Goal: Information Seeking & Learning: Check status

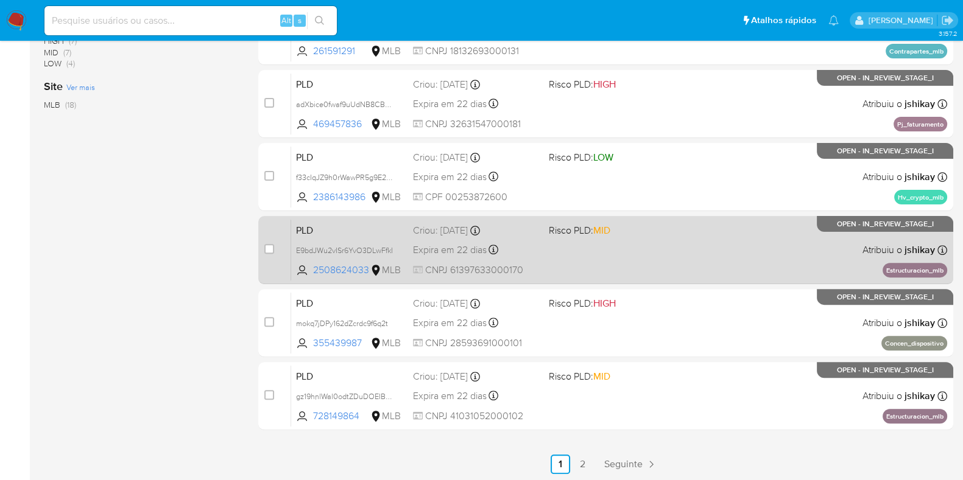
scroll to position [480, 0]
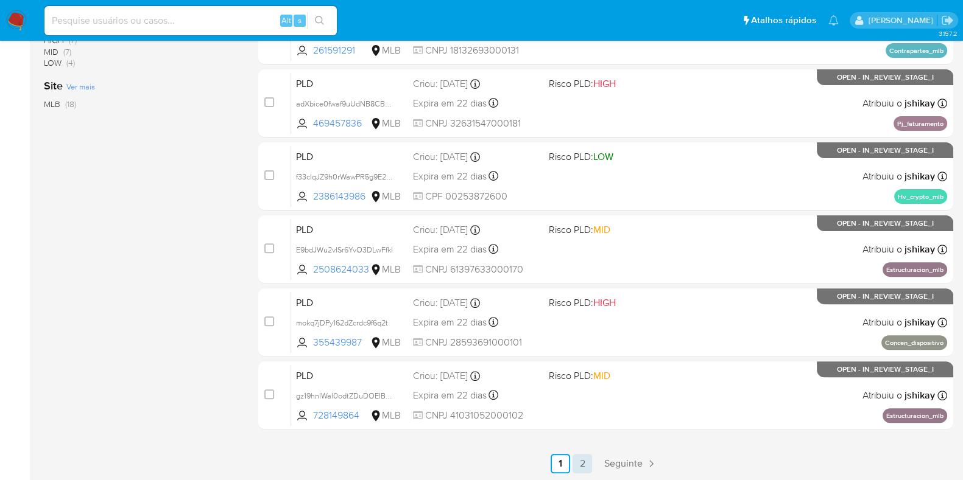
click at [577, 458] on link "2" at bounding box center [581, 463] width 19 height 19
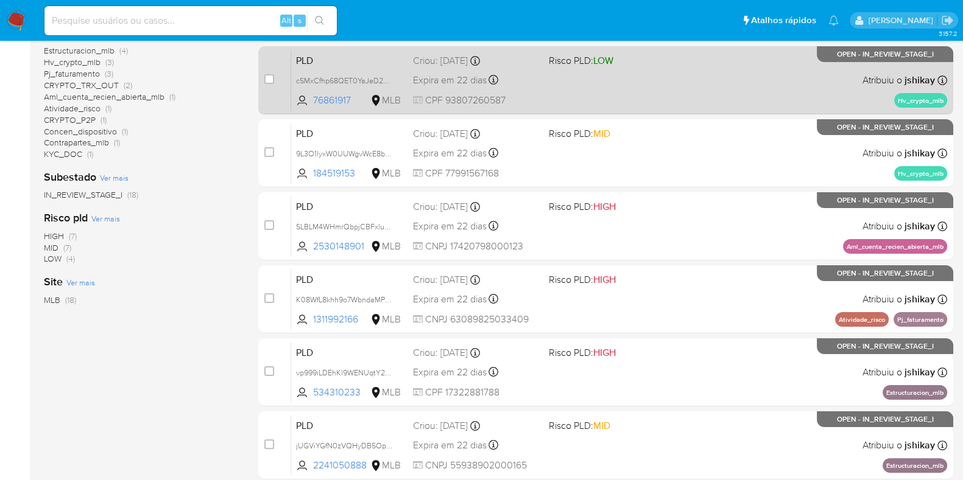
scroll to position [334, 0]
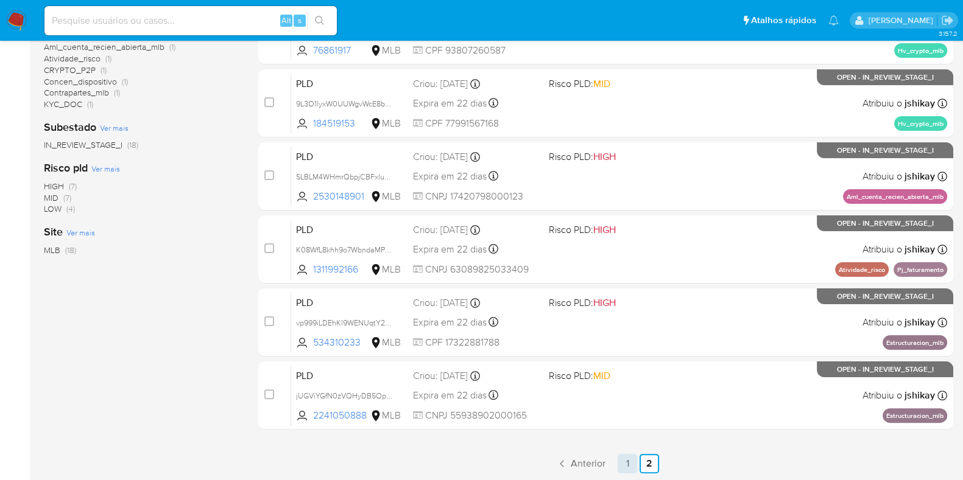
click at [624, 460] on link "1" at bounding box center [626, 463] width 19 height 19
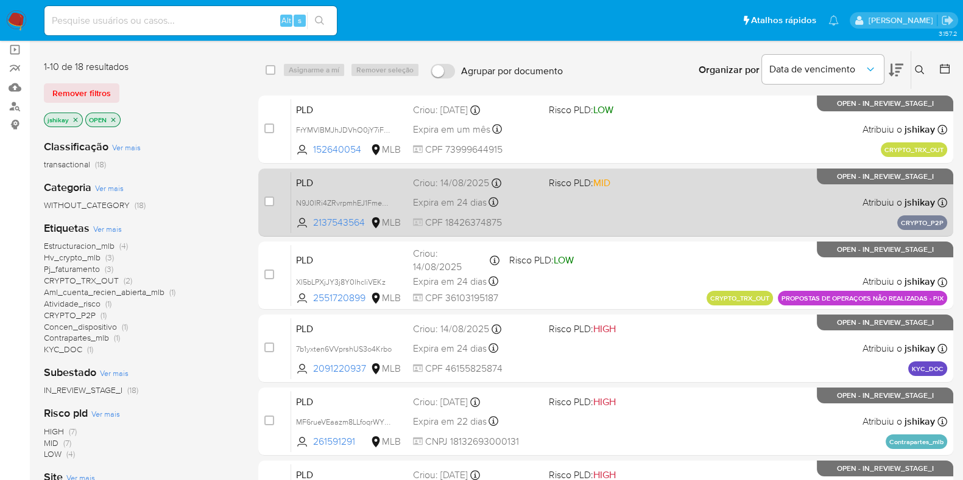
scroll to position [76, 0]
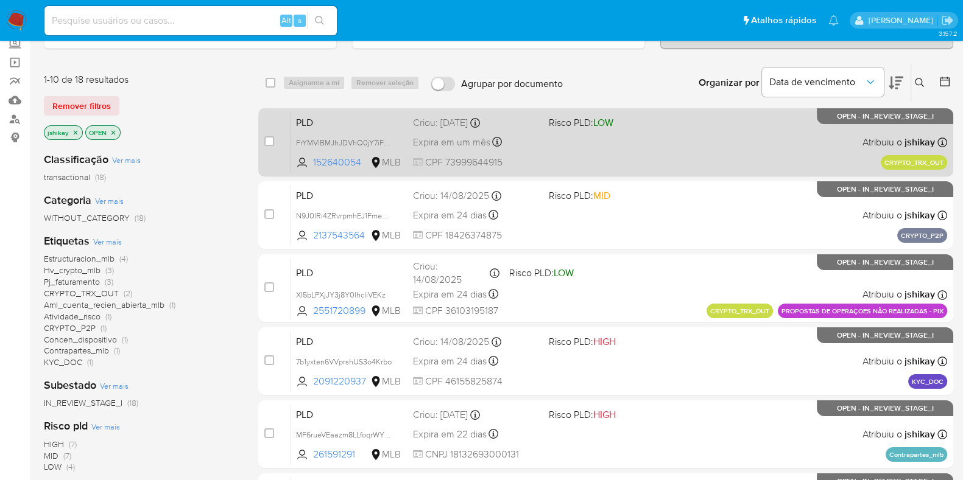
click at [611, 152] on div "PLD FrYMVlBMJhJDVhO0jY7iF8FH 152640054 MLB Risco PLD: LOW Criou: 19/08/2025 Cri…" at bounding box center [619, 141] width 656 height 61
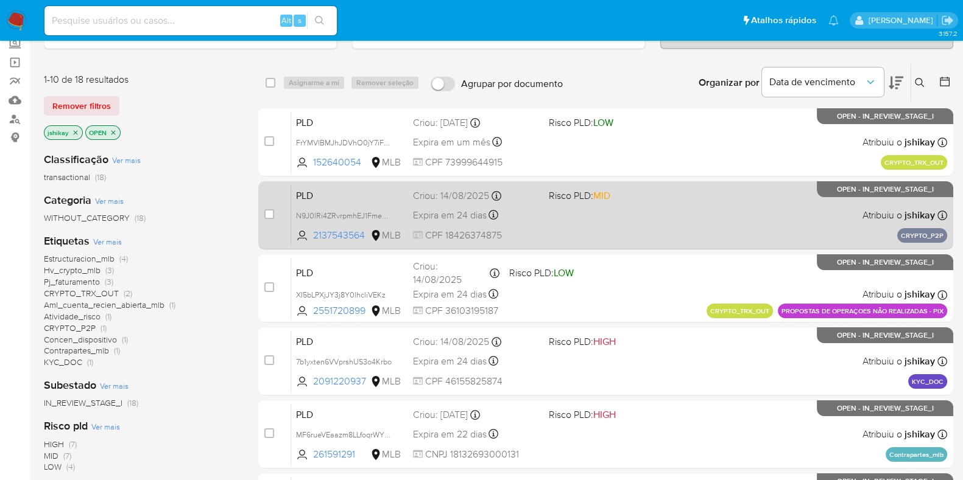
click at [622, 196] on span "Risco PLD: MID" at bounding box center [612, 195] width 126 height 16
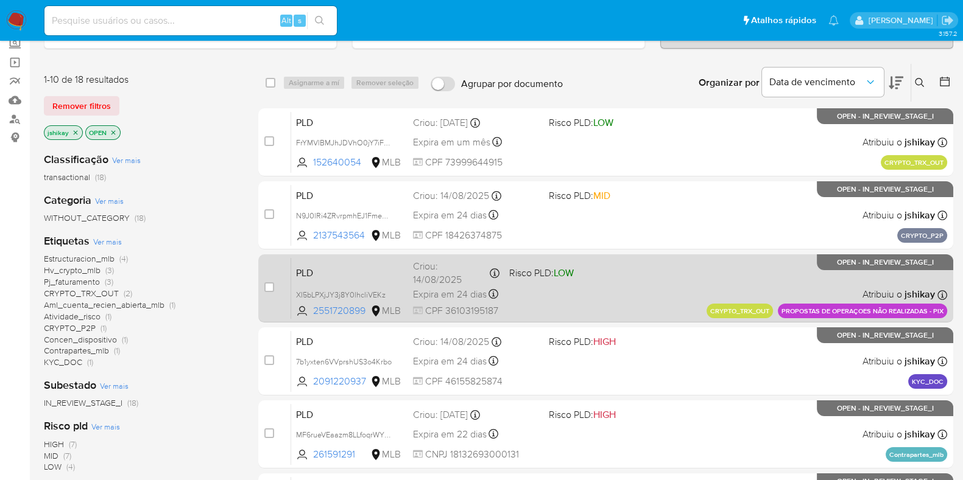
click at [620, 265] on div "PLD XI5bLPXjJY3j8Y0lhcliVEKz 2551720899 MLB Risco PLD: LOW Criou: 14/08/2025 Cr…" at bounding box center [619, 288] width 656 height 61
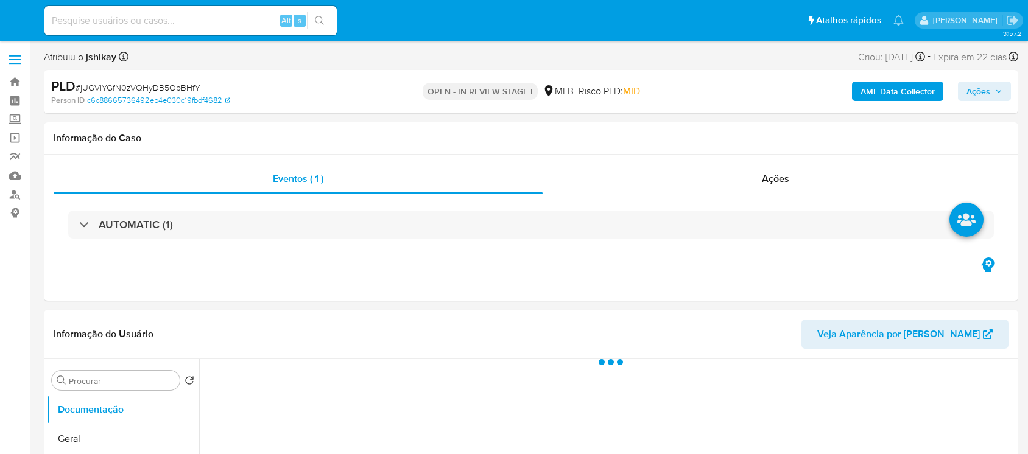
select select "10"
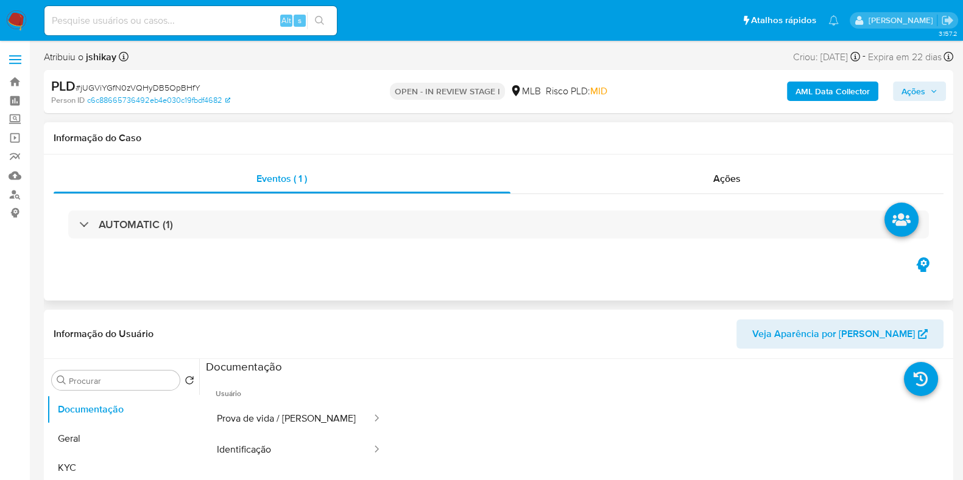
scroll to position [152, 0]
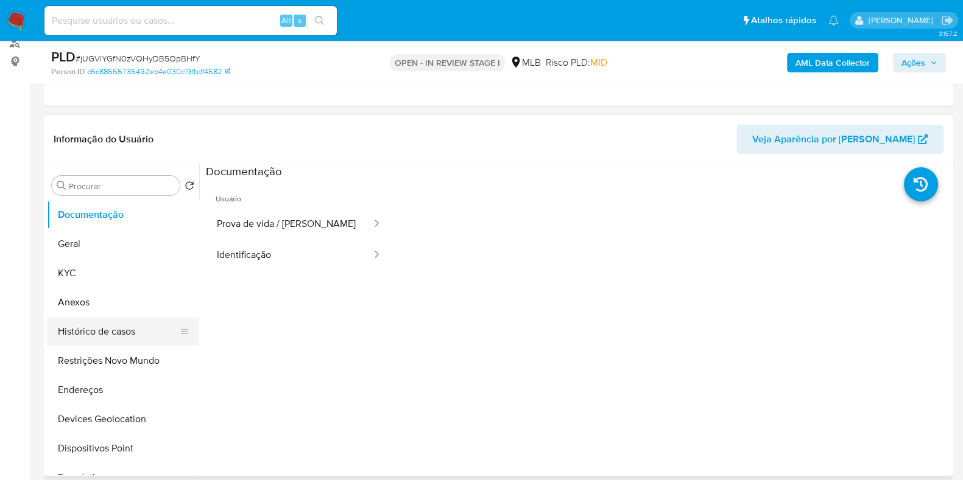
click at [100, 322] on button "Histórico de casos" at bounding box center [118, 331] width 142 height 29
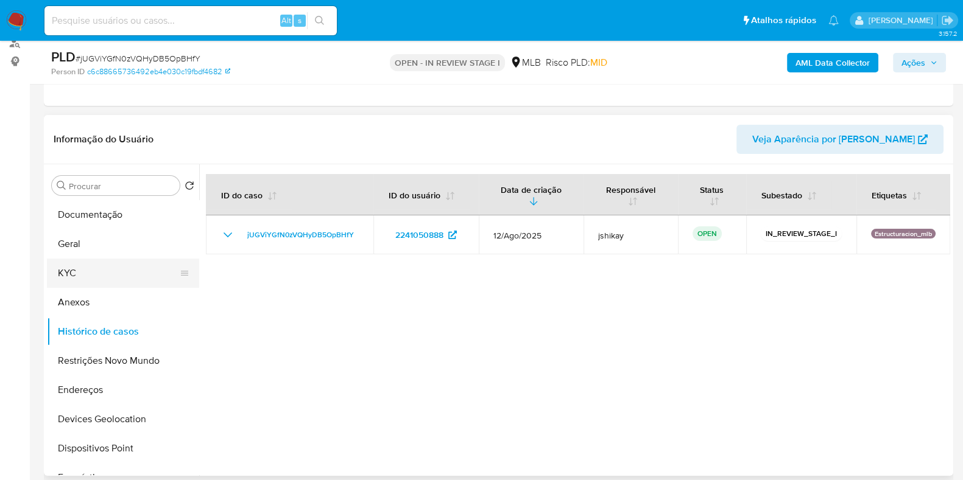
click at [108, 264] on button "KYC" at bounding box center [118, 273] width 142 height 29
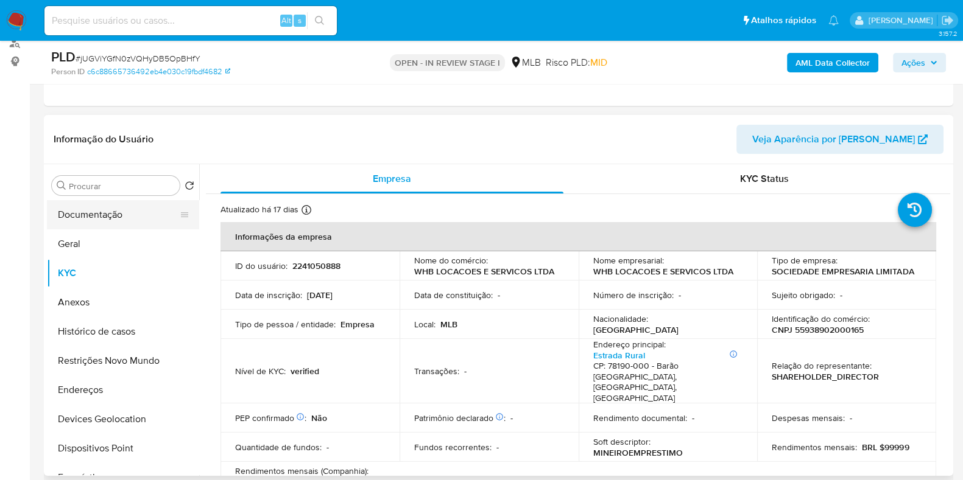
click at [99, 216] on button "Documentação" at bounding box center [118, 214] width 142 height 29
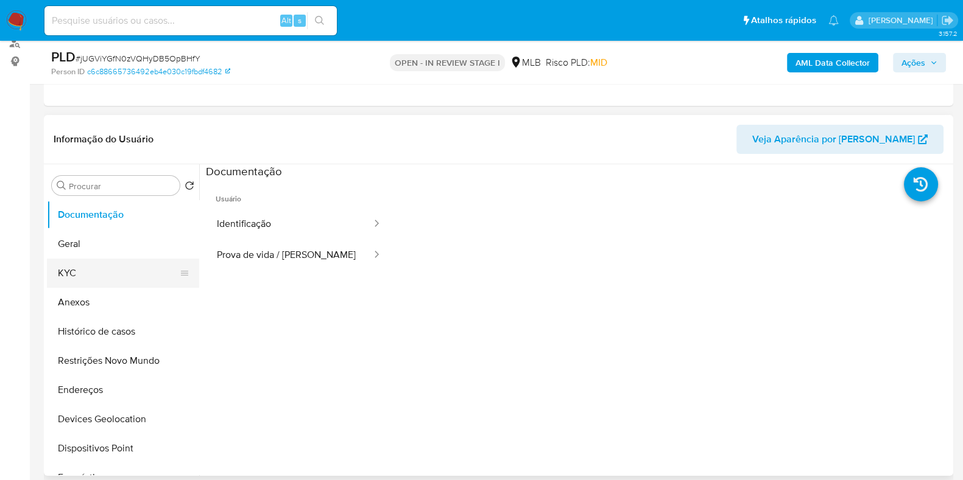
click at [85, 277] on button "KYC" at bounding box center [118, 273] width 142 height 29
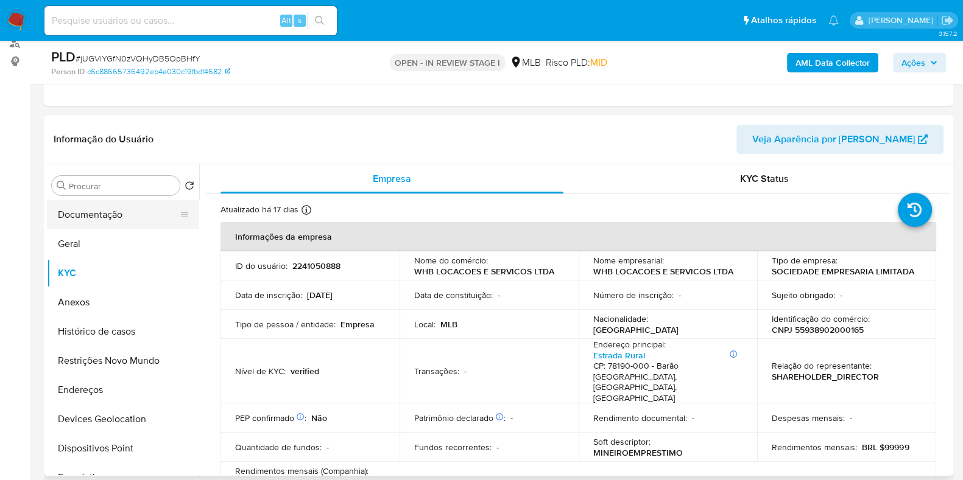
click at [110, 220] on button "Documentação" at bounding box center [118, 214] width 142 height 29
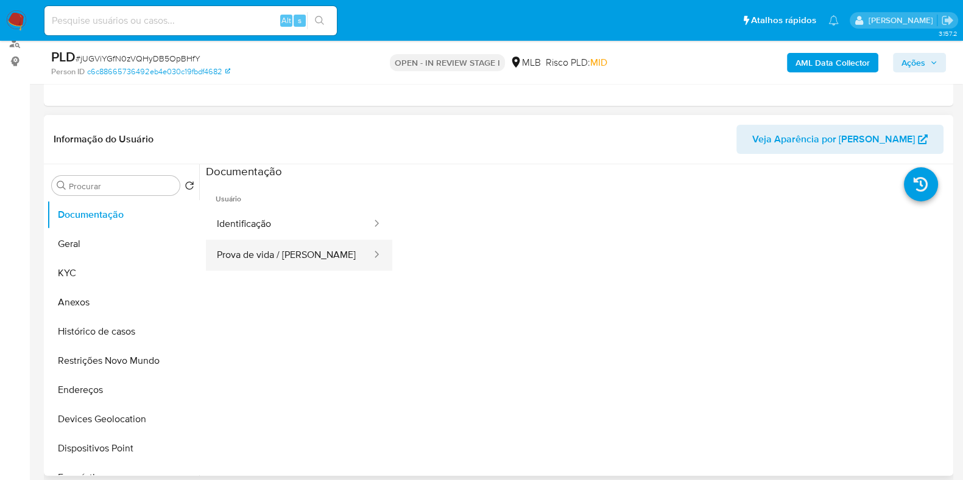
click at [275, 250] on button "Prova de vida / Selfie" at bounding box center [289, 255] width 167 height 31
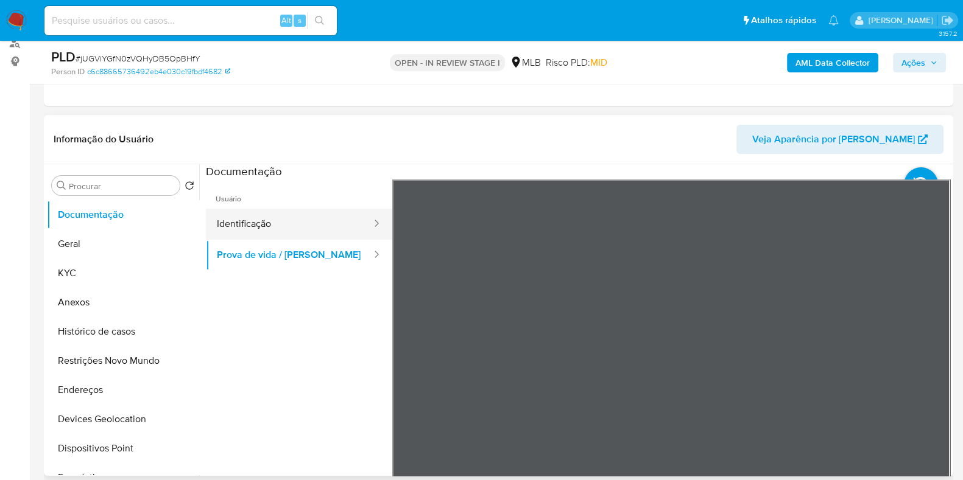
click at [291, 230] on button "Identificação" at bounding box center [289, 224] width 167 height 31
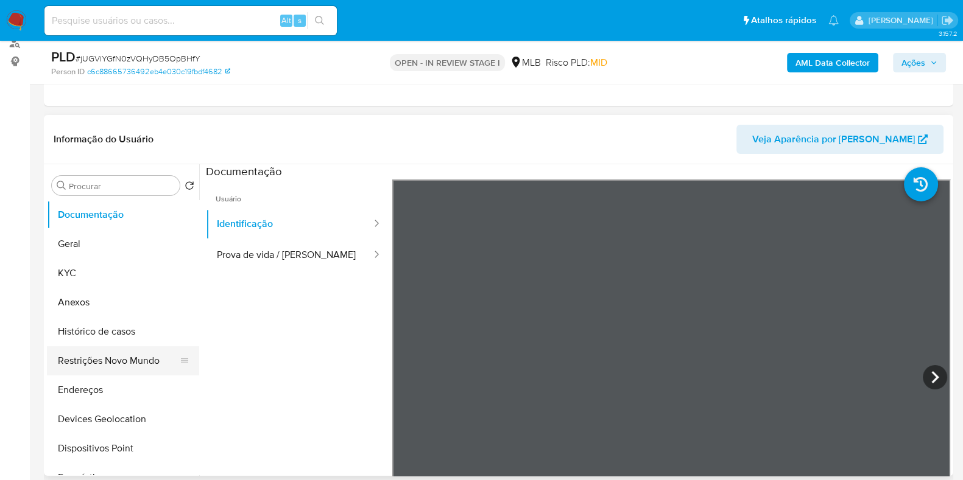
click at [116, 353] on button "Restrições Novo Mundo" at bounding box center [118, 360] width 142 height 29
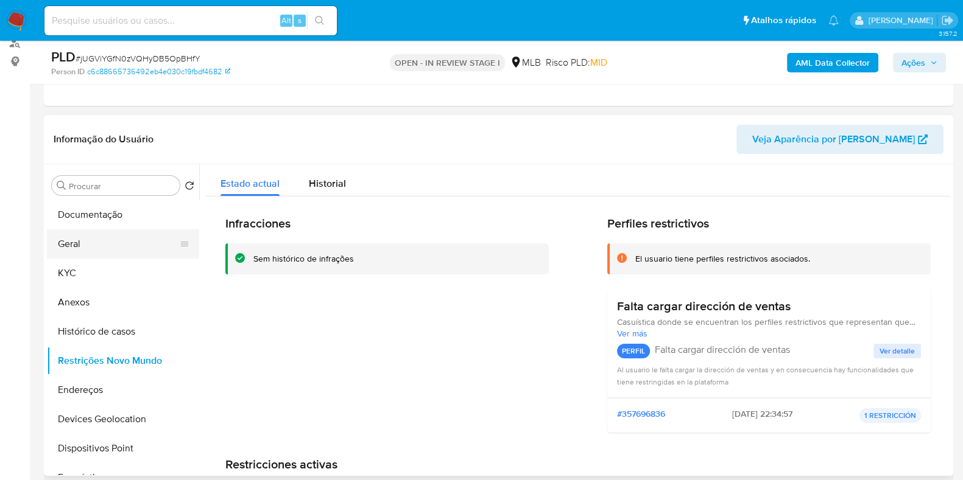
click at [105, 246] on button "Geral" at bounding box center [118, 244] width 142 height 29
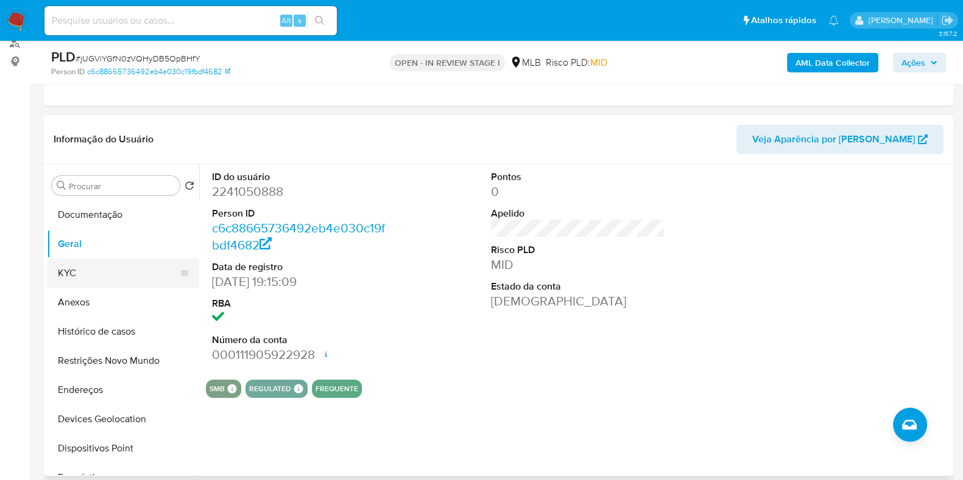
click at [69, 263] on button "KYC" at bounding box center [118, 273] width 142 height 29
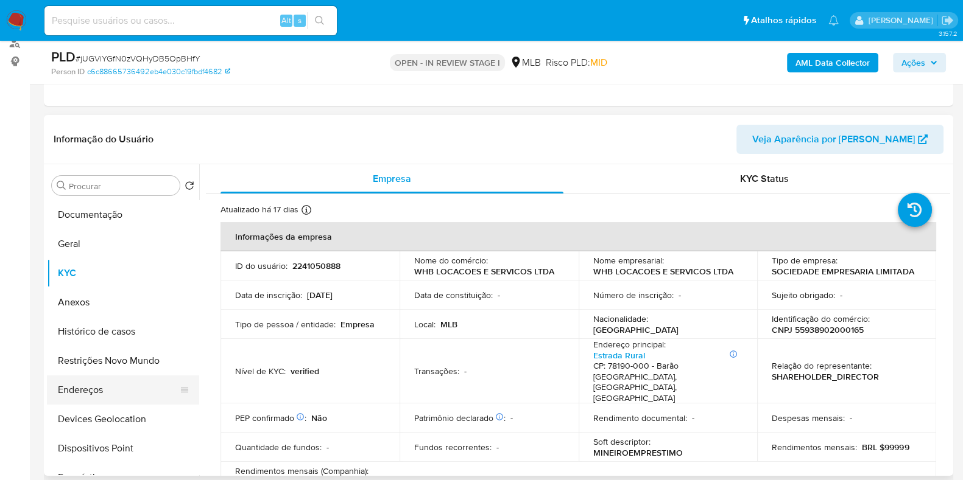
click at [80, 394] on button "Endereços" at bounding box center [118, 390] width 142 height 29
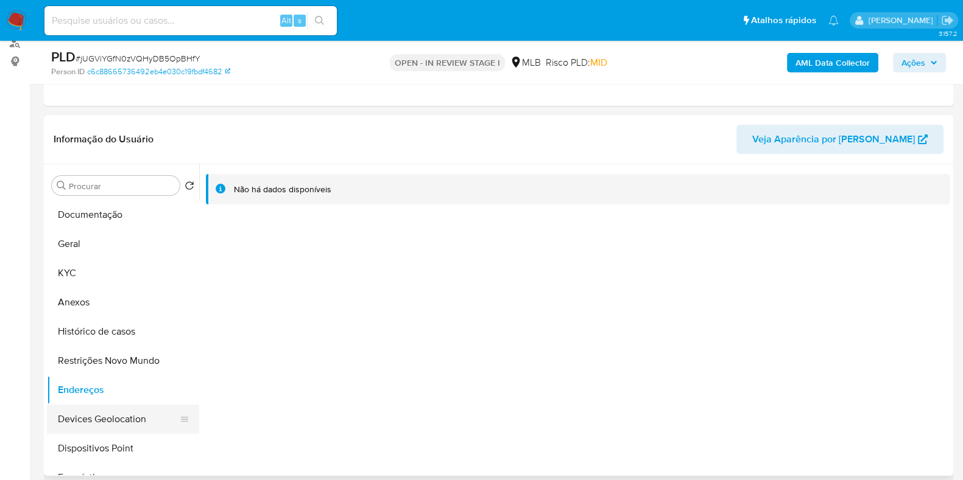
click at [127, 429] on button "Devices Geolocation" at bounding box center [118, 419] width 142 height 29
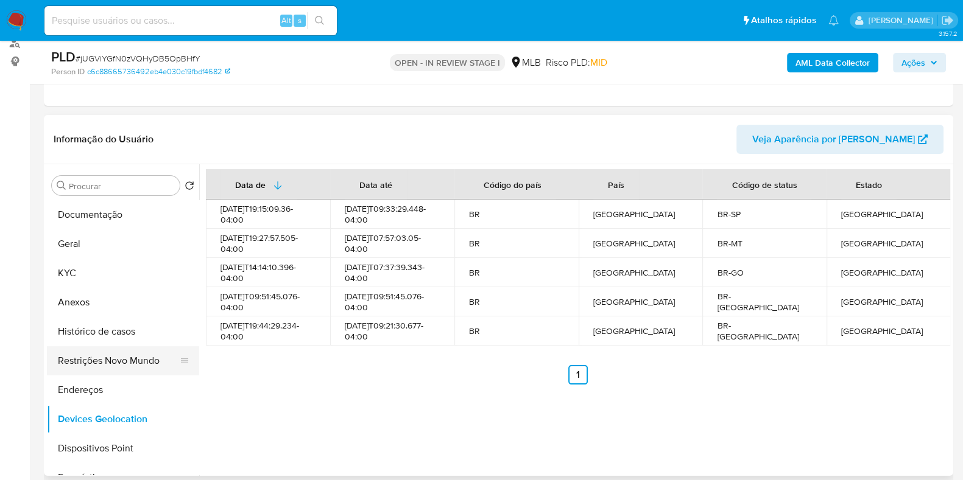
click at [106, 355] on button "Restrições Novo Mundo" at bounding box center [118, 360] width 142 height 29
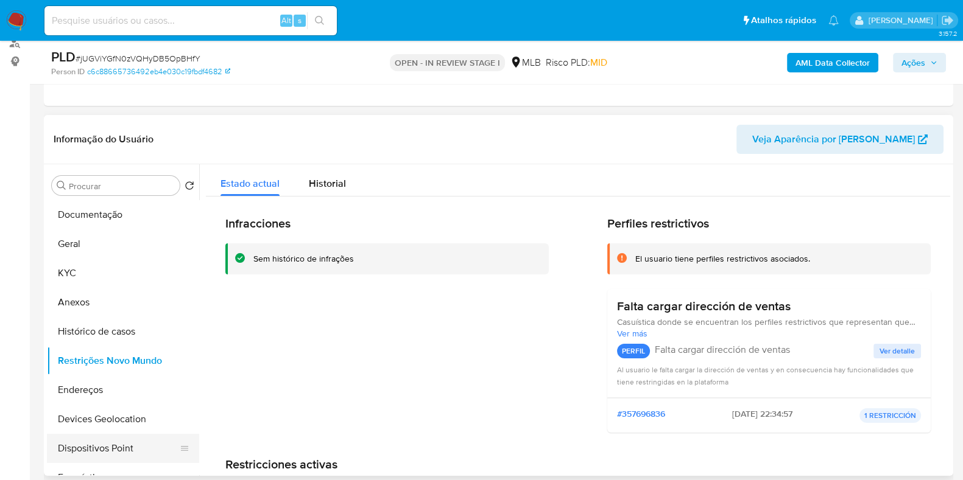
click at [106, 443] on button "Dispositivos Point" at bounding box center [118, 448] width 142 height 29
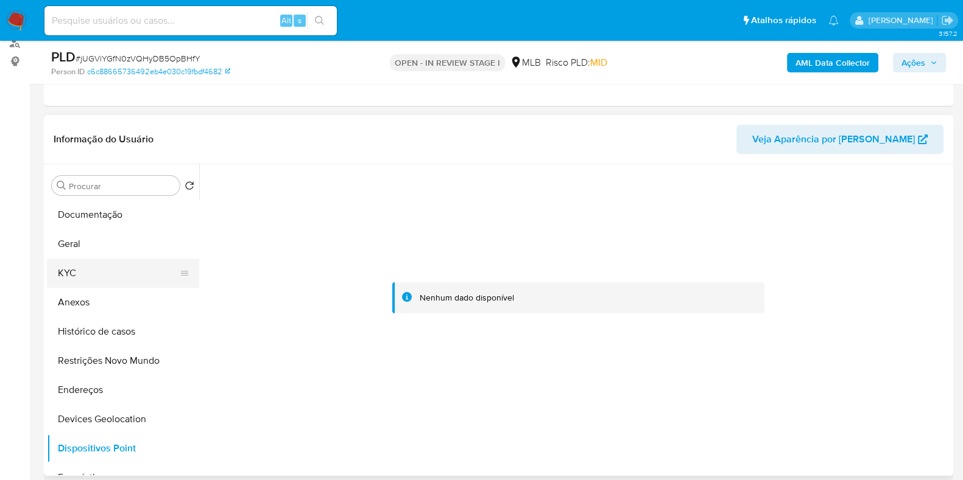
click at [76, 266] on button "KYC" at bounding box center [118, 273] width 142 height 29
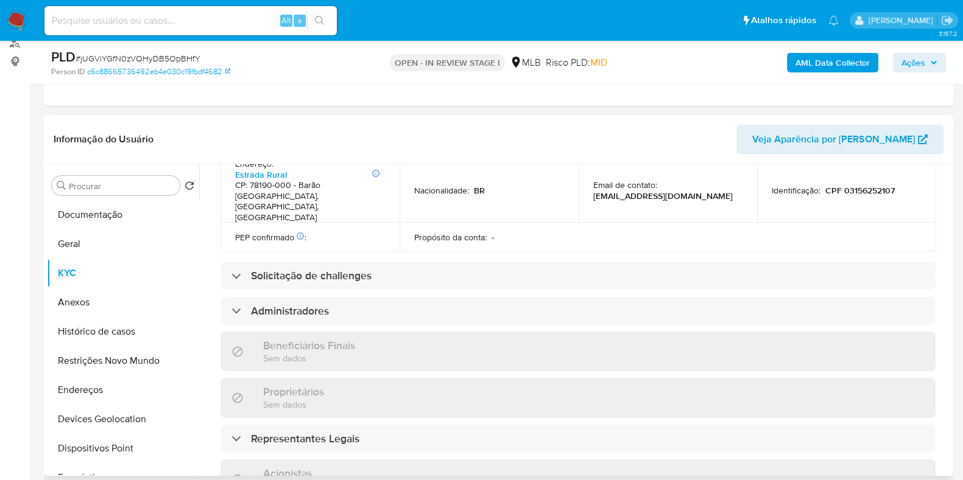
scroll to position [745, 0]
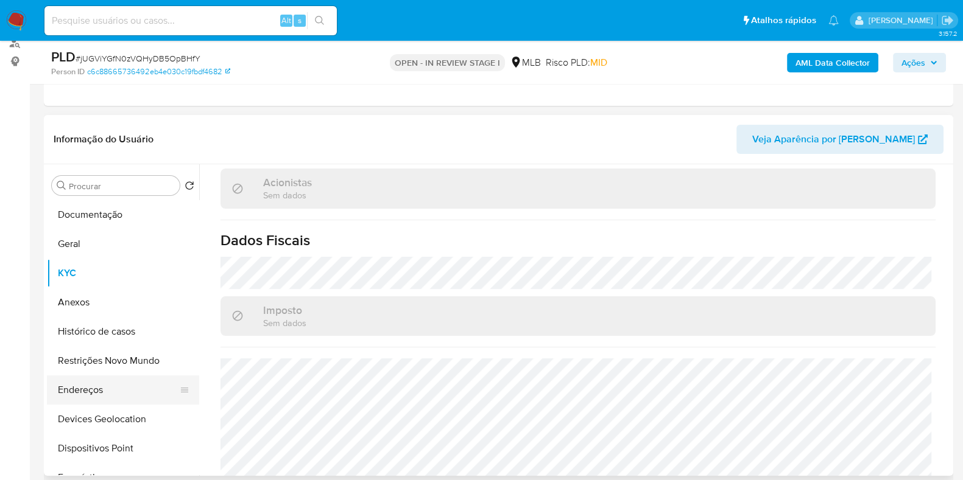
click at [93, 391] on button "Endereços" at bounding box center [118, 390] width 142 height 29
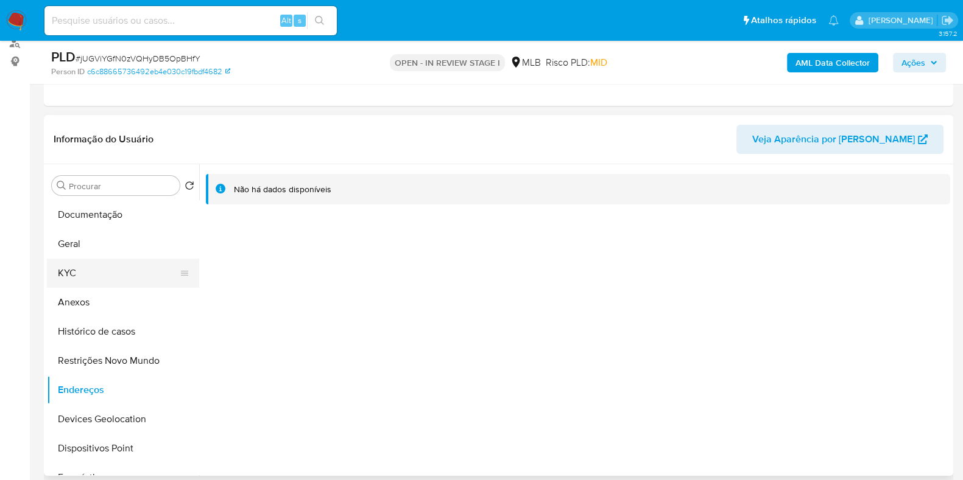
click at [76, 278] on button "KYC" at bounding box center [118, 273] width 142 height 29
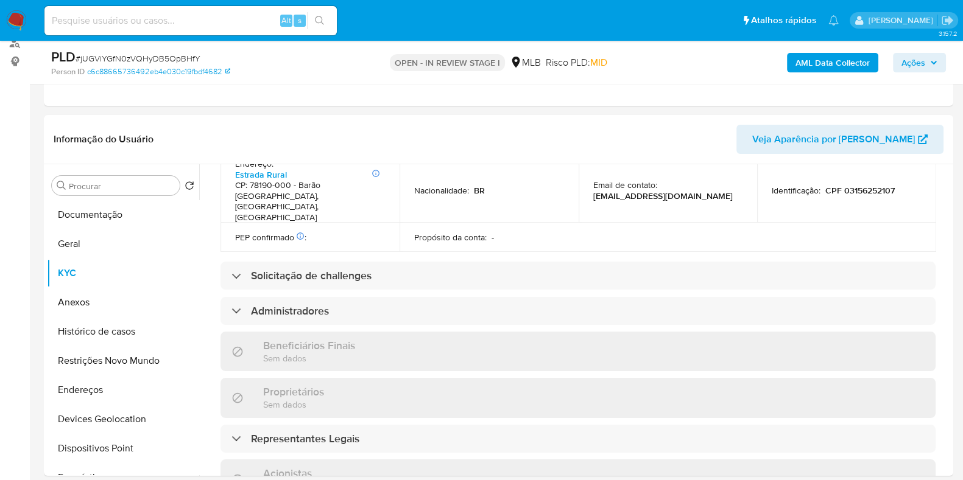
scroll to position [745, 0]
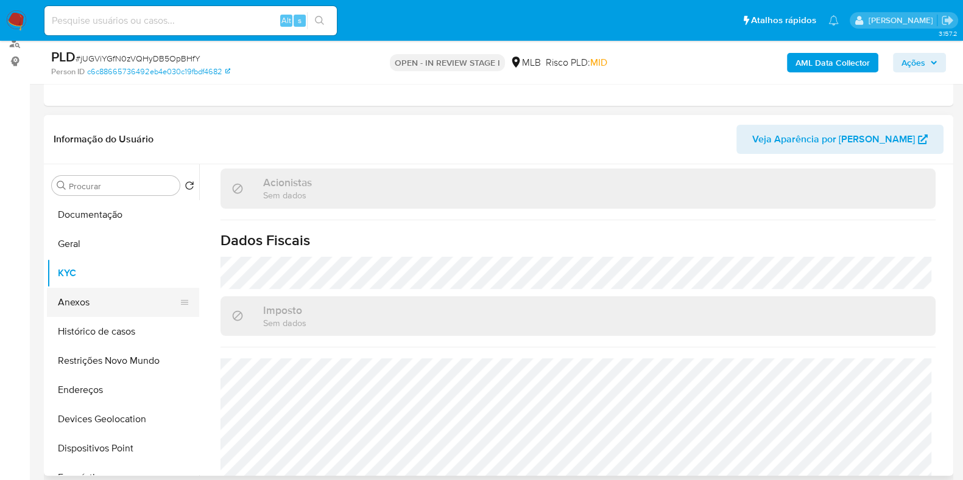
click at [82, 307] on button "Anexos" at bounding box center [118, 302] width 142 height 29
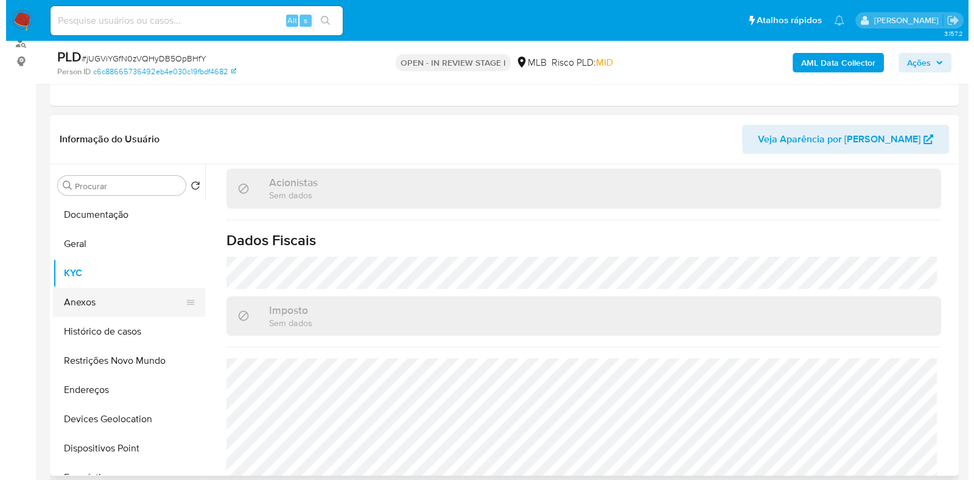
scroll to position [0, 0]
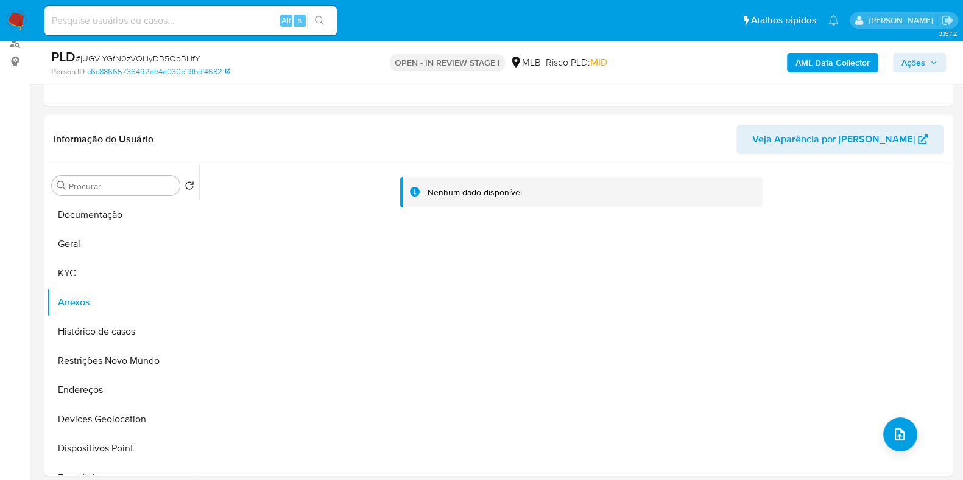
click at [835, 68] on b "AML Data Collector" at bounding box center [832, 62] width 74 height 19
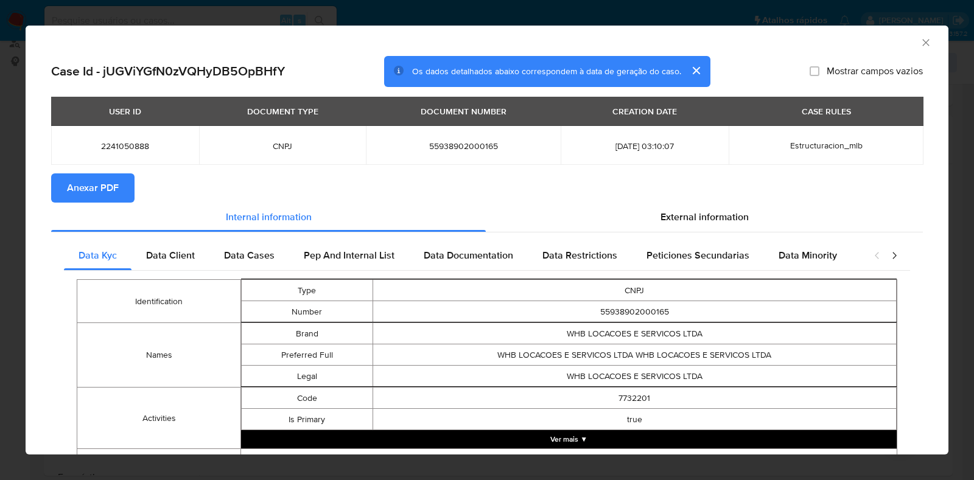
click at [714, 202] on section "Anexar PDF" at bounding box center [487, 188] width 872 height 29
click at [719, 213] on span "External information" at bounding box center [705, 217] width 88 height 14
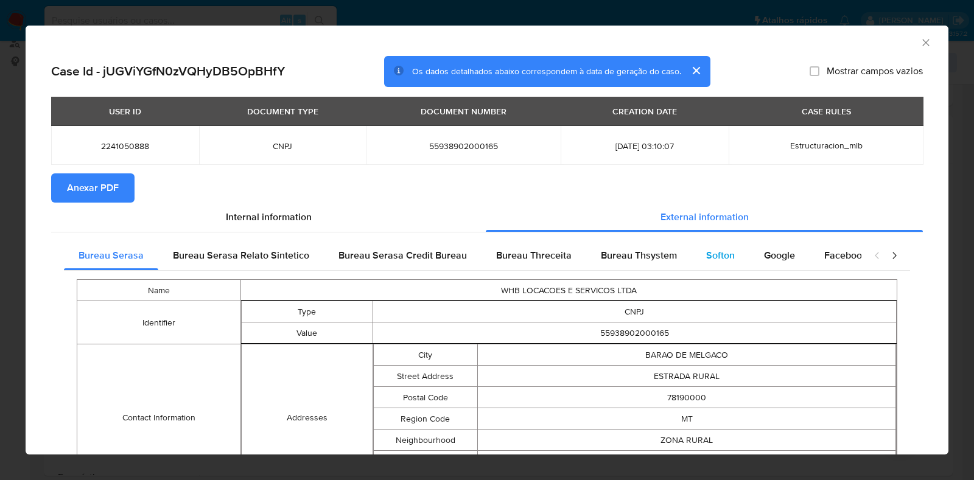
click at [708, 263] on div "Softon" at bounding box center [721, 255] width 58 height 29
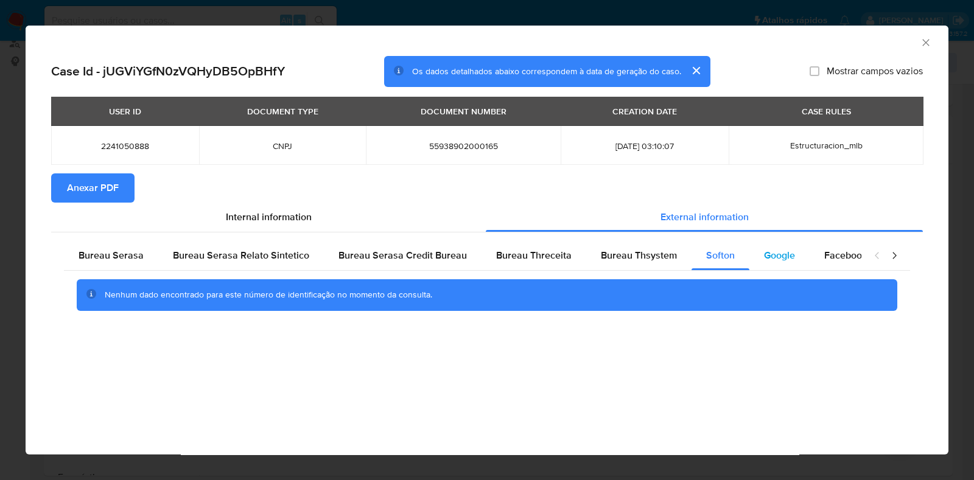
click at [773, 261] on span "Google" at bounding box center [779, 255] width 31 height 14
click at [73, 191] on span "Anexar PDF" at bounding box center [93, 188] width 52 height 27
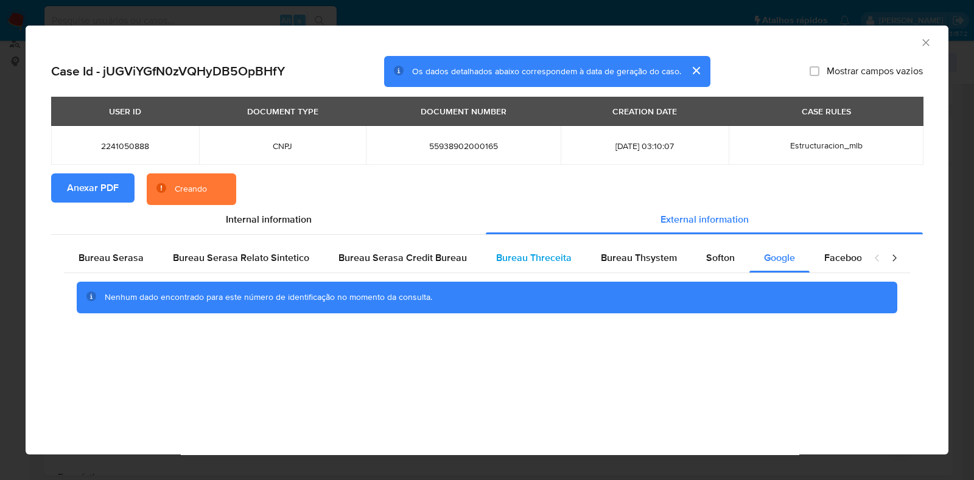
click at [528, 253] on span "Bureau Threceita" at bounding box center [534, 258] width 76 height 14
click at [620, 258] on span "Bureau Thsystem" at bounding box center [639, 258] width 76 height 14
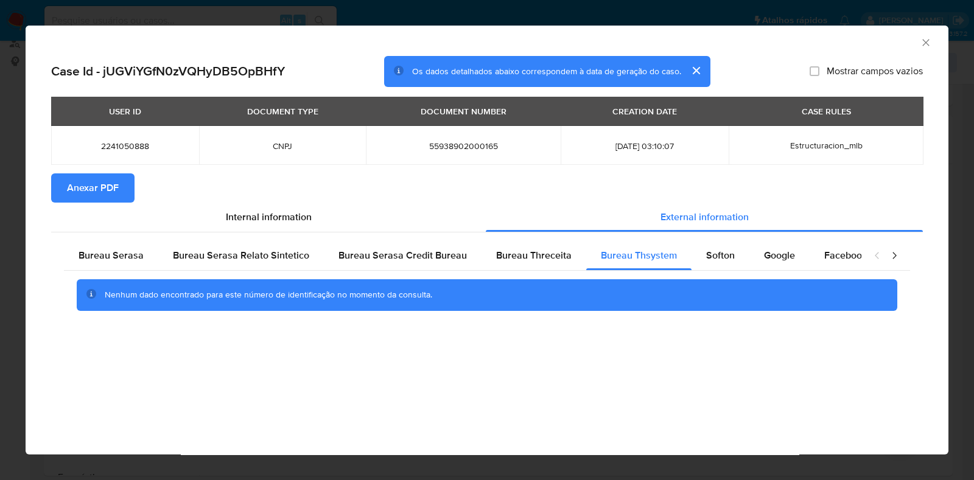
click at [928, 40] on icon "Fechar a janela" at bounding box center [926, 43] width 12 height 12
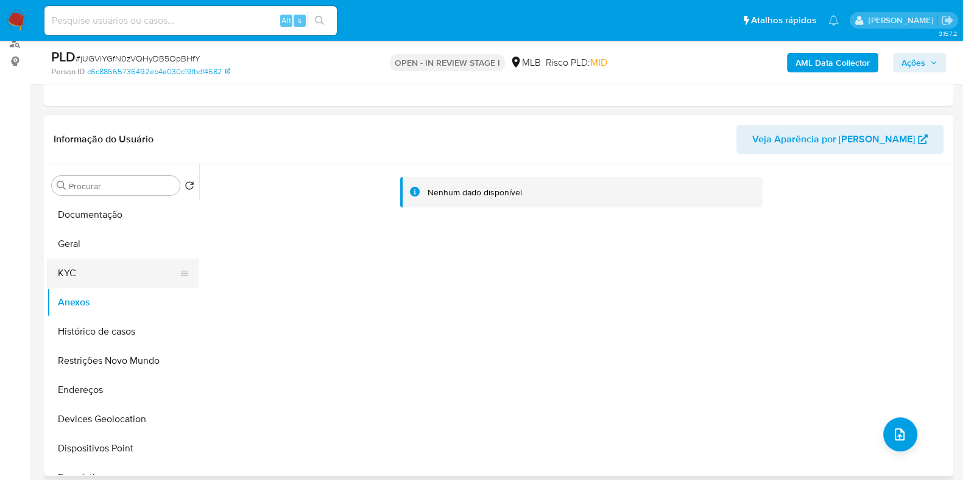
click at [104, 268] on button "KYC" at bounding box center [118, 273] width 142 height 29
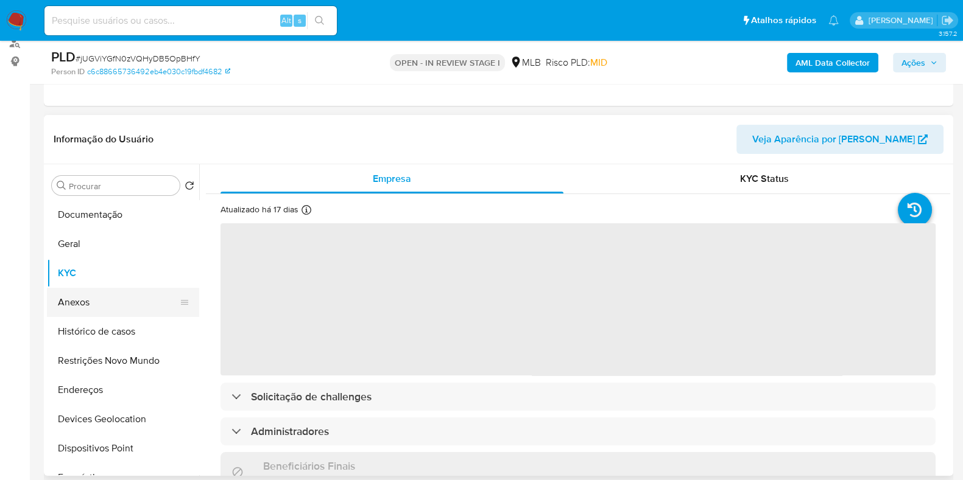
click at [102, 301] on button "Anexos" at bounding box center [118, 302] width 142 height 29
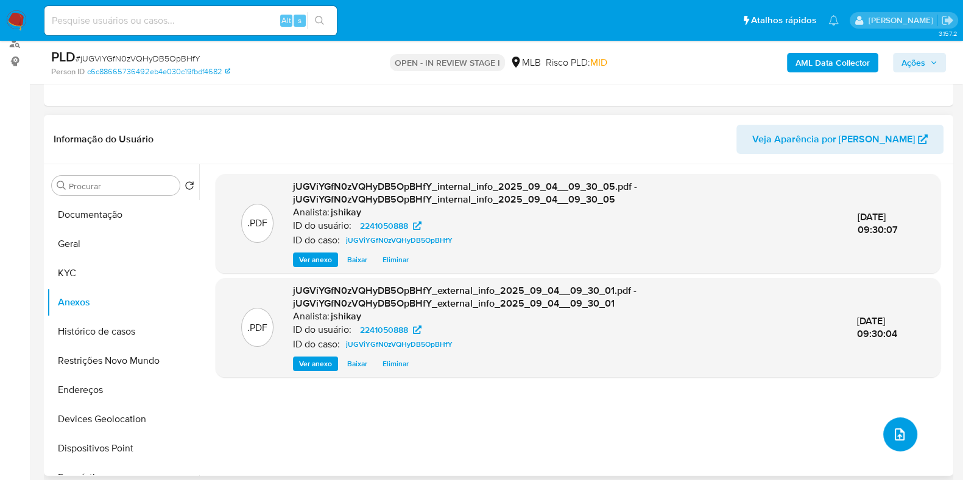
click at [897, 424] on button "upload-file" at bounding box center [900, 435] width 34 height 34
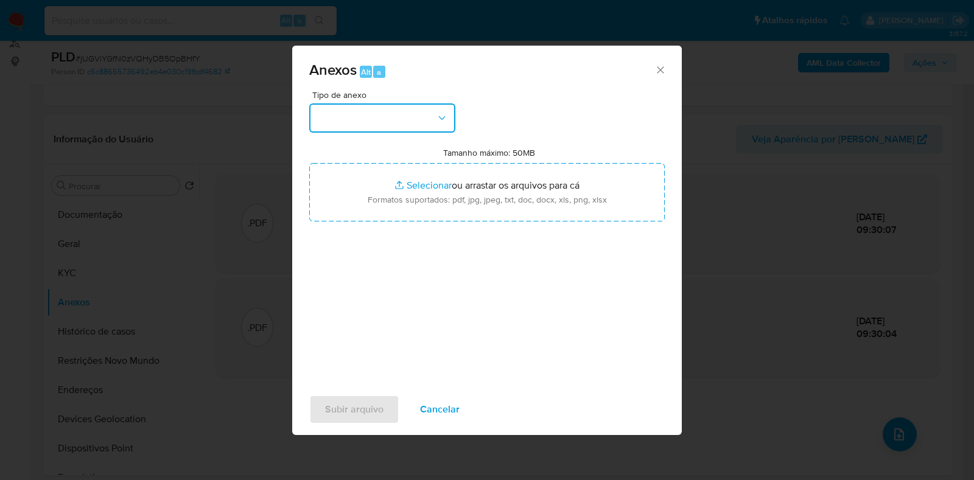
click at [379, 132] on button "button" at bounding box center [382, 118] width 146 height 29
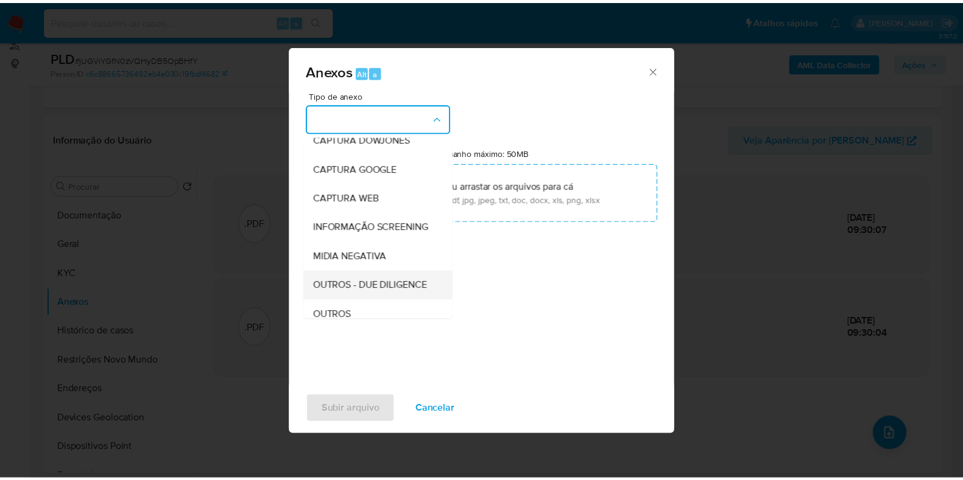
scroll to position [76, 0]
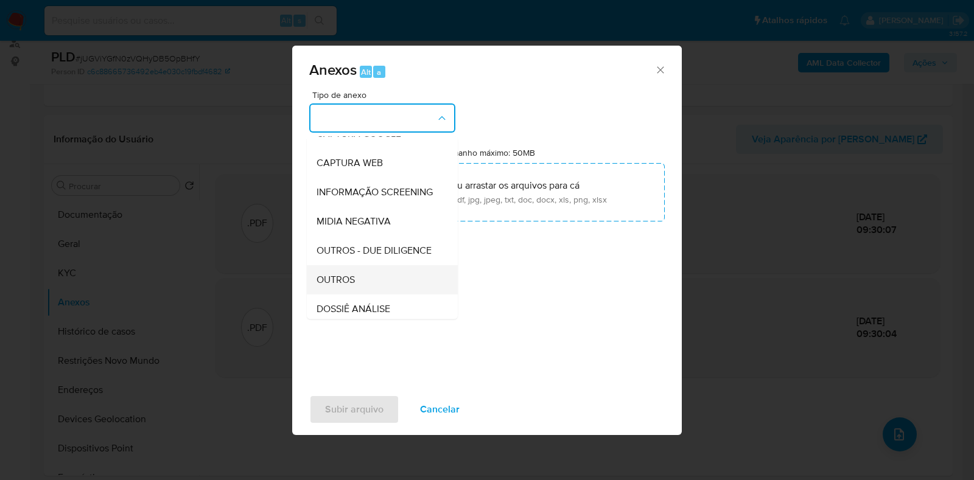
click at [360, 294] on div "OUTROS" at bounding box center [379, 279] width 124 height 29
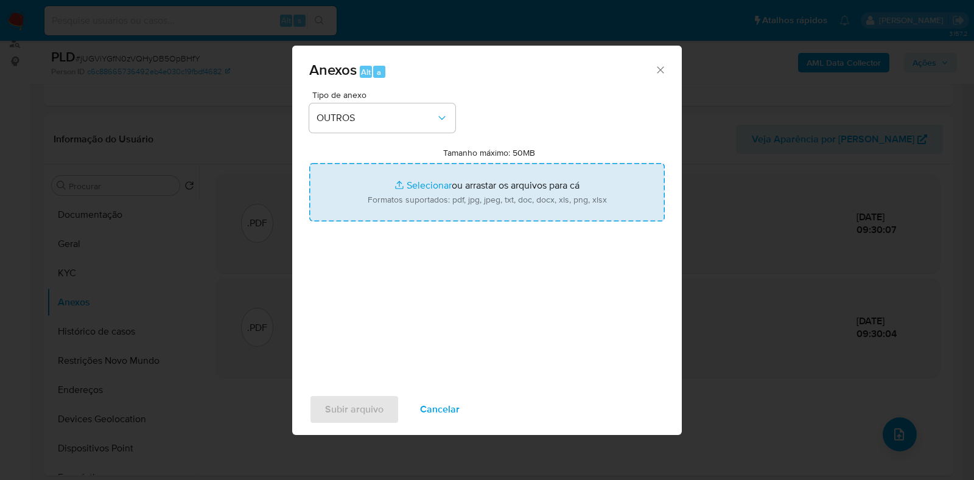
click at [403, 196] on input "Tamanho máximo: 50MB Selecionar arquivos" at bounding box center [487, 192] width 356 height 58
type input "C:\fakepath\Mulan 2241050888_2025_09_03_16_26_17 - Resumen TX.pdf"
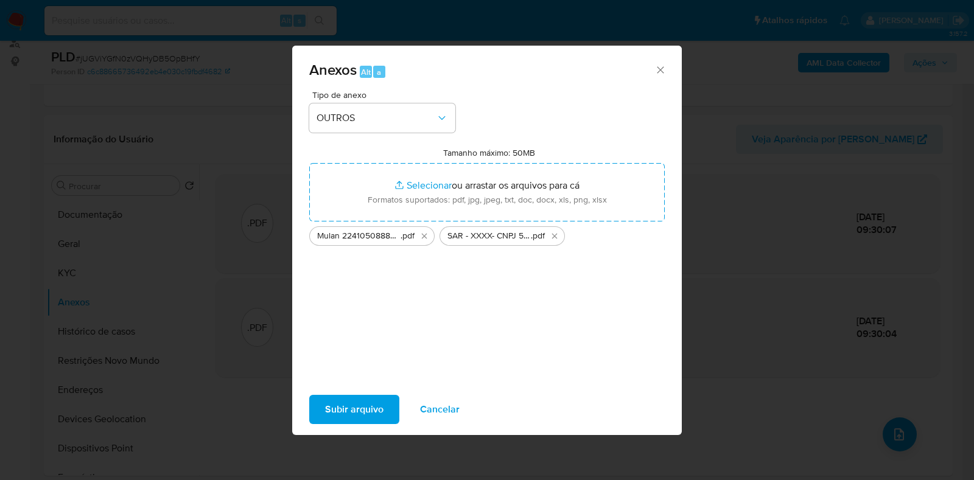
click at [359, 414] on span "Subir arquivo" at bounding box center [354, 409] width 58 height 27
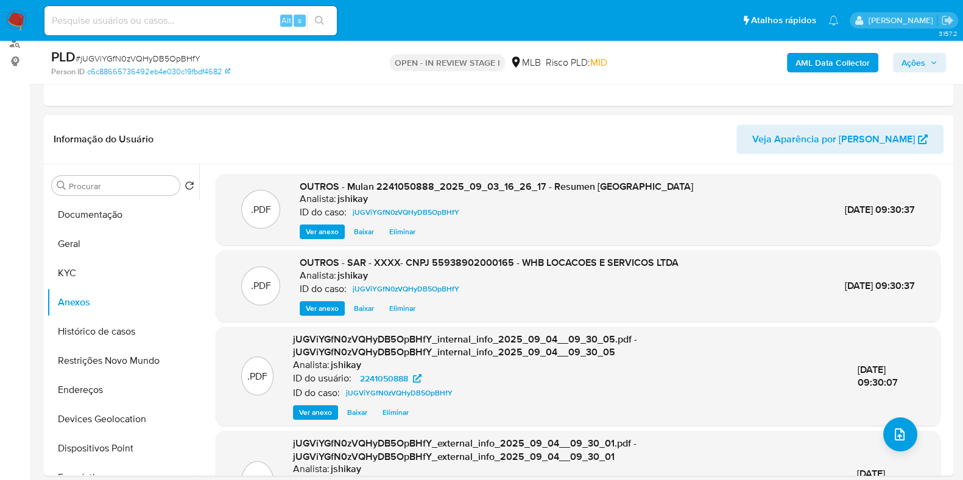
click at [907, 68] on span "Ações" at bounding box center [913, 62] width 24 height 19
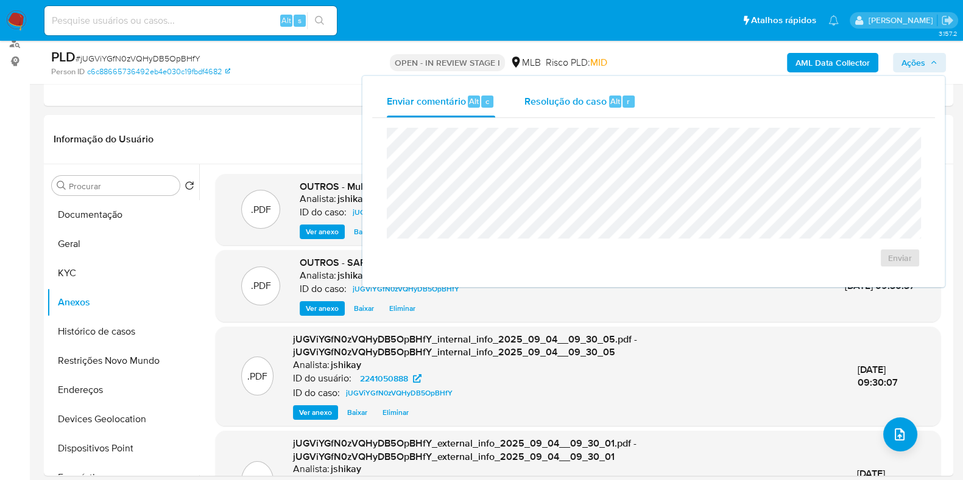
click at [571, 101] on span "Resolução do caso" at bounding box center [565, 101] width 82 height 14
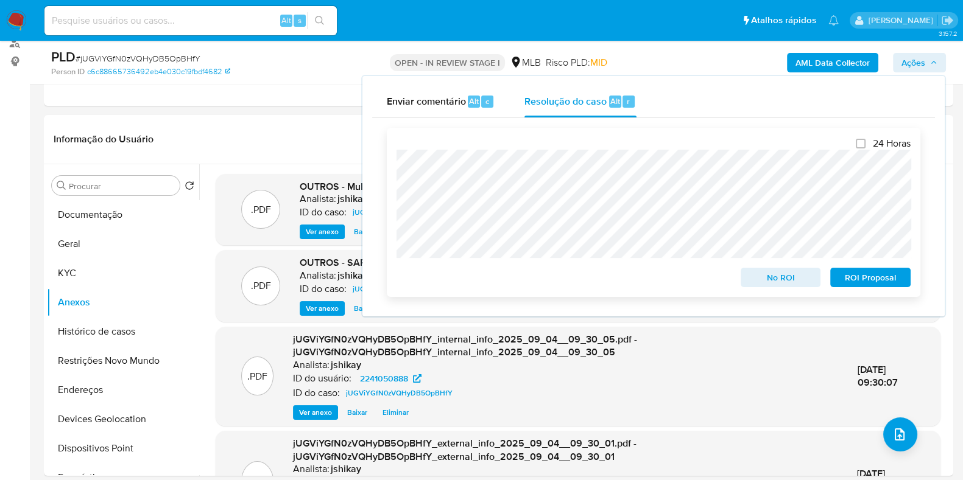
click at [879, 281] on span "ROI Proposal" at bounding box center [869, 277] width 63 height 17
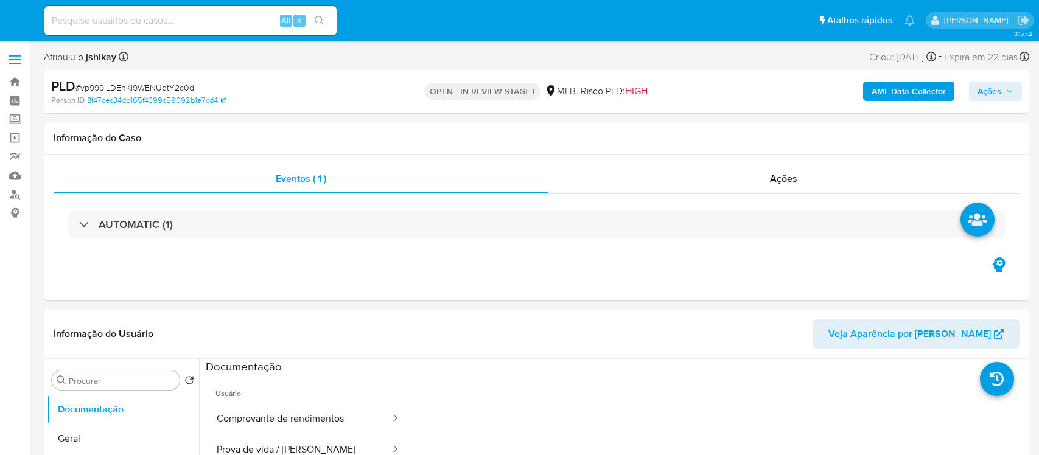
select select "10"
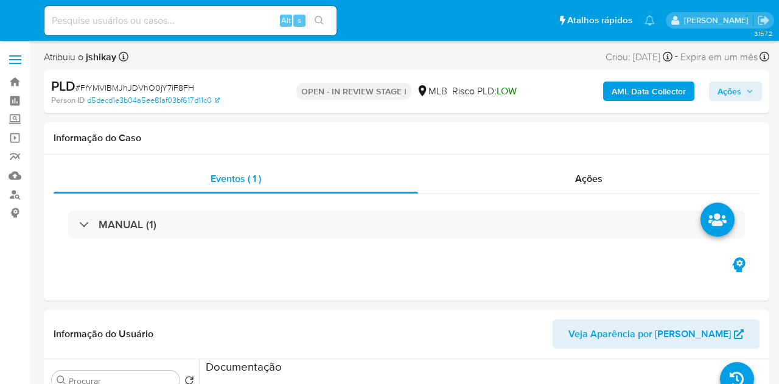
select select "10"
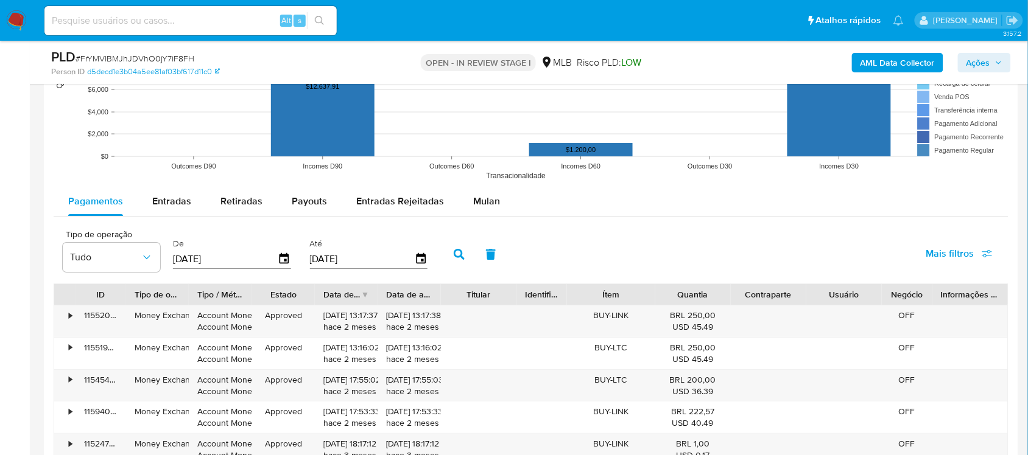
scroll to position [1218, 0]
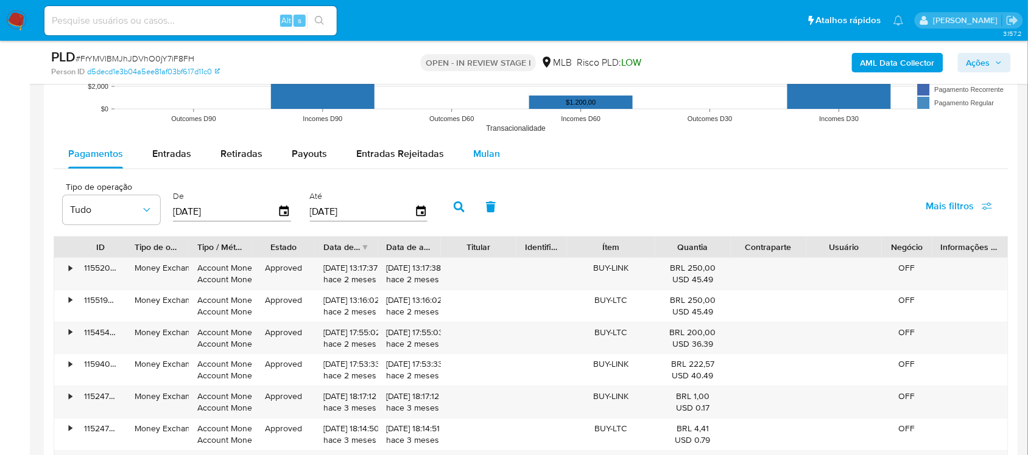
click at [479, 161] on span "Mulan" at bounding box center [486, 154] width 27 height 14
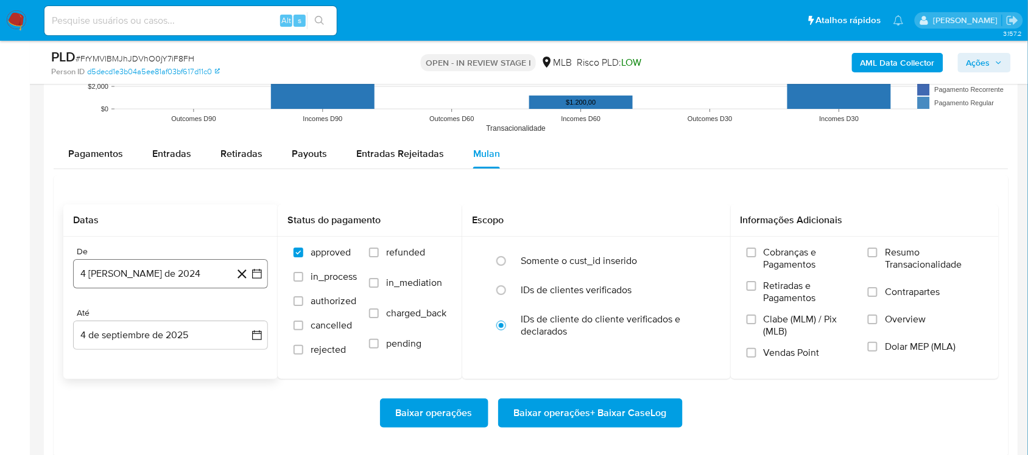
click at [258, 272] on icon "button" at bounding box center [257, 274] width 12 height 12
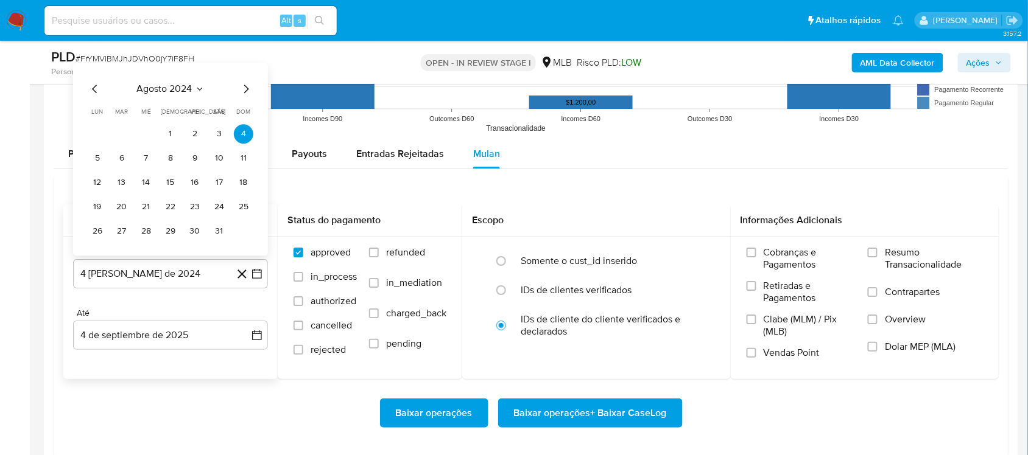
click at [190, 93] on span "agosto 2024" at bounding box center [164, 89] width 55 height 12
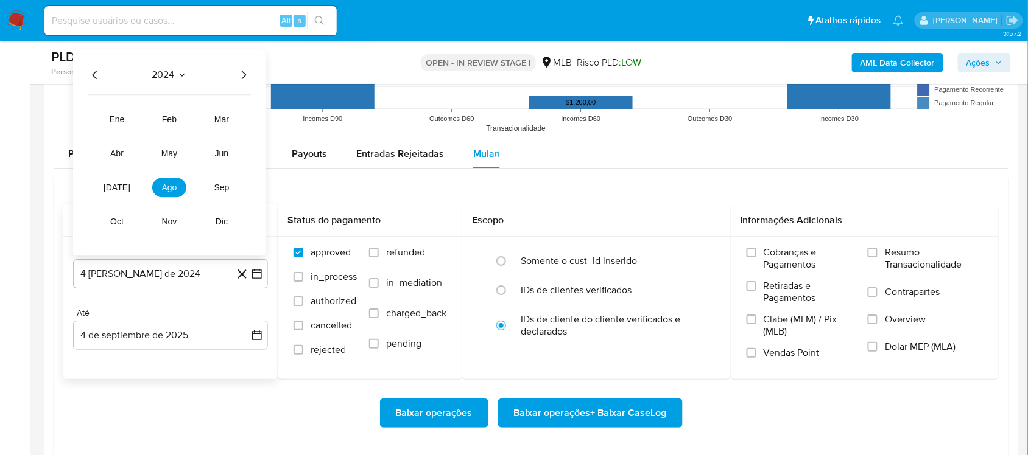
click at [241, 74] on icon "Año siguiente" at bounding box center [243, 75] width 15 height 15
click at [113, 192] on span "jul" at bounding box center [117, 188] width 27 height 10
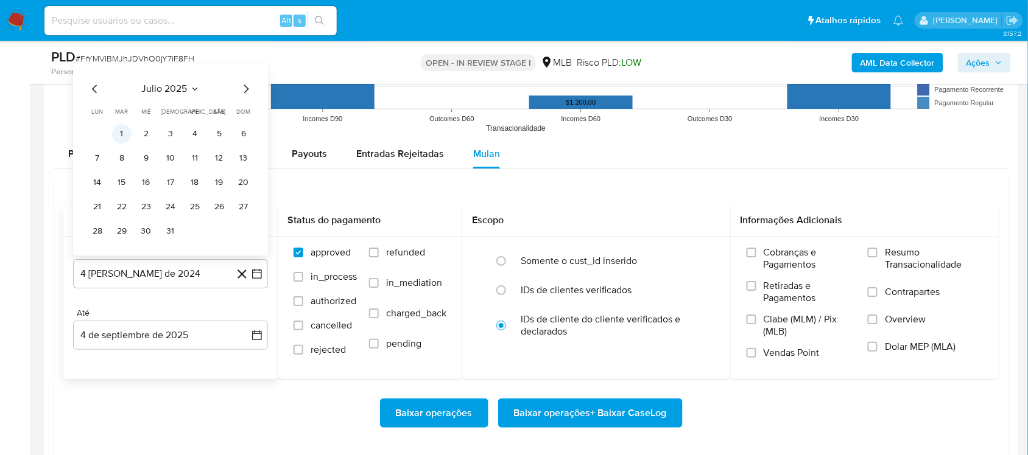
click at [122, 137] on button "1" at bounding box center [121, 133] width 19 height 19
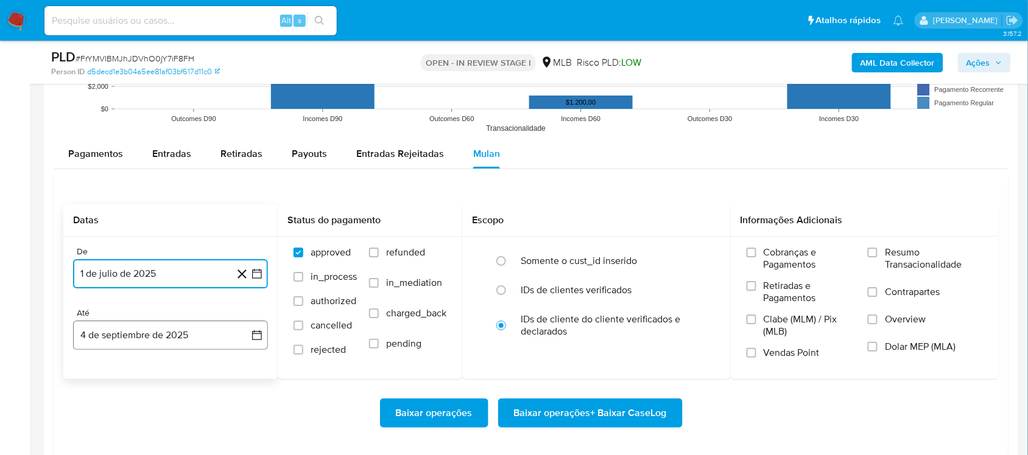
click at [262, 341] on button "4 de septiembre de 2025" at bounding box center [170, 335] width 195 height 29
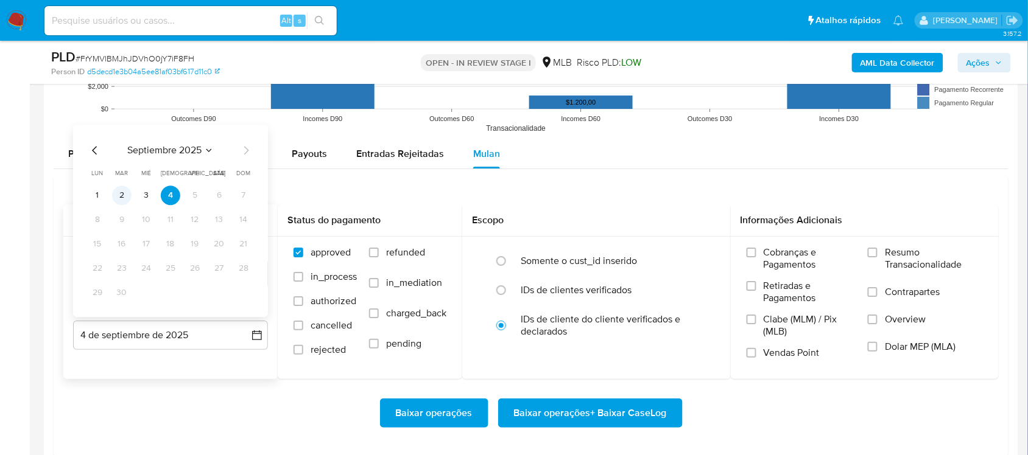
click at [125, 195] on button "2" at bounding box center [121, 195] width 19 height 19
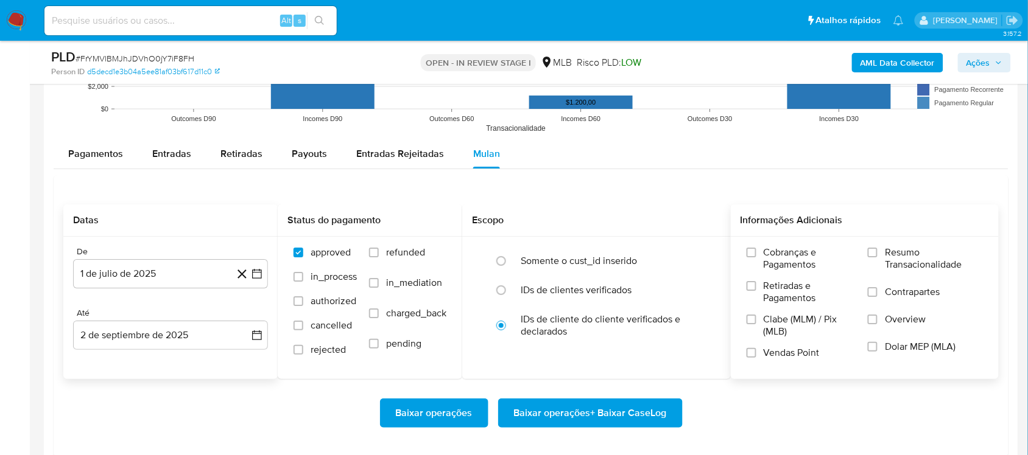
click at [779, 250] on span "Resumo Transacionalidade" at bounding box center [934, 259] width 98 height 24
click at [779, 250] on input "Resumo Transacionalidade" at bounding box center [873, 253] width 10 height 10
click at [622, 384] on span "Baixar operações + Baixar CaseLog" at bounding box center [590, 413] width 153 height 27
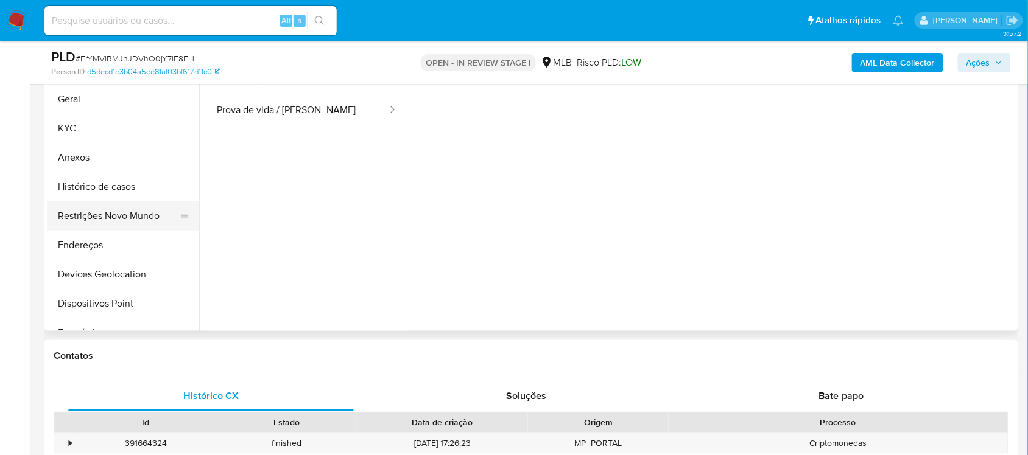
scroll to position [304, 0]
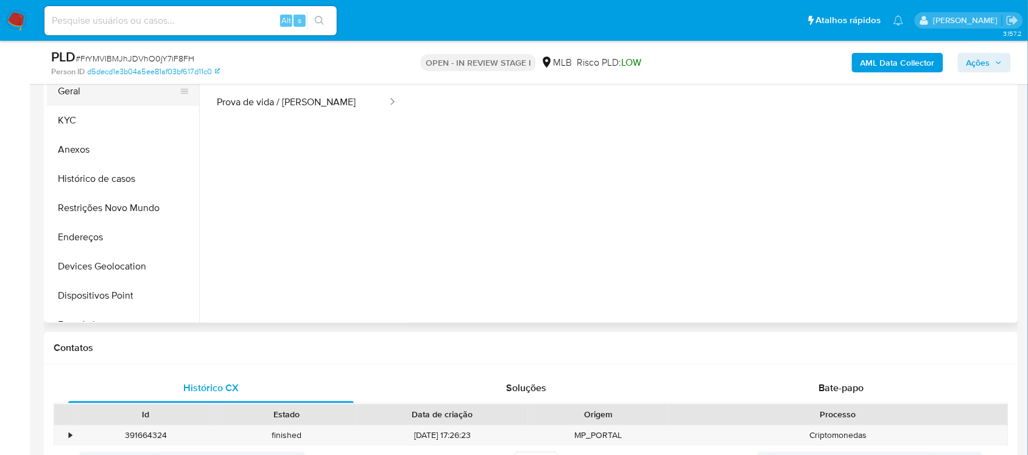
click at [102, 98] on button "Geral" at bounding box center [118, 91] width 142 height 29
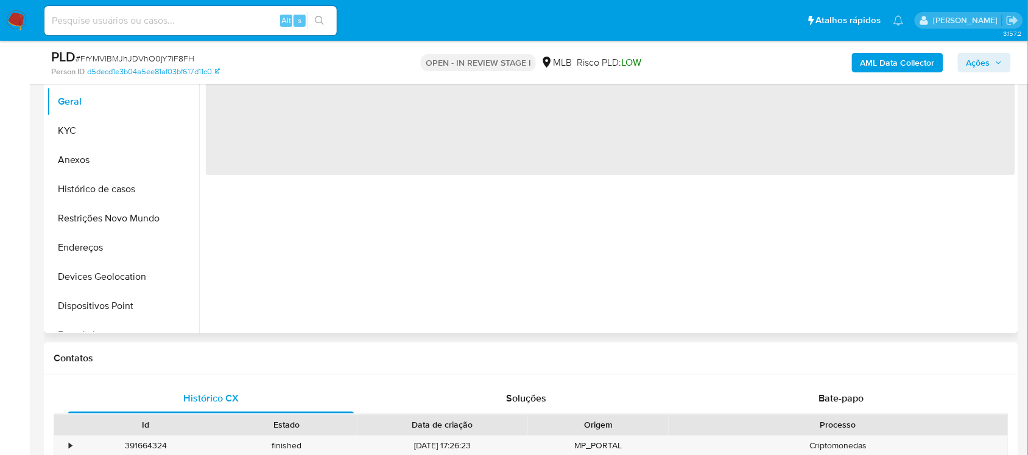
scroll to position [228, 0]
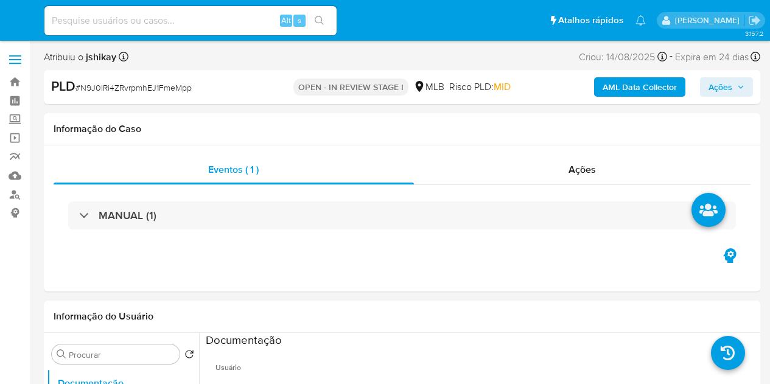
select select "10"
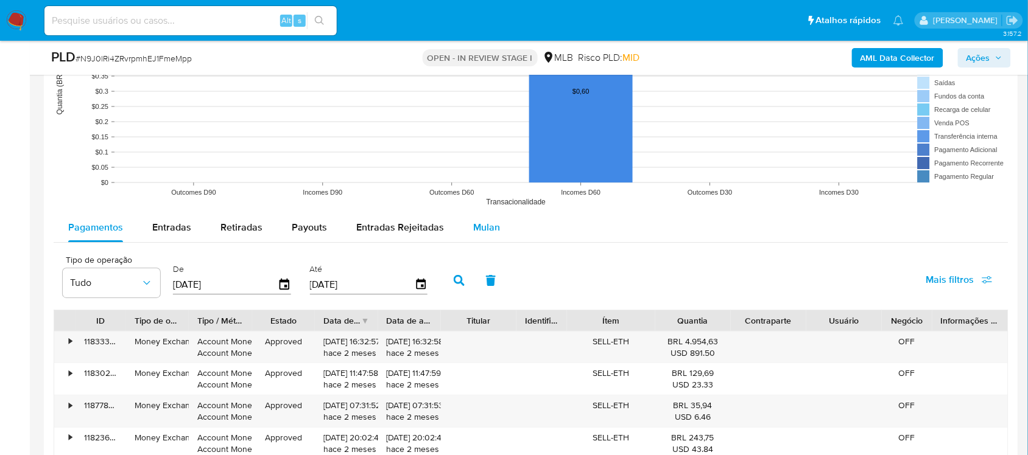
scroll to position [1218, 0]
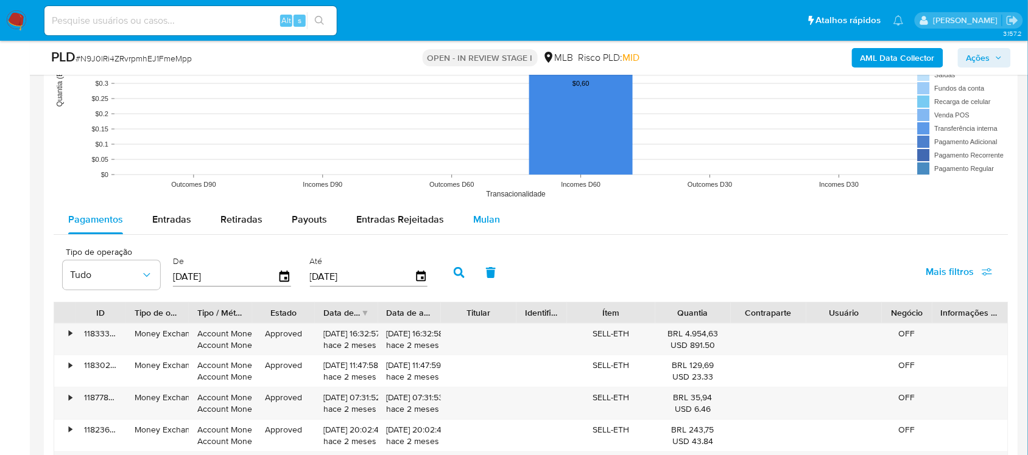
click at [476, 208] on div "Mulan" at bounding box center [486, 219] width 27 height 29
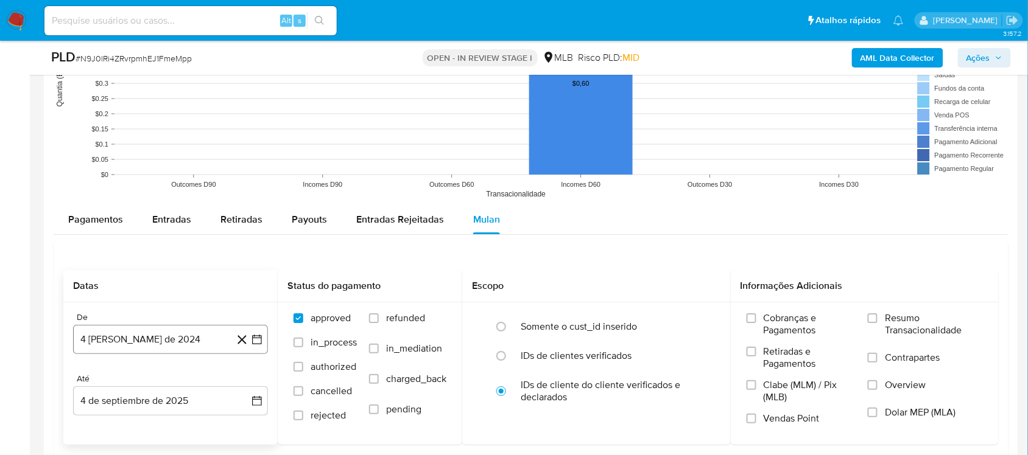
click at [253, 337] on icon "button" at bounding box center [257, 340] width 12 height 12
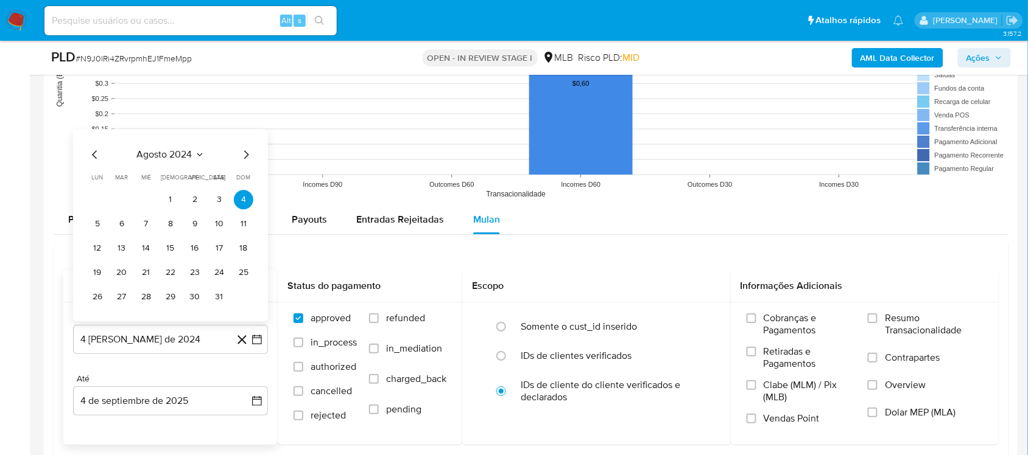
click at [155, 156] on span "agosto 2024" at bounding box center [164, 155] width 55 height 12
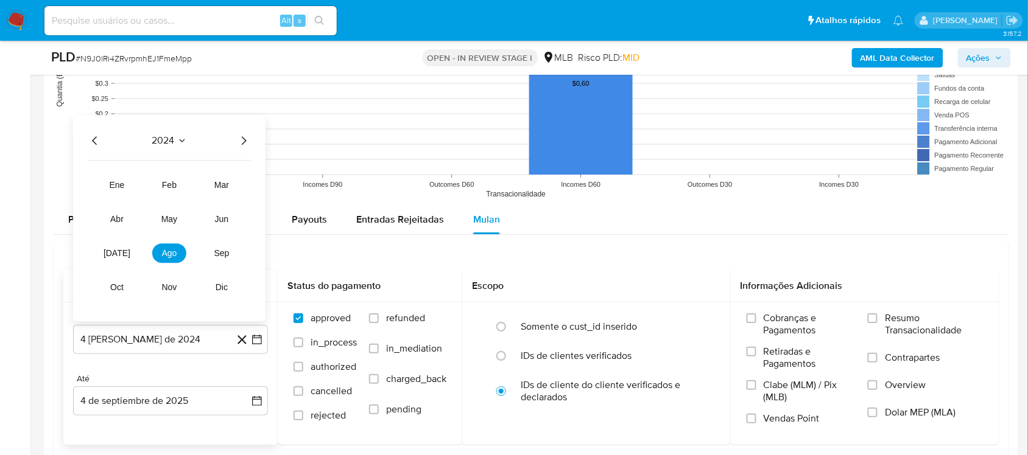
click at [244, 141] on icon "Año siguiente" at bounding box center [243, 140] width 15 height 15
click at [118, 256] on span "[DATE]" at bounding box center [117, 253] width 27 height 10
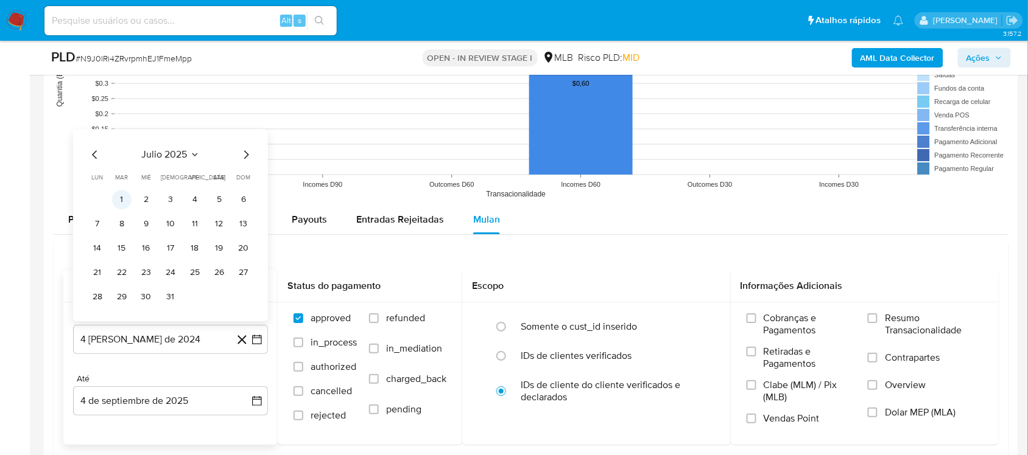
click at [117, 202] on button "1" at bounding box center [121, 199] width 19 height 19
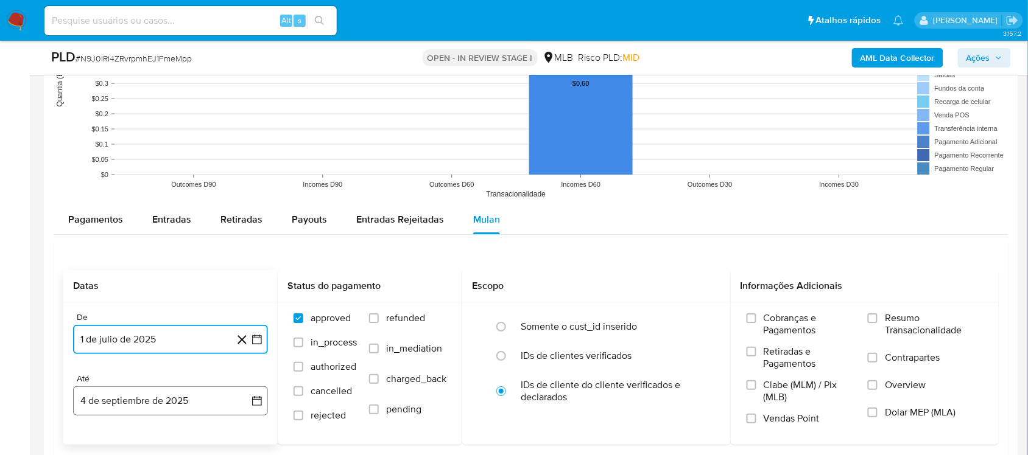
click at [244, 384] on button "4 de septiembre de 2025" at bounding box center [170, 401] width 195 height 29
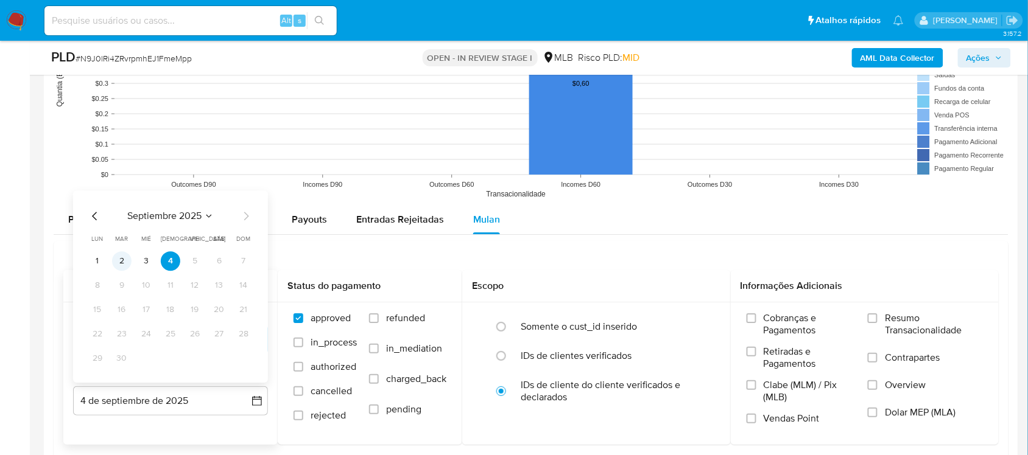
click at [124, 261] on button "2" at bounding box center [121, 260] width 19 height 19
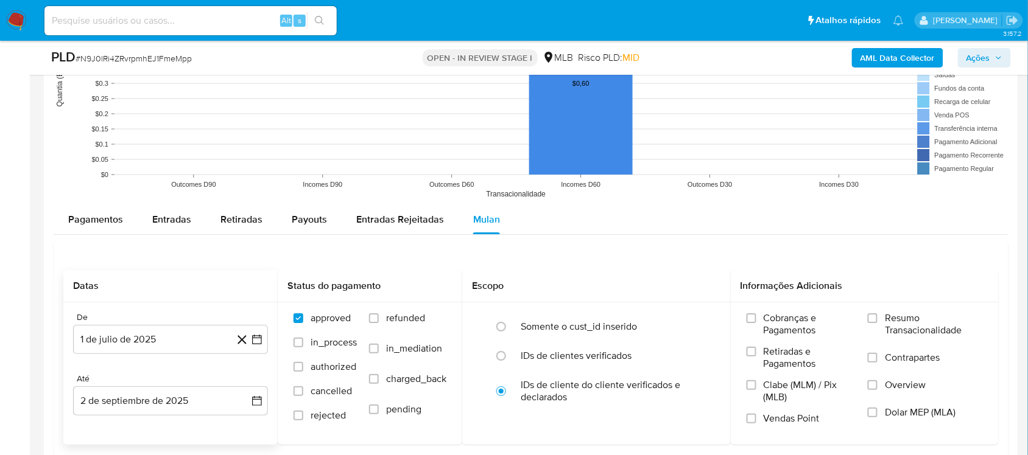
drag, startPoint x: 907, startPoint y: 330, endPoint x: 486, endPoint y: 251, distance: 428.6
click at [770, 329] on span "Resumo Transacionalidade" at bounding box center [934, 324] width 98 height 24
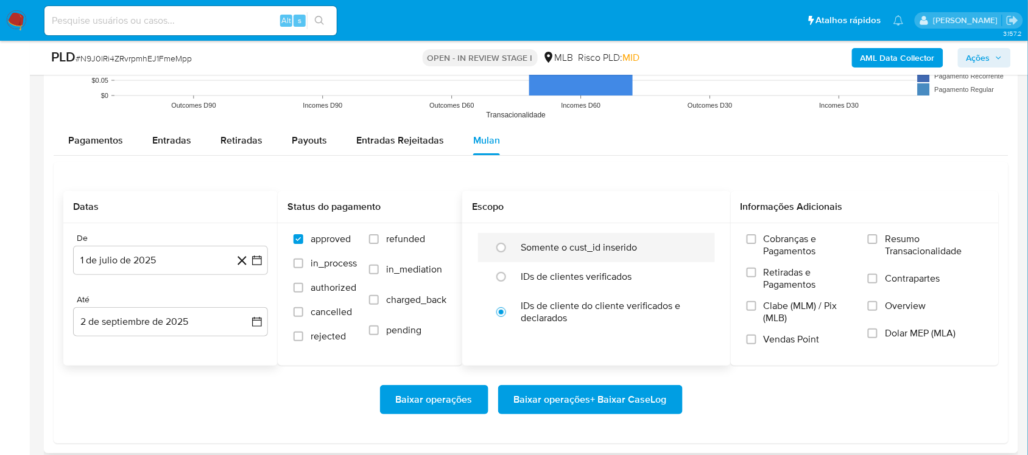
scroll to position [1370, 0]
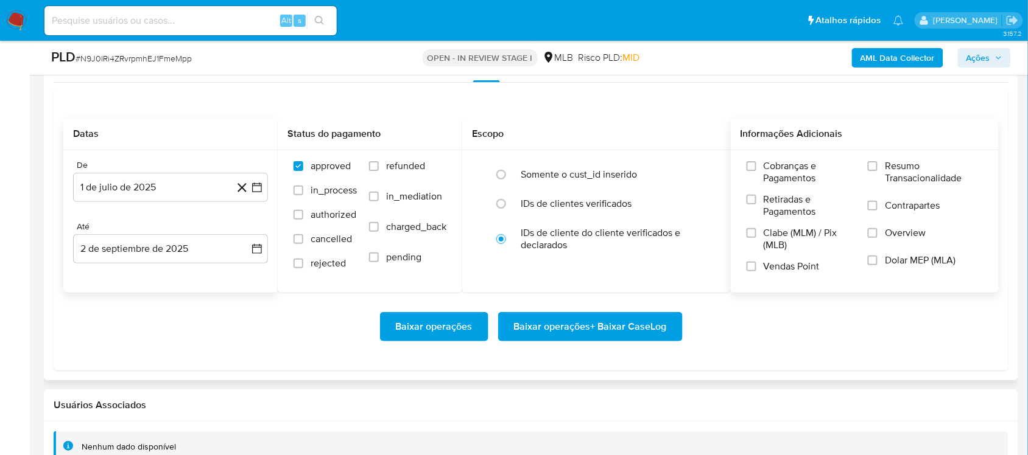
click at [770, 184] on span "Resumo Transacionalidade" at bounding box center [934, 172] width 98 height 24
click at [770, 171] on input "Resumo Transacionalidade" at bounding box center [873, 166] width 10 height 10
click at [536, 332] on span "Baixar operações + Baixar CaseLog" at bounding box center [590, 327] width 153 height 27
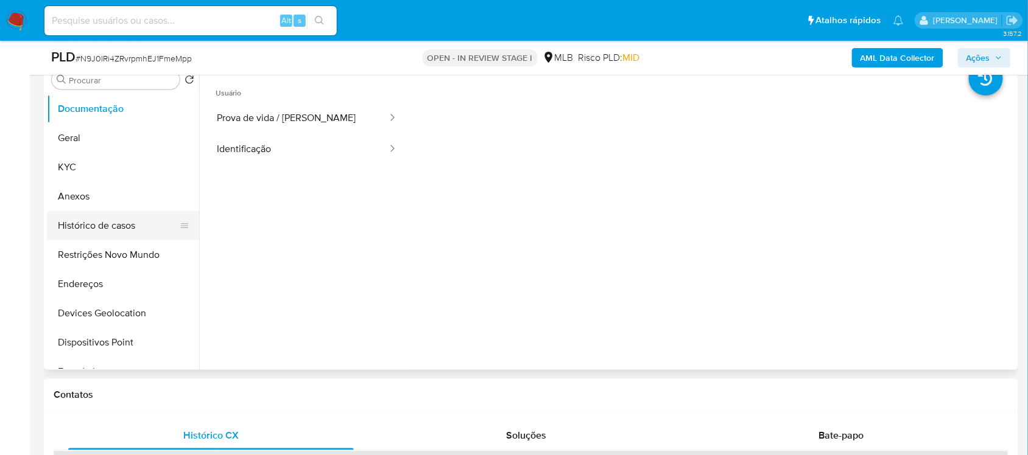
scroll to position [228, 0]
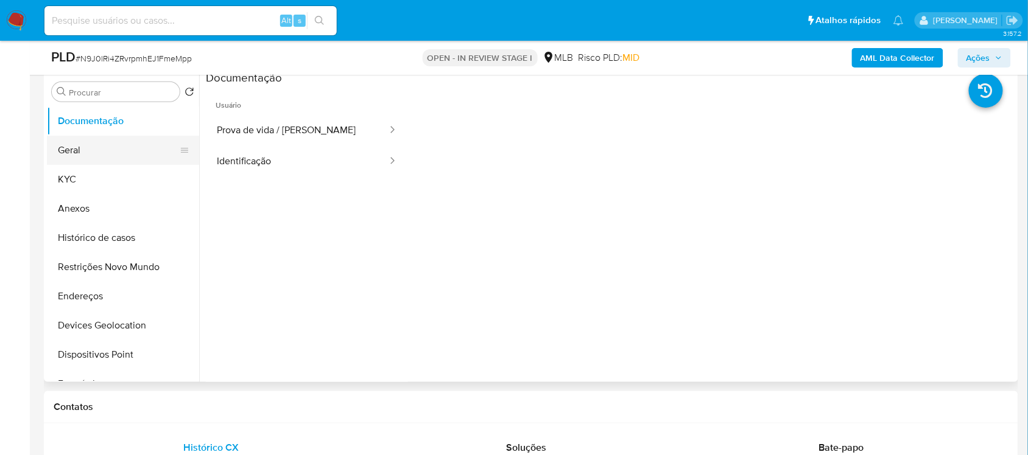
click at [114, 151] on button "Geral" at bounding box center [118, 150] width 142 height 29
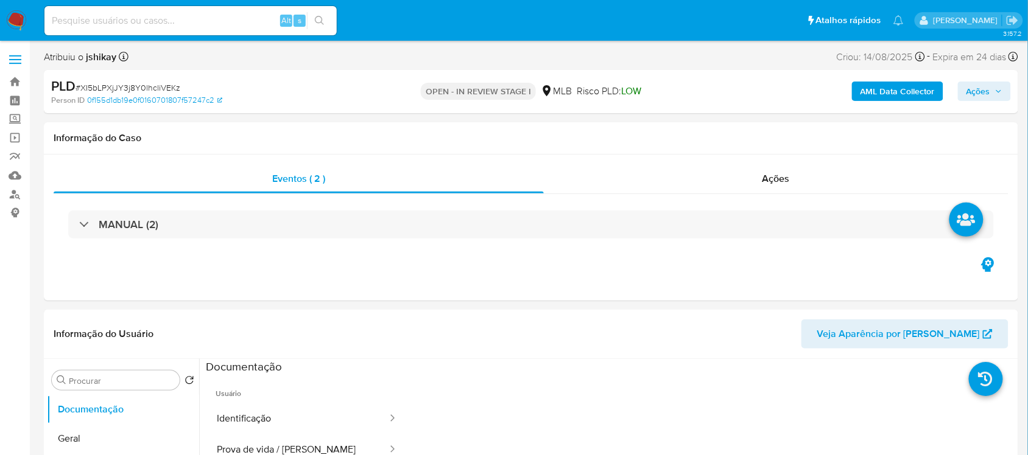
select select "10"
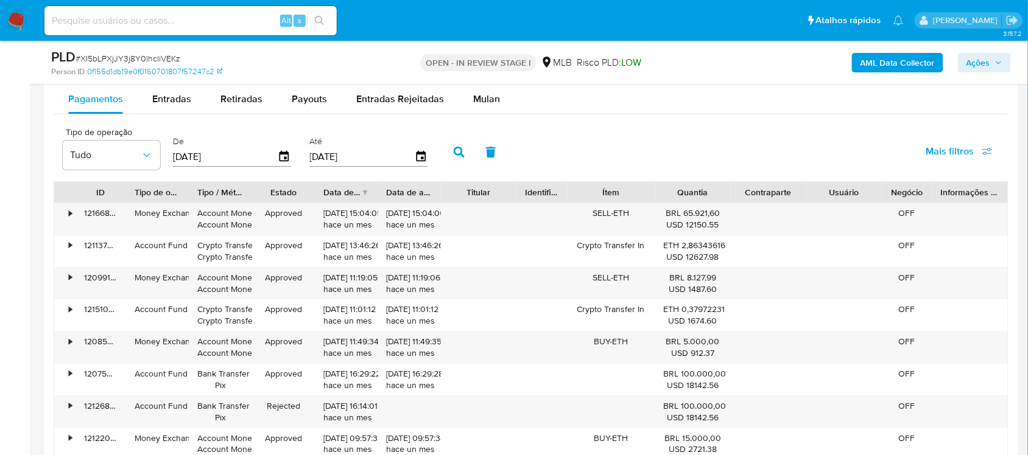
scroll to position [1142, 0]
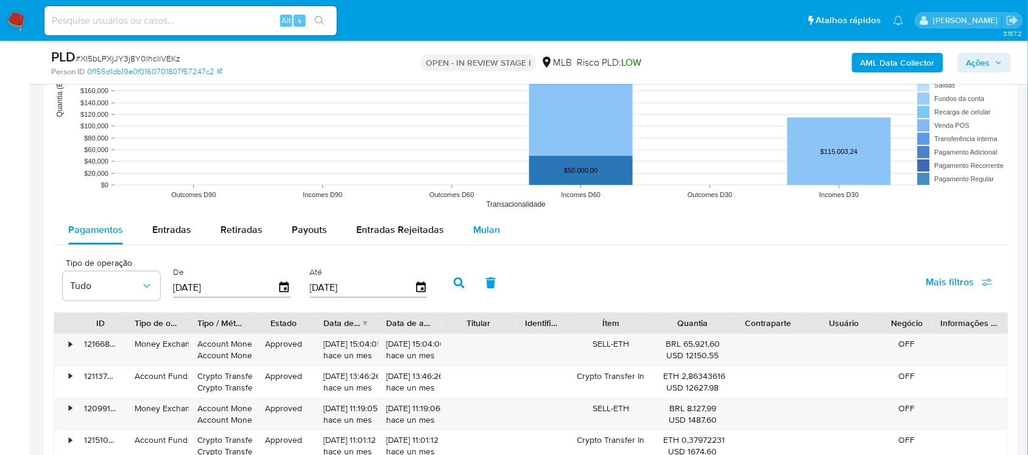
click at [475, 223] on span "Mulan" at bounding box center [486, 230] width 27 height 14
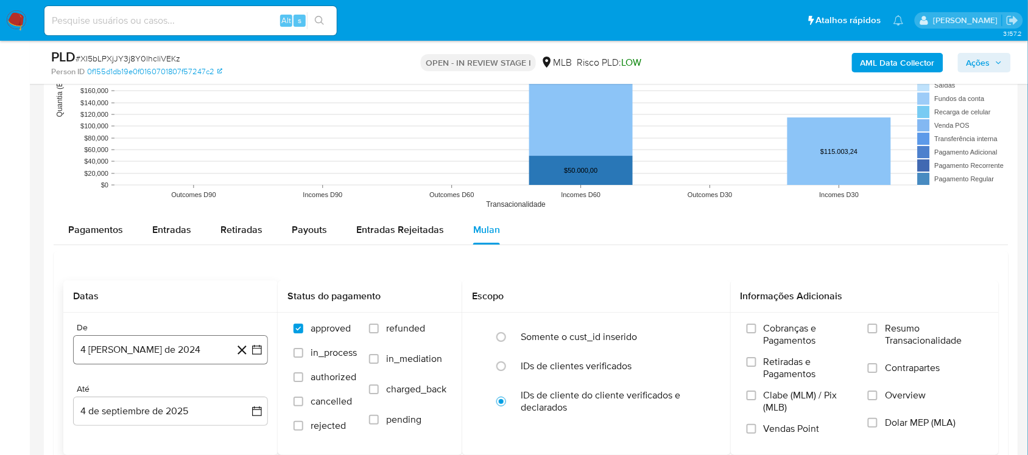
click at [253, 353] on icon "button" at bounding box center [257, 350] width 12 height 12
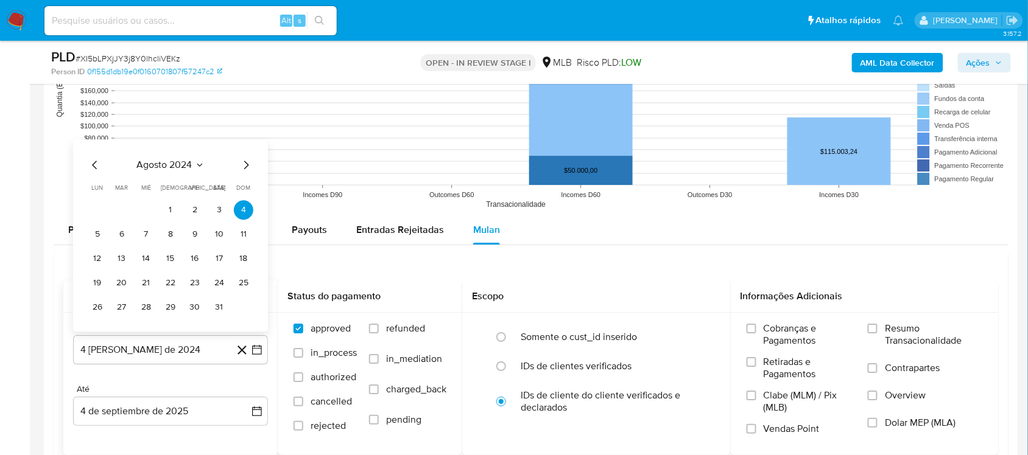
click at [184, 163] on span "agosto 2024" at bounding box center [164, 165] width 55 height 12
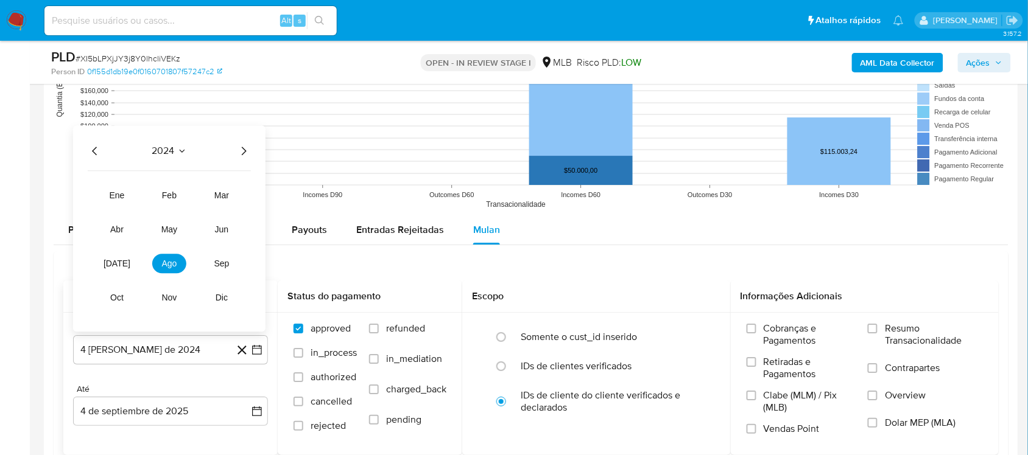
click at [244, 155] on icon "Año siguiente" at bounding box center [243, 151] width 15 height 15
click at [114, 266] on span "jul" at bounding box center [117, 264] width 27 height 10
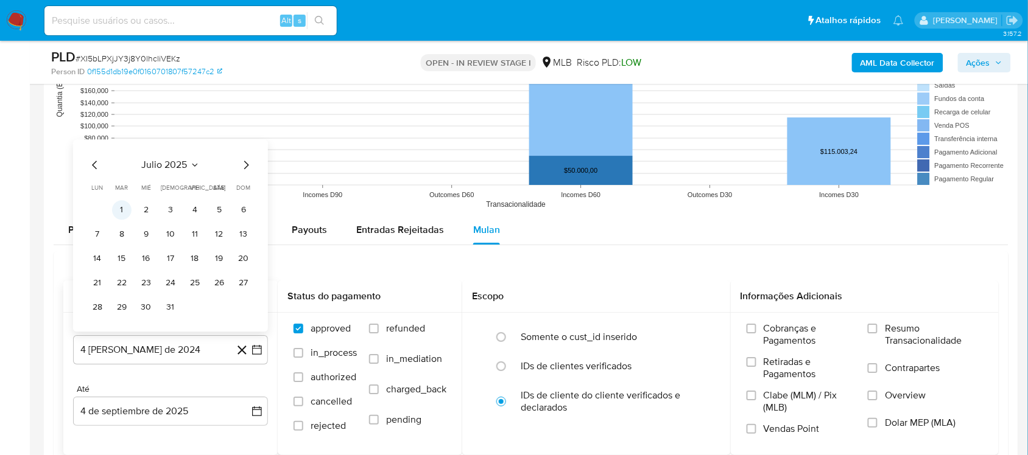
click at [124, 220] on button "1" at bounding box center [121, 209] width 19 height 19
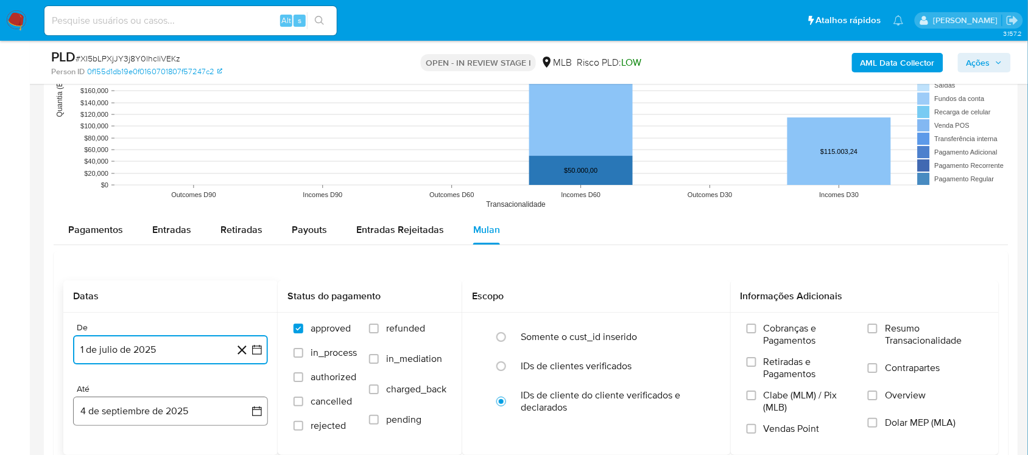
click at [255, 384] on icon "button" at bounding box center [257, 412] width 12 height 12
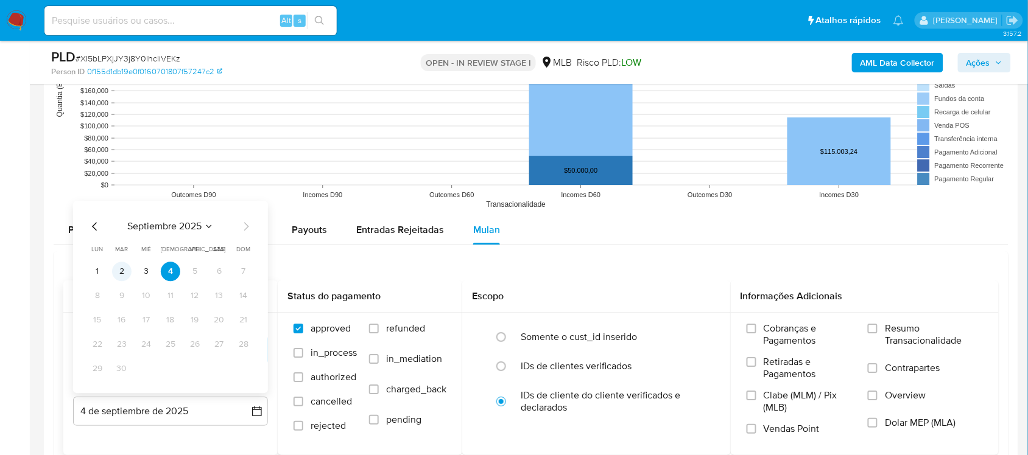
click at [124, 266] on button "2" at bounding box center [121, 271] width 19 height 19
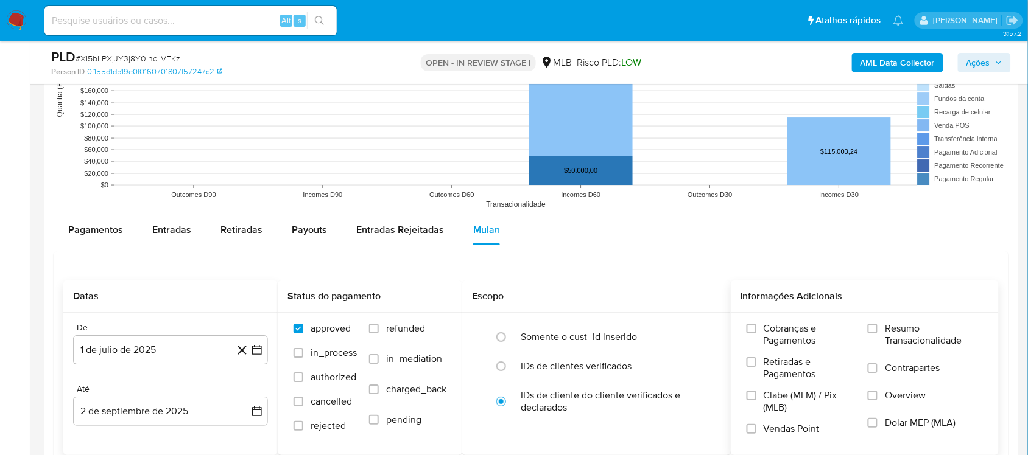
click at [779, 333] on span "Resumo Transacionalidade" at bounding box center [934, 335] width 98 height 24
click at [779, 333] on input "Resumo Transacionalidade" at bounding box center [873, 329] width 10 height 10
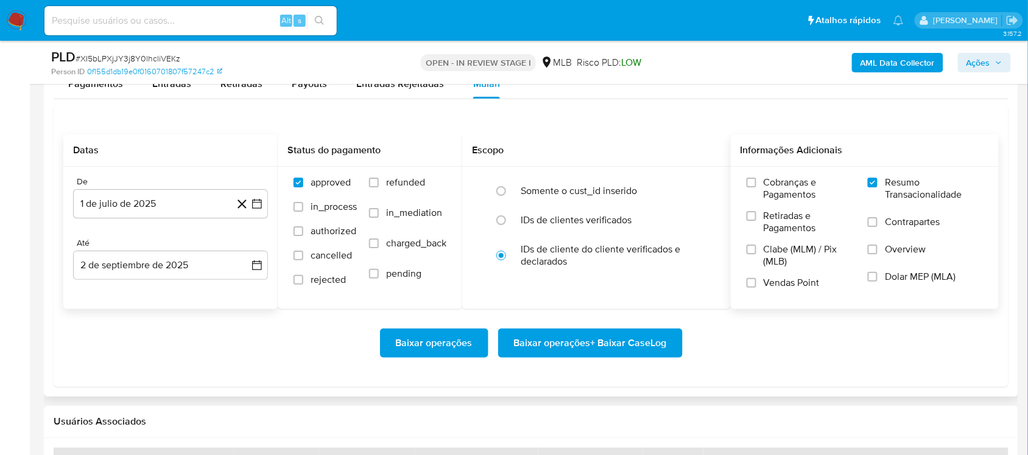
scroll to position [1294, 0]
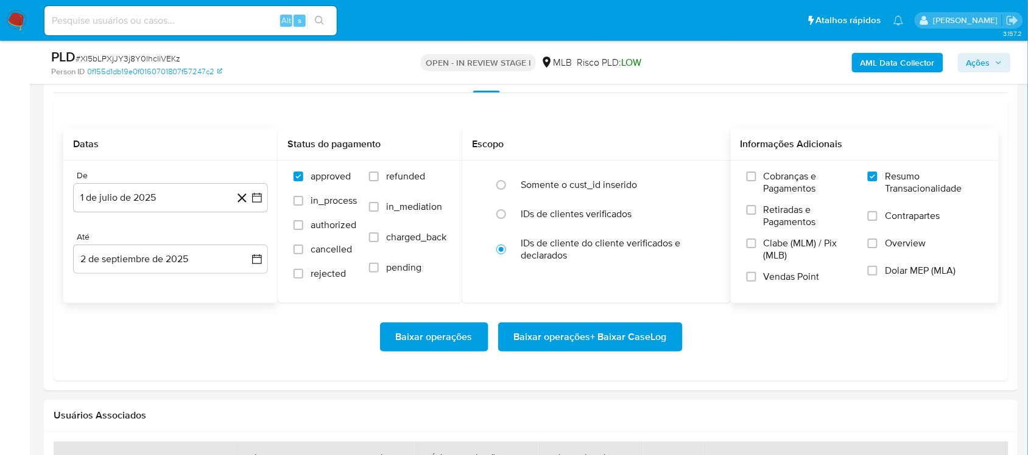
click at [588, 337] on span "Baixar operações + Baixar CaseLog" at bounding box center [590, 337] width 153 height 27
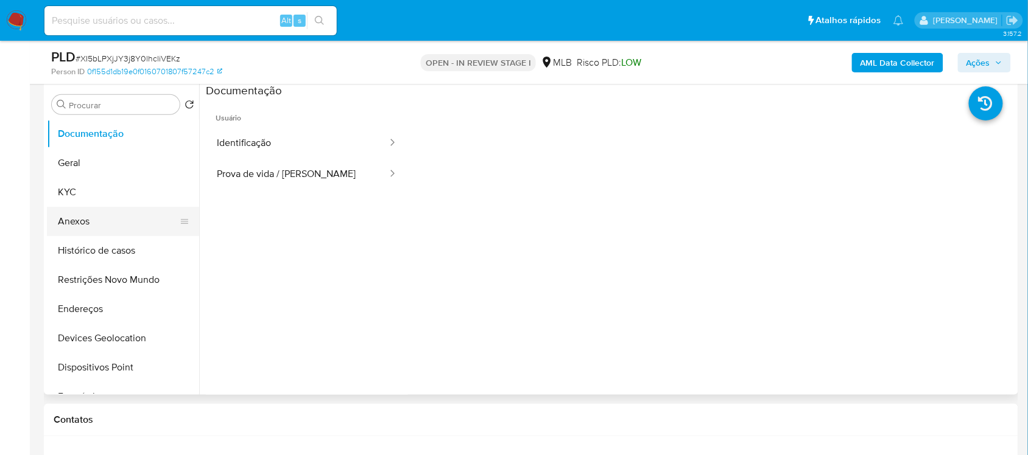
scroll to position [228, 0]
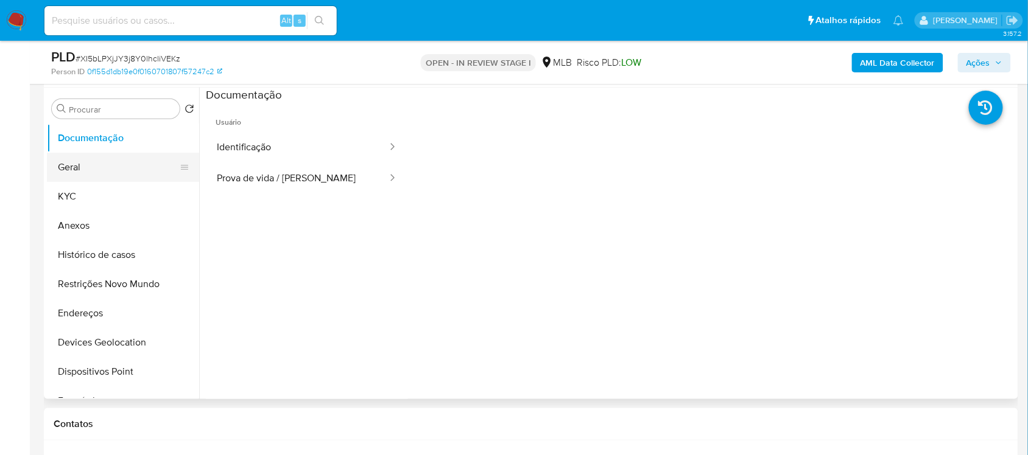
click at [127, 167] on button "Geral" at bounding box center [118, 167] width 142 height 29
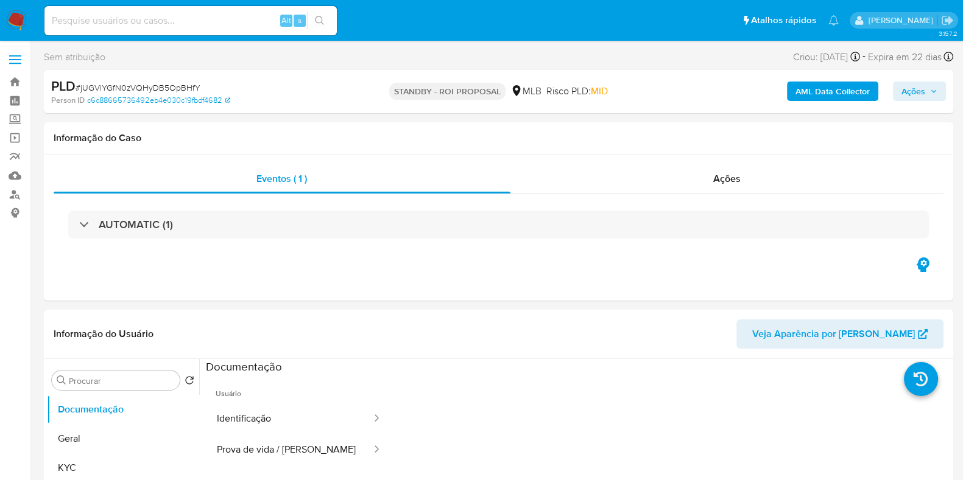
select select "10"
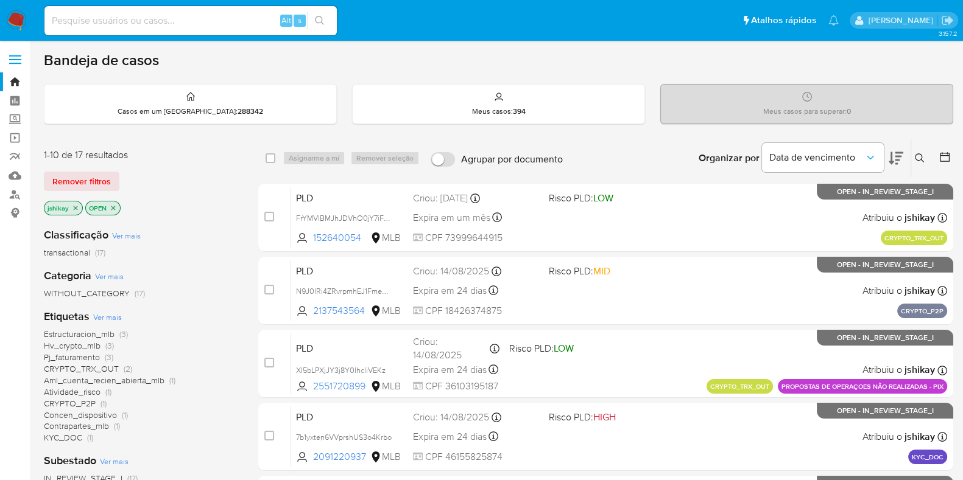
click at [76, 205] on icon "close-filter" at bounding box center [75, 208] width 7 height 7
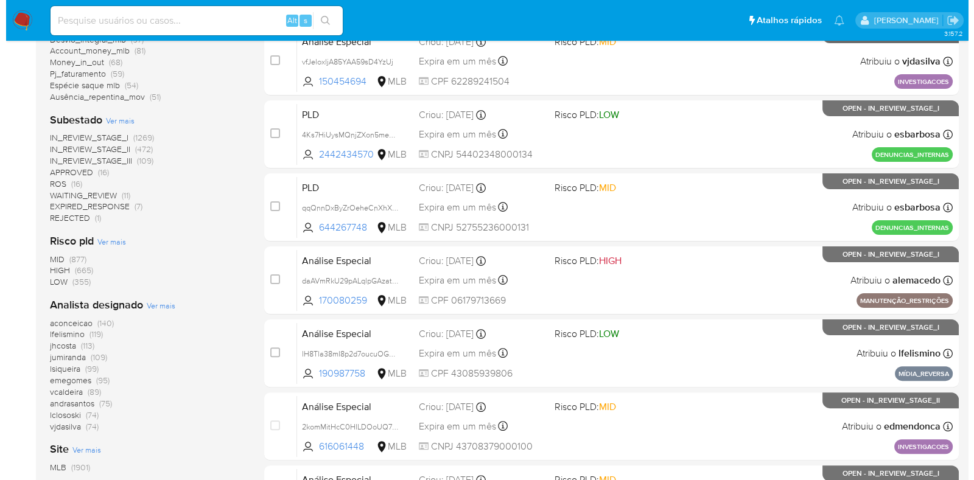
scroll to position [457, 0]
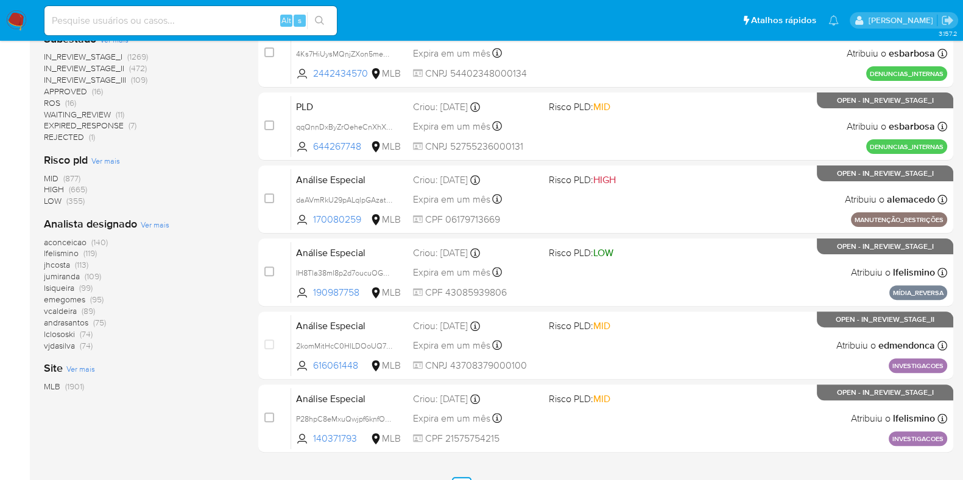
click at [150, 226] on span "Ver mais" at bounding box center [155, 224] width 29 height 11
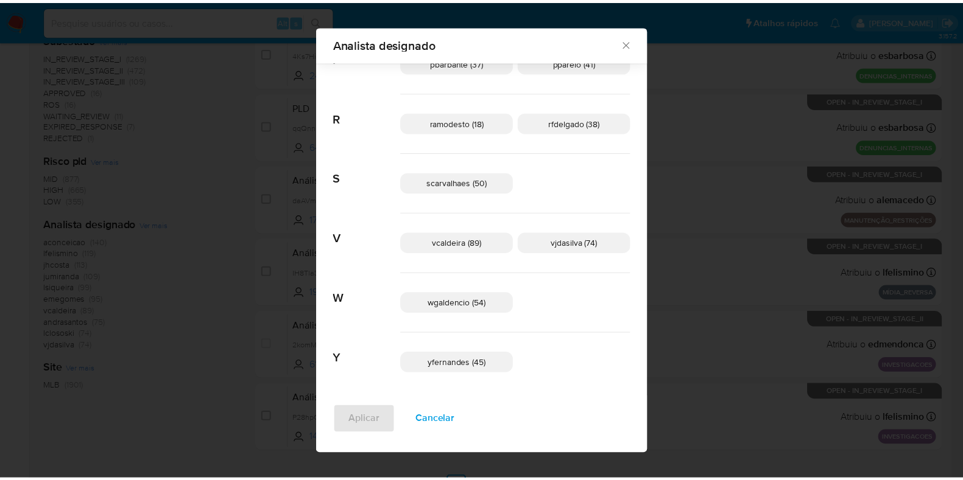
scroll to position [713, 0]
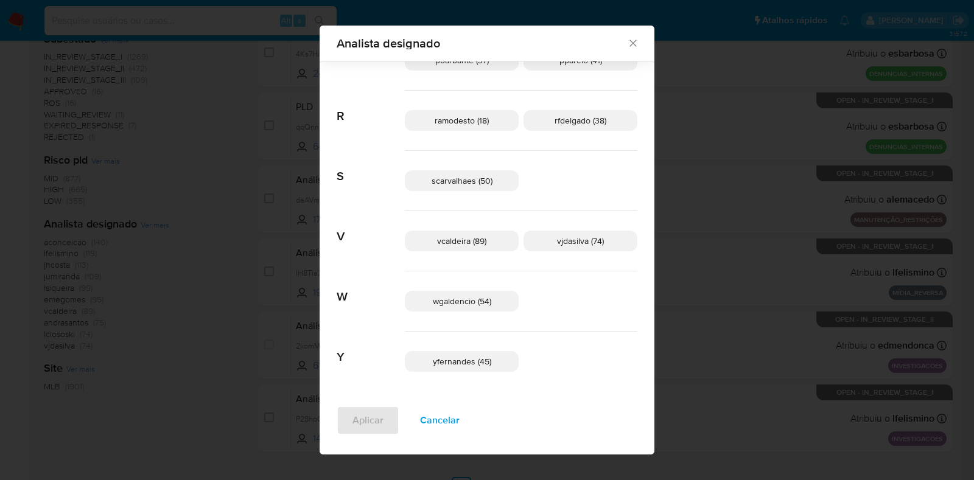
click at [627, 41] on icon "Fechar" at bounding box center [633, 43] width 12 height 12
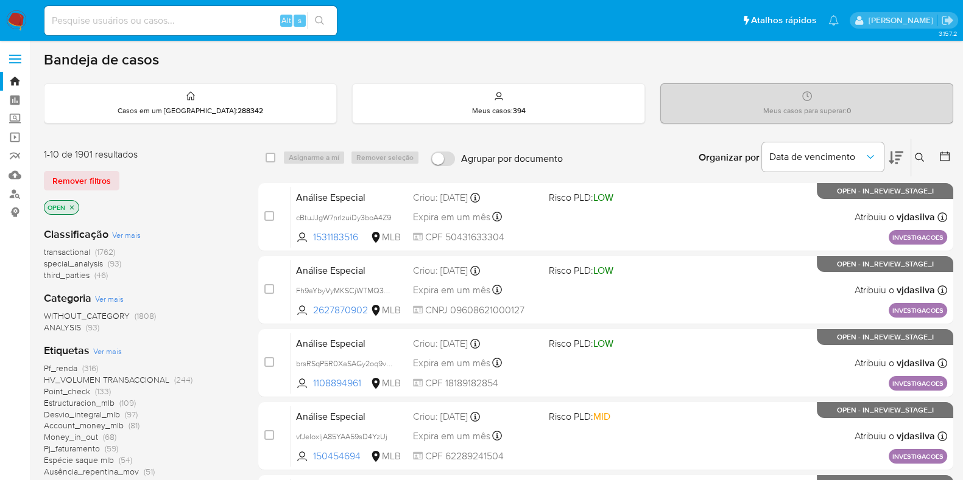
scroll to position [0, 0]
click at [12, 22] on img at bounding box center [16, 20] width 21 height 21
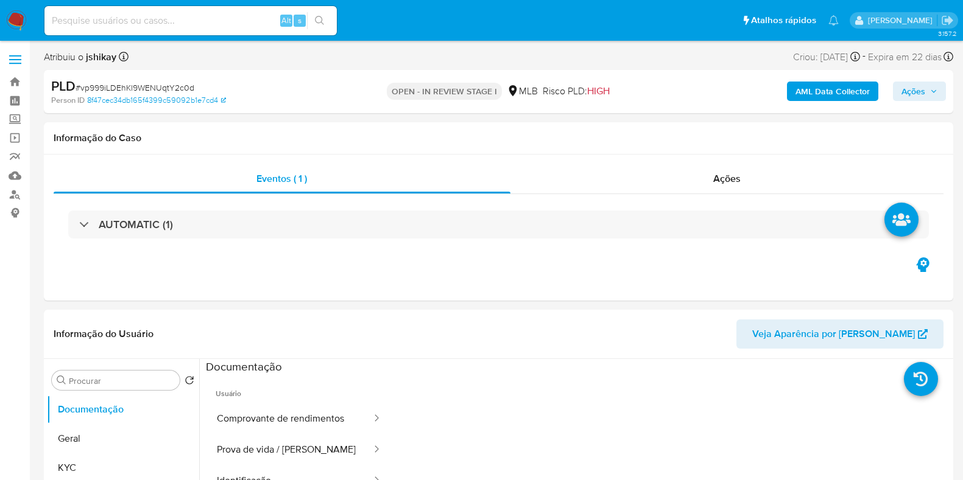
select select "10"
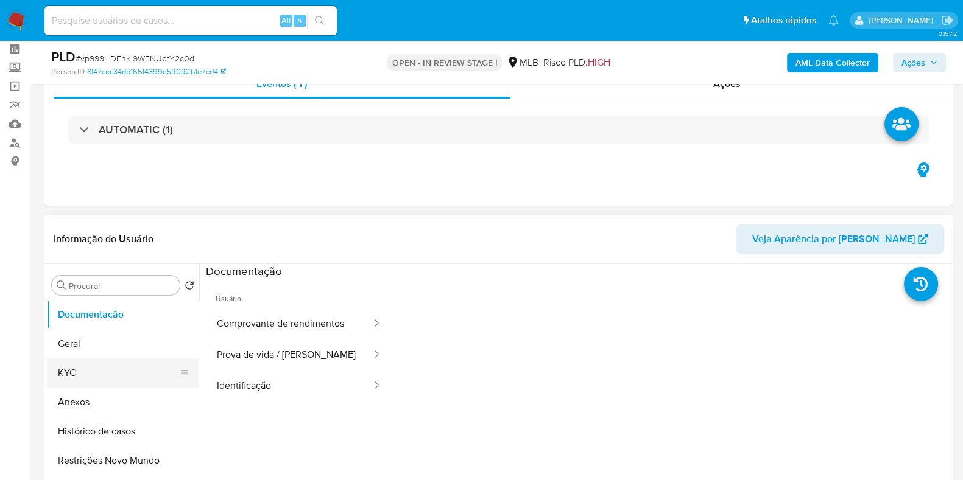
scroll to position [76, 0]
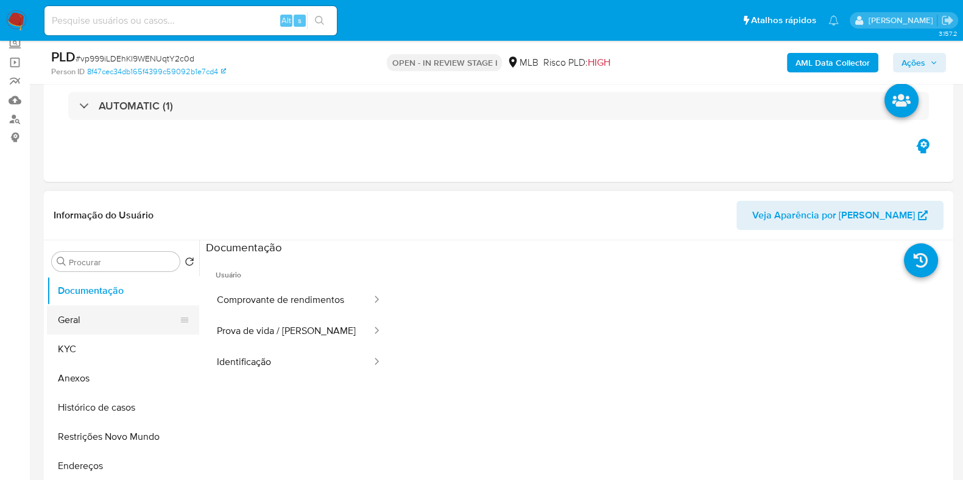
click at [110, 318] on button "Geral" at bounding box center [118, 320] width 142 height 29
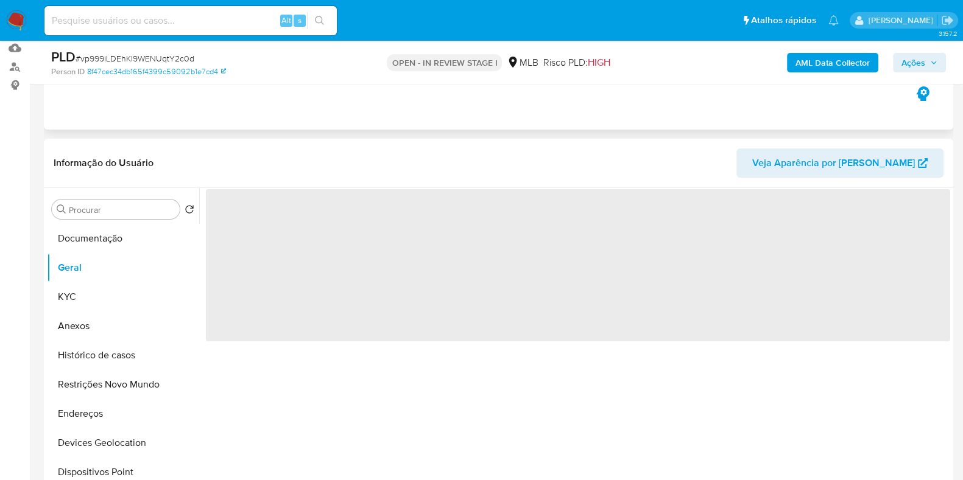
scroll to position [152, 0]
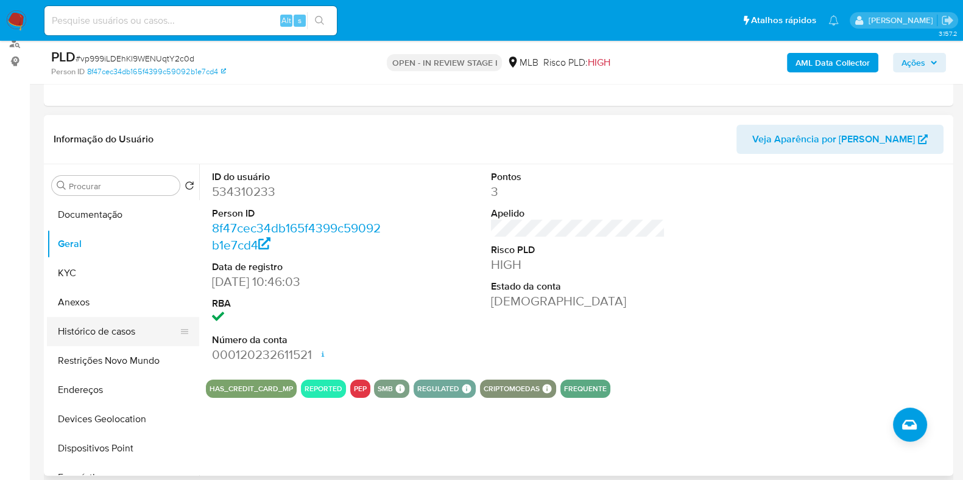
click at [112, 330] on button "Histórico de casos" at bounding box center [118, 331] width 142 height 29
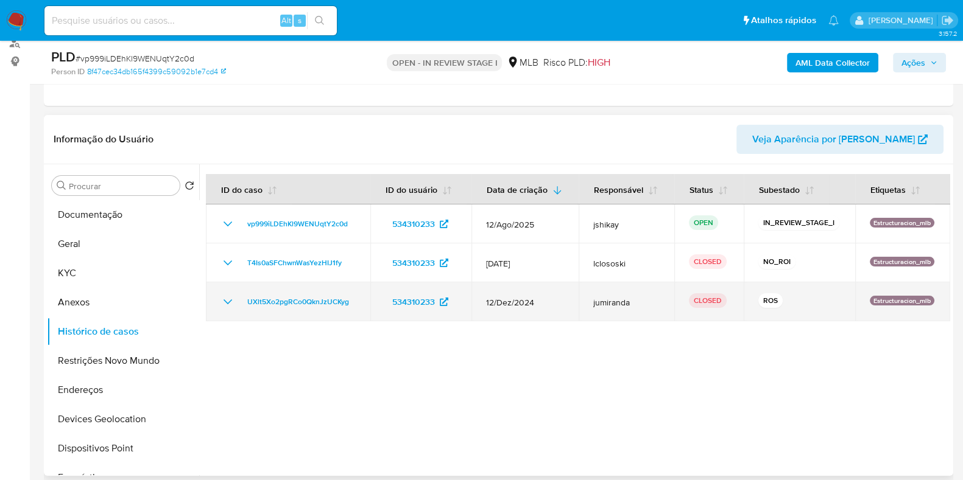
click at [225, 298] on icon "Mostrar/Ocultar" at bounding box center [227, 302] width 15 height 15
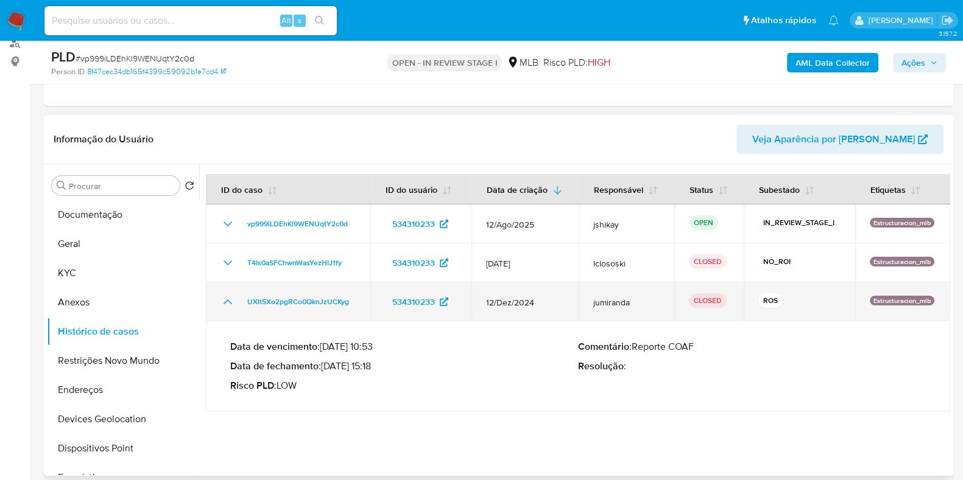
click at [225, 298] on icon "Mostrar/Ocultar" at bounding box center [227, 302] width 15 height 15
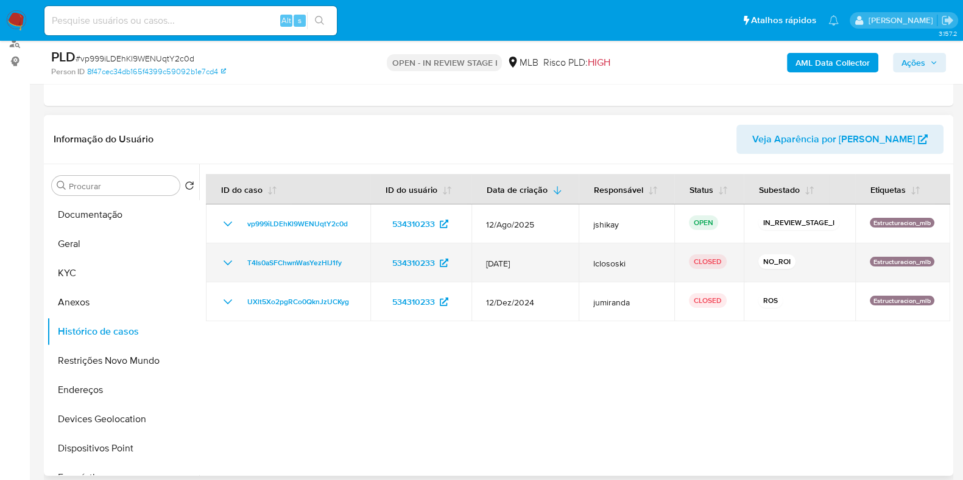
click at [223, 258] on icon "Mostrar/Ocultar" at bounding box center [227, 263] width 15 height 15
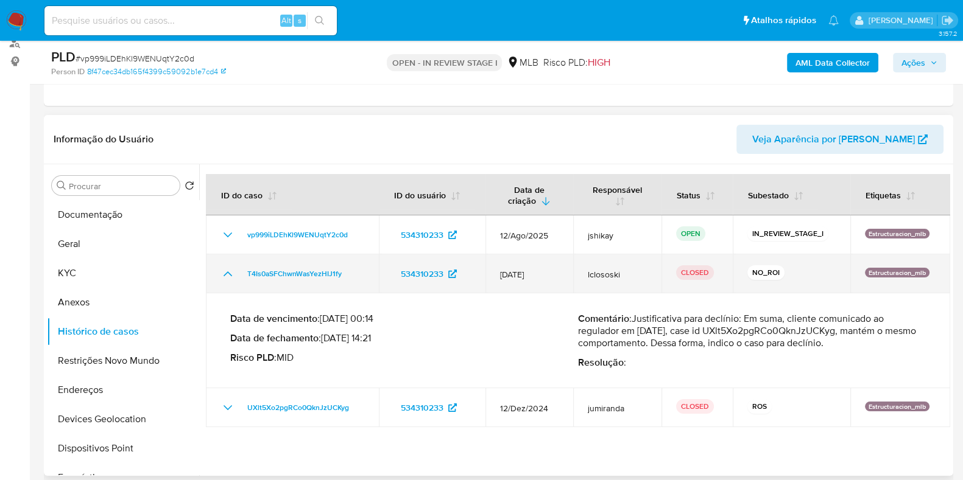
click at [223, 258] on td "T4Is0aSFChwnWasYezHIJ1fy" at bounding box center [292, 274] width 173 height 39
click at [225, 275] on icon "Mostrar/Ocultar" at bounding box center [227, 274] width 15 height 15
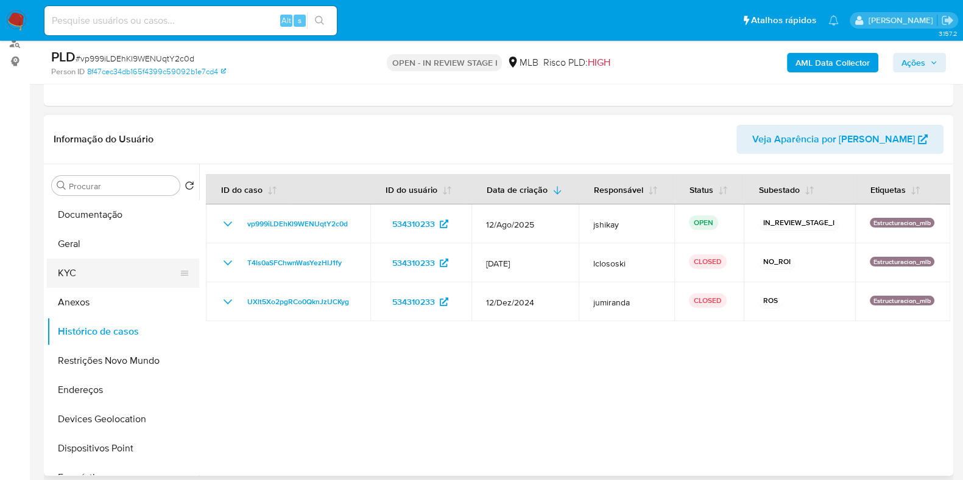
click at [55, 269] on button "KYC" at bounding box center [118, 273] width 142 height 29
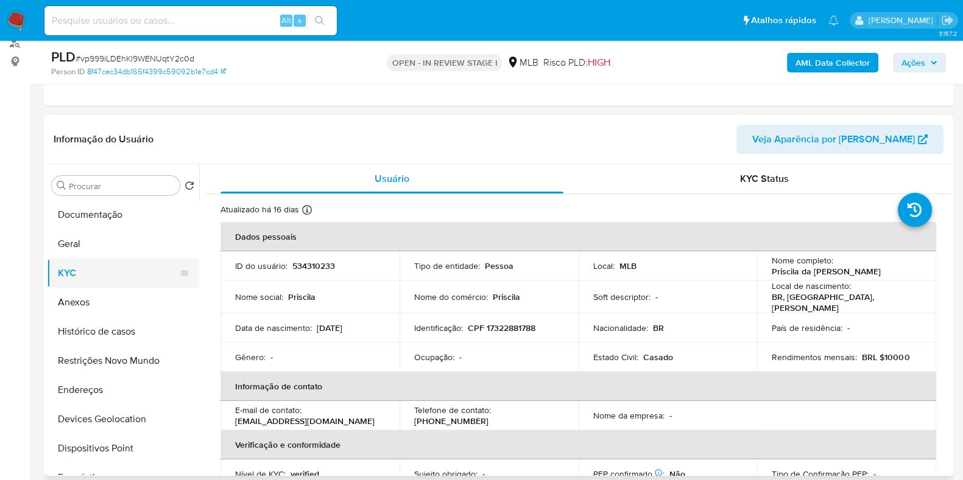
click at [90, 269] on button "KYC" at bounding box center [118, 273] width 142 height 29
click at [90, 255] on button "Geral" at bounding box center [118, 244] width 142 height 29
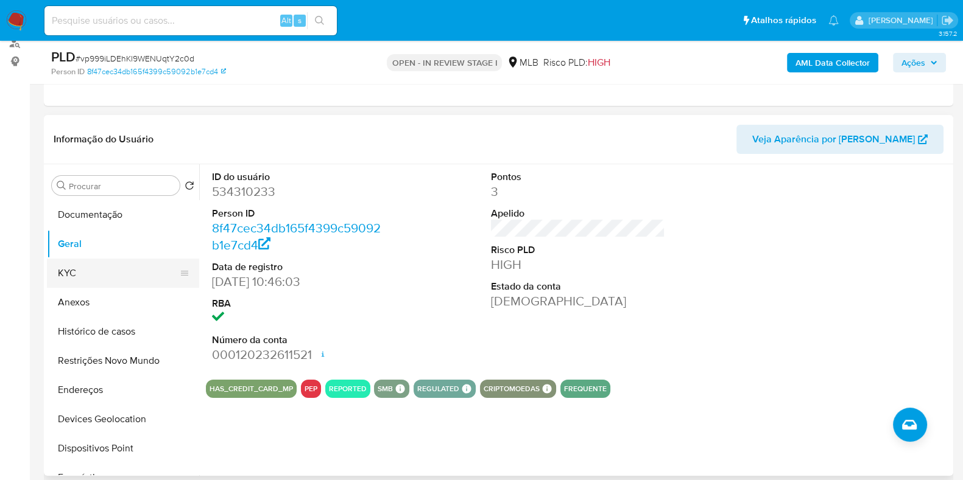
click at [90, 264] on button "KYC" at bounding box center [118, 273] width 142 height 29
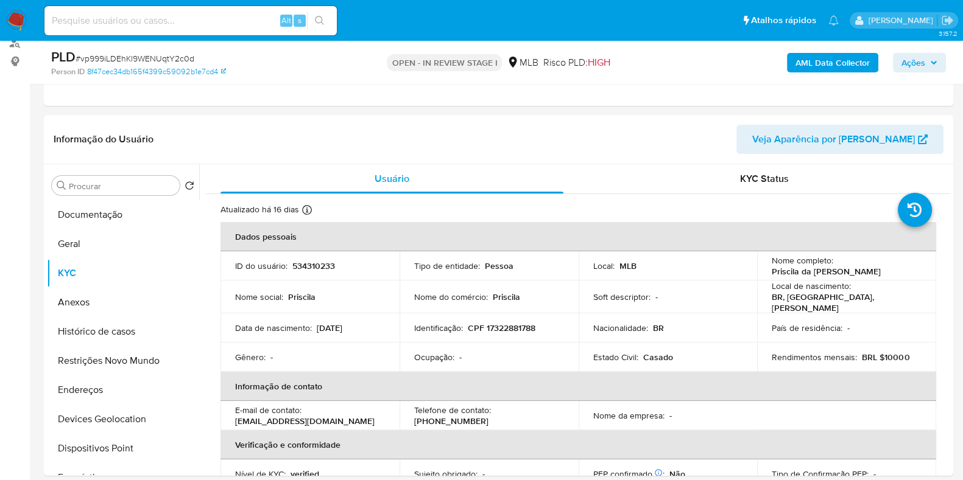
drag, startPoint x: 962, startPoint y: 93, endPoint x: 968, endPoint y: 100, distance: 8.7
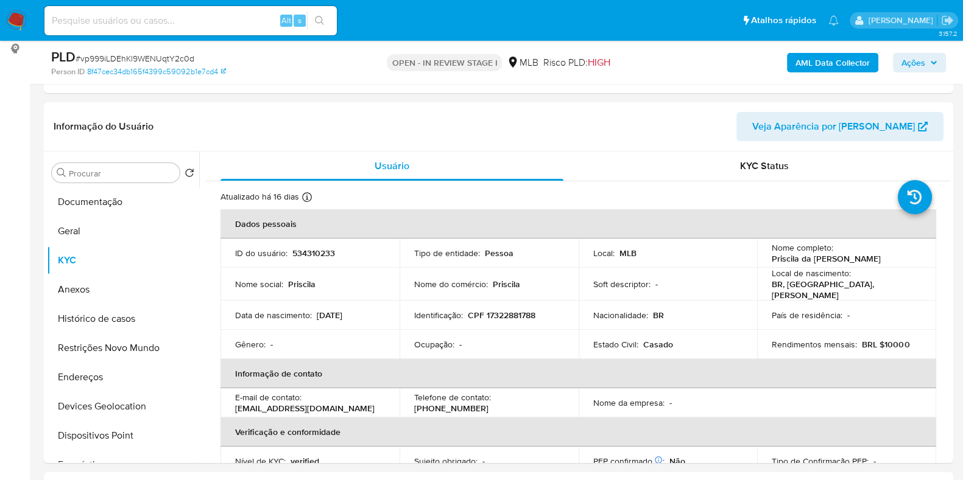
scroll to position [186, 0]
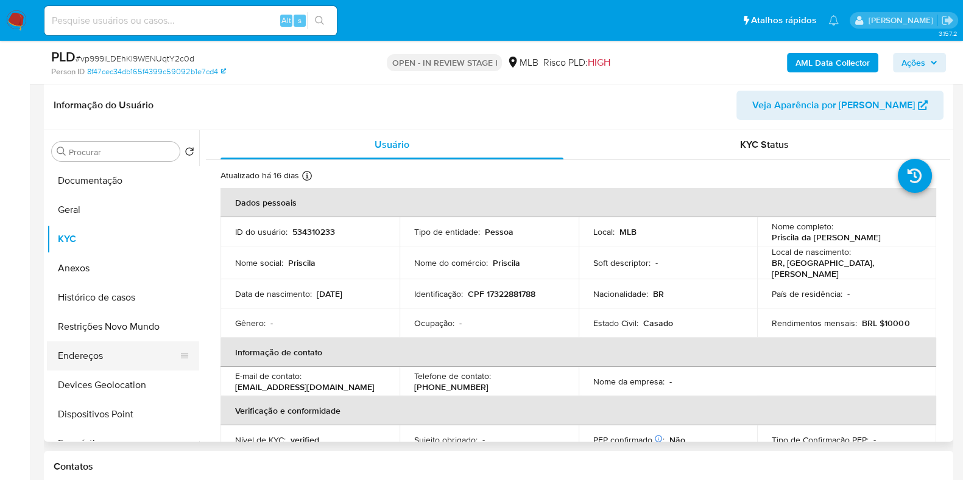
click at [107, 360] on button "Endereços" at bounding box center [118, 356] width 142 height 29
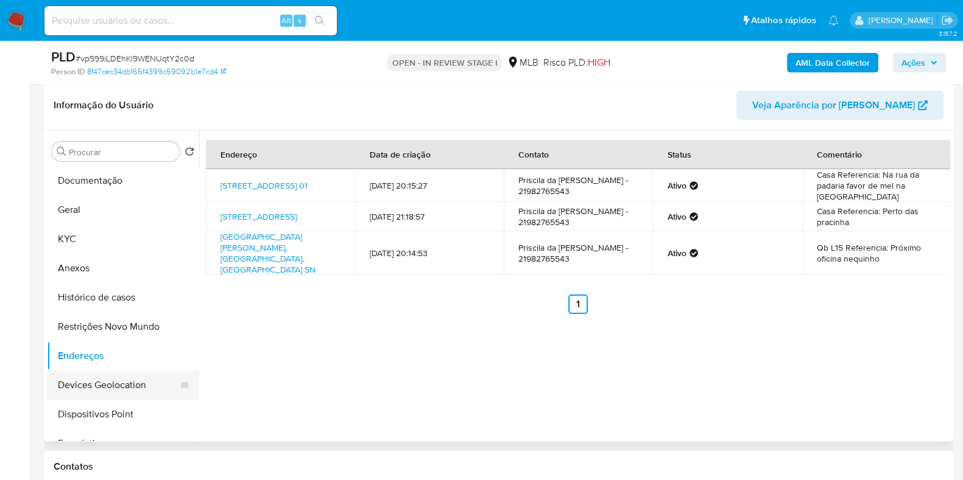
click at [100, 389] on button "Devices Geolocation" at bounding box center [118, 385] width 142 height 29
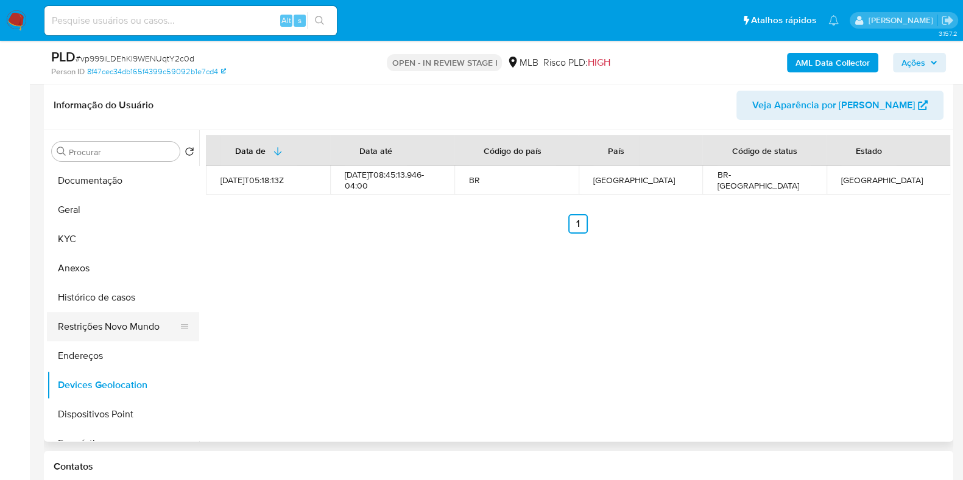
click at [82, 331] on button "Restrições Novo Mundo" at bounding box center [118, 326] width 142 height 29
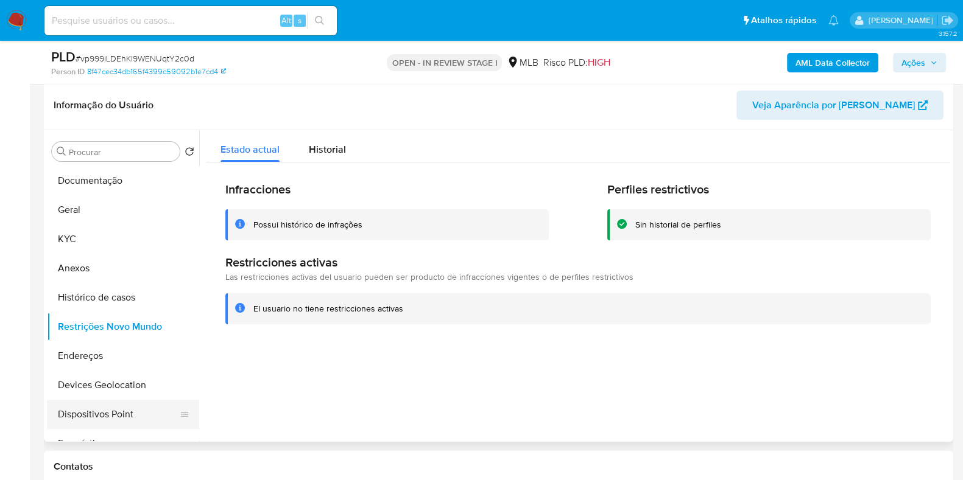
click at [113, 417] on button "Dispositivos Point" at bounding box center [118, 414] width 142 height 29
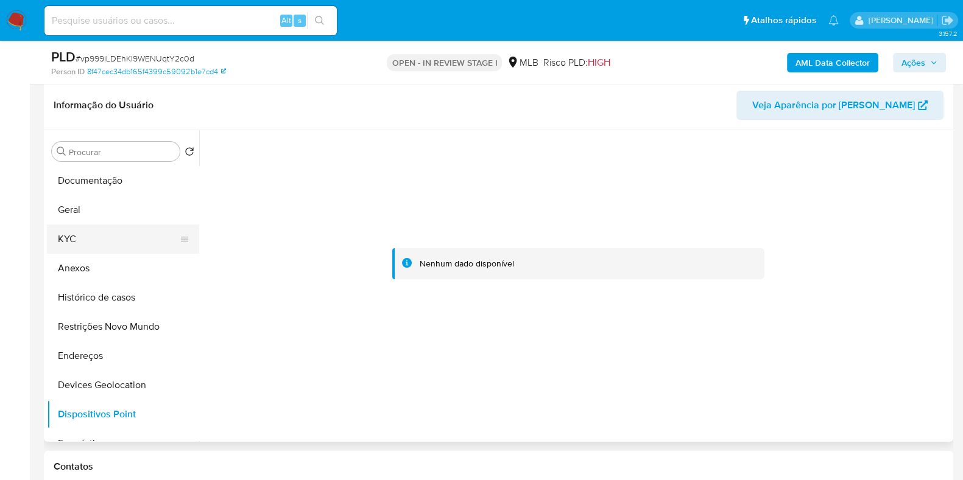
click at [108, 233] on button "KYC" at bounding box center [118, 239] width 142 height 29
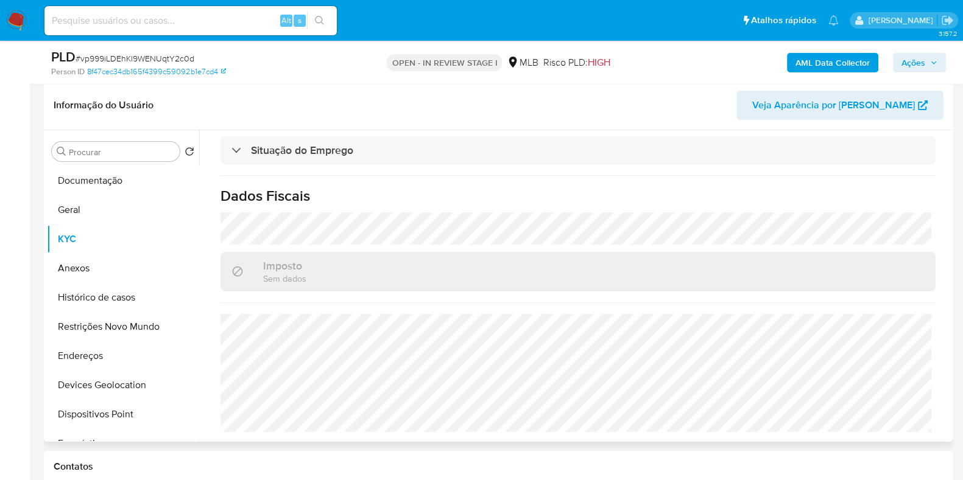
scroll to position [529, 0]
click at [97, 279] on button "Anexos" at bounding box center [118, 268] width 142 height 29
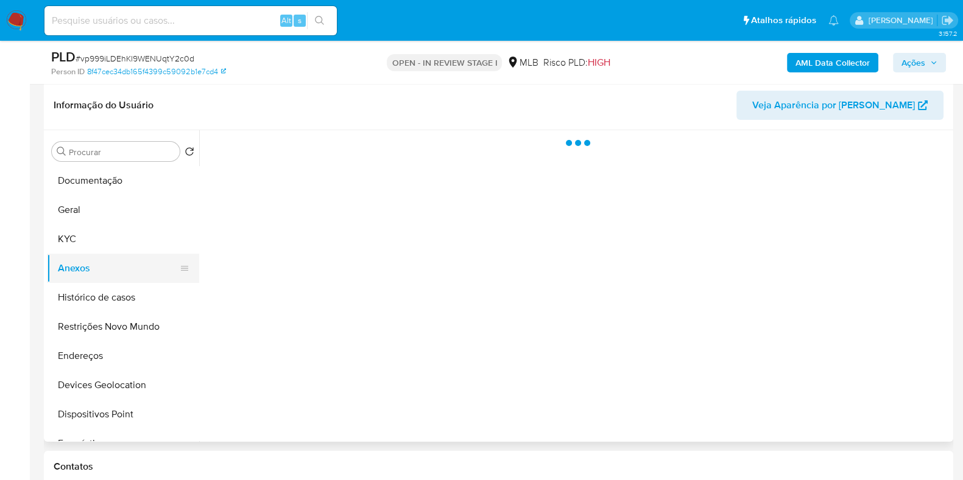
scroll to position [0, 0]
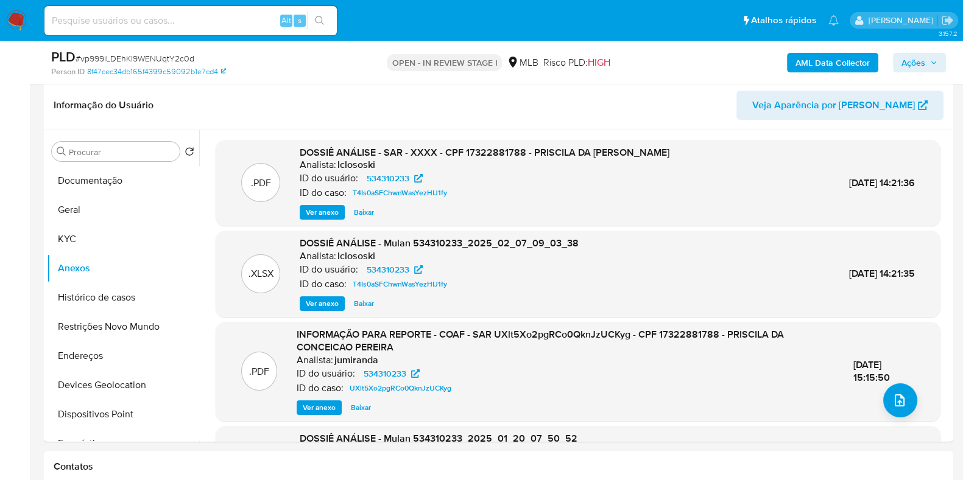
click at [832, 61] on b "AML Data Collector" at bounding box center [832, 62] width 74 height 19
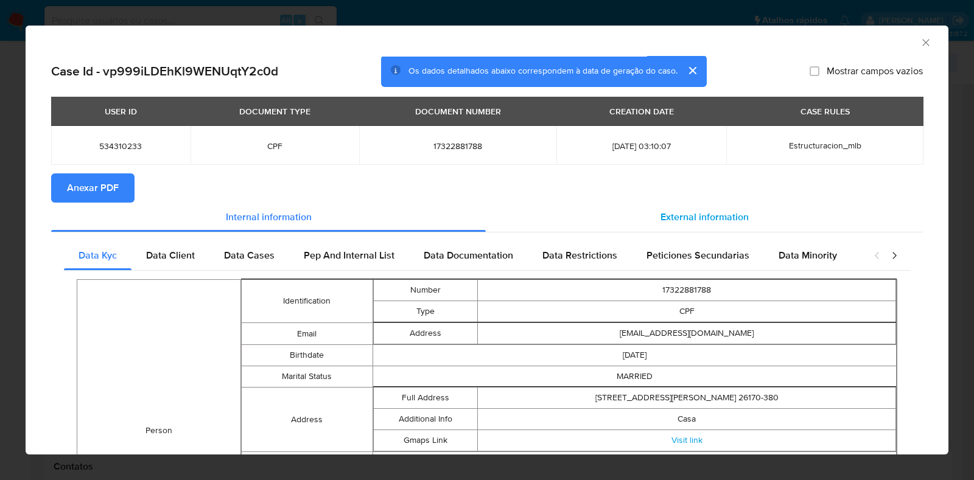
drag, startPoint x: 653, startPoint y: 217, endPoint x: 546, endPoint y: 215, distance: 106.6
click at [661, 217] on span "External information" at bounding box center [705, 217] width 88 height 14
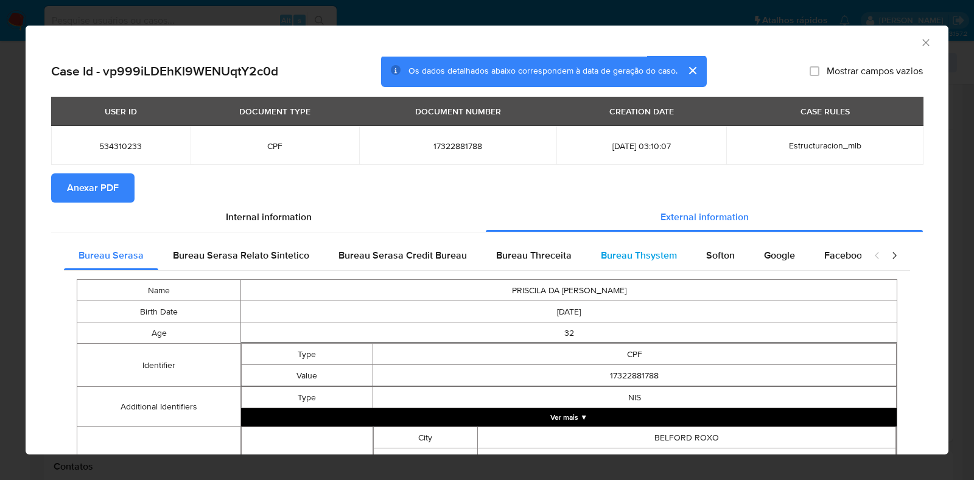
drag, startPoint x: 624, startPoint y: 231, endPoint x: 633, endPoint y: 249, distance: 20.4
click at [624, 233] on div "Internal information External information Bureau Serasa Bureau Serasa Relato Si…" at bounding box center [487, 471] width 872 height 537
click at [633, 250] on span "Bureau Thsystem" at bounding box center [639, 255] width 76 height 14
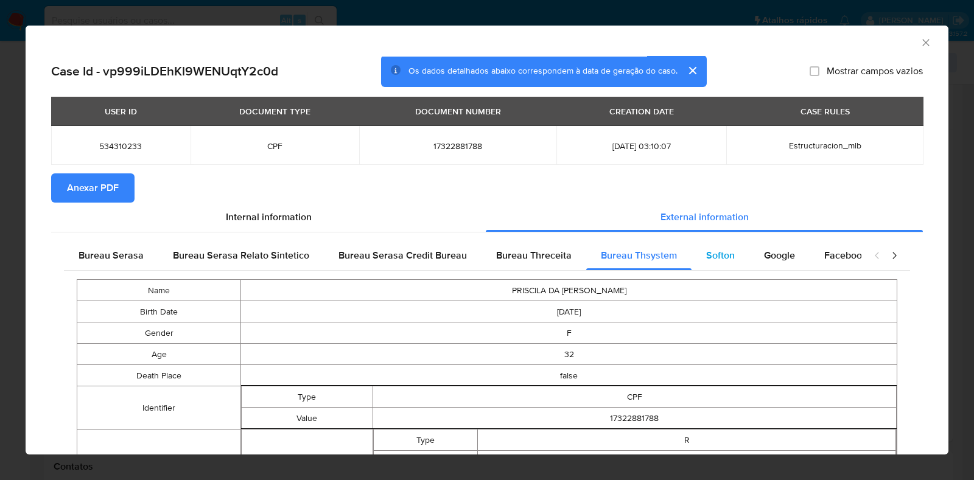
click at [731, 259] on div "Softon" at bounding box center [721, 255] width 58 height 29
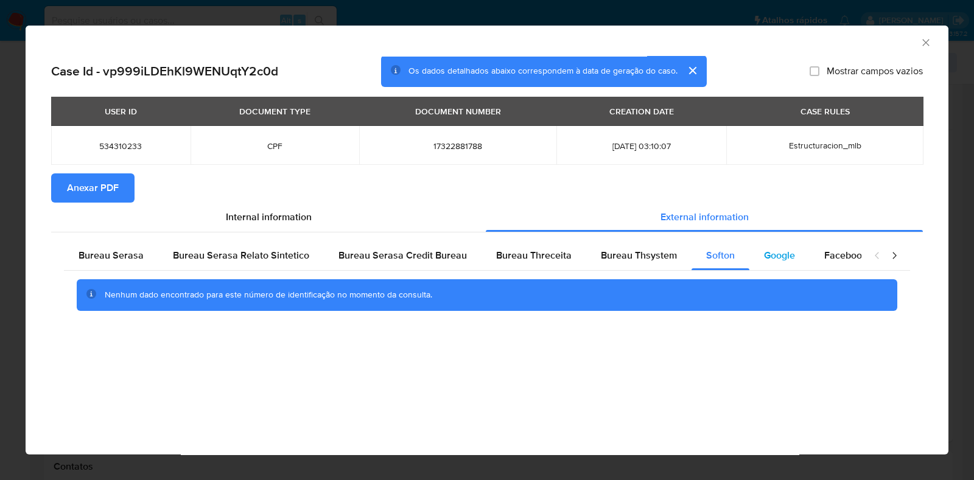
click at [785, 258] on span "Google" at bounding box center [779, 255] width 31 height 14
click at [81, 196] on span "Anexar PDF" at bounding box center [93, 188] width 52 height 27
click at [930, 43] on icon "Fechar a janela" at bounding box center [926, 43] width 12 height 12
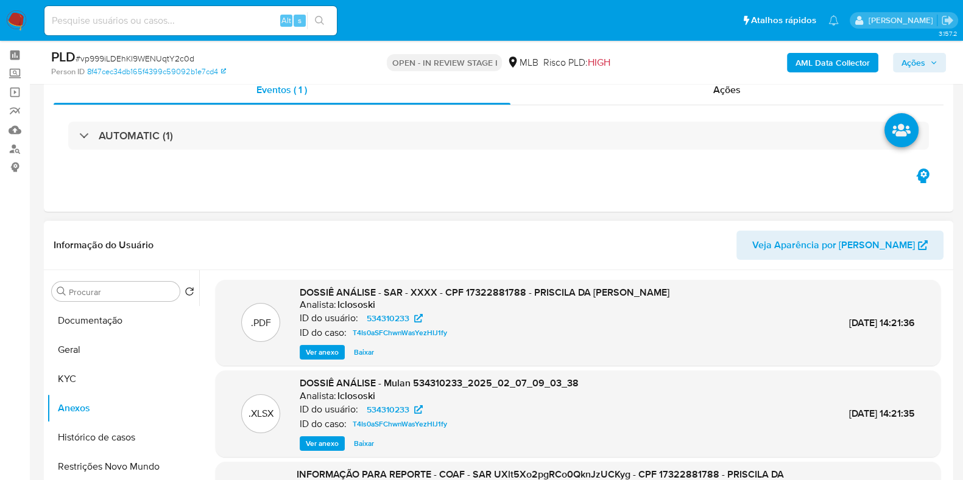
scroll to position [76, 0]
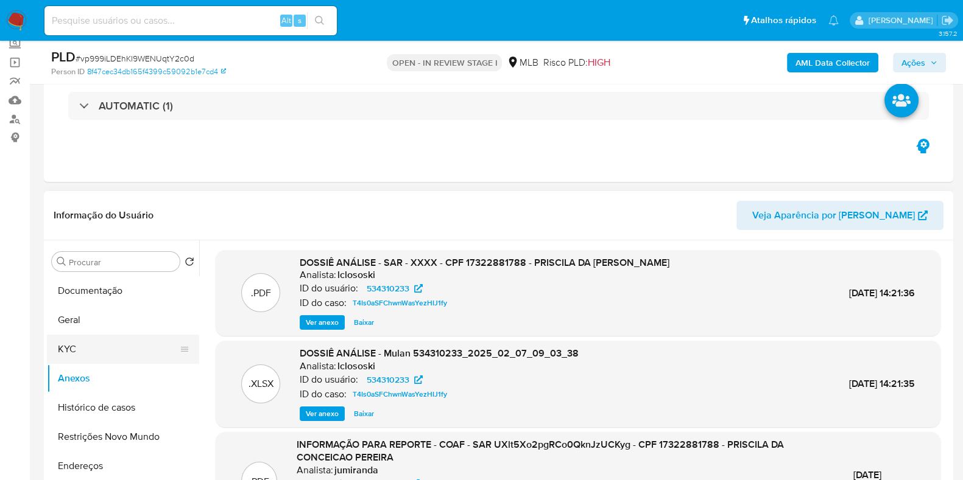
click at [99, 354] on button "KYC" at bounding box center [118, 349] width 142 height 29
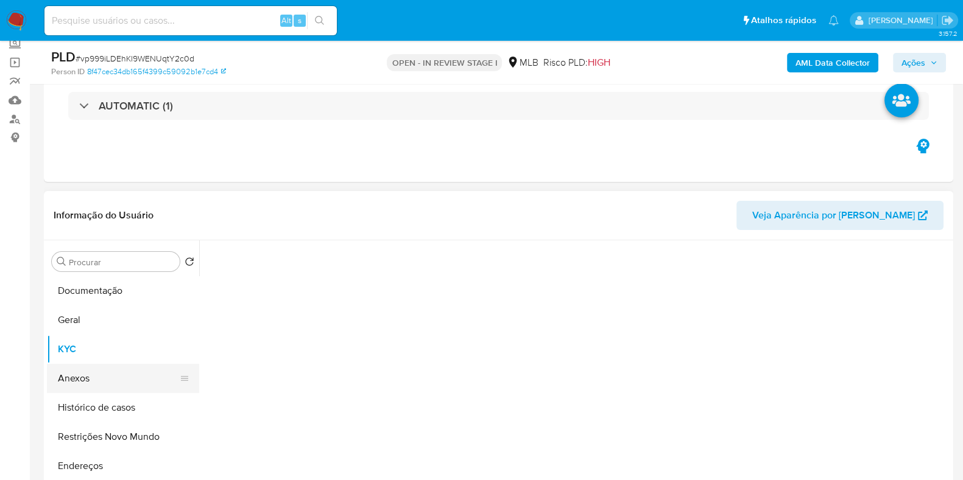
click at [102, 376] on button "Anexos" at bounding box center [118, 378] width 142 height 29
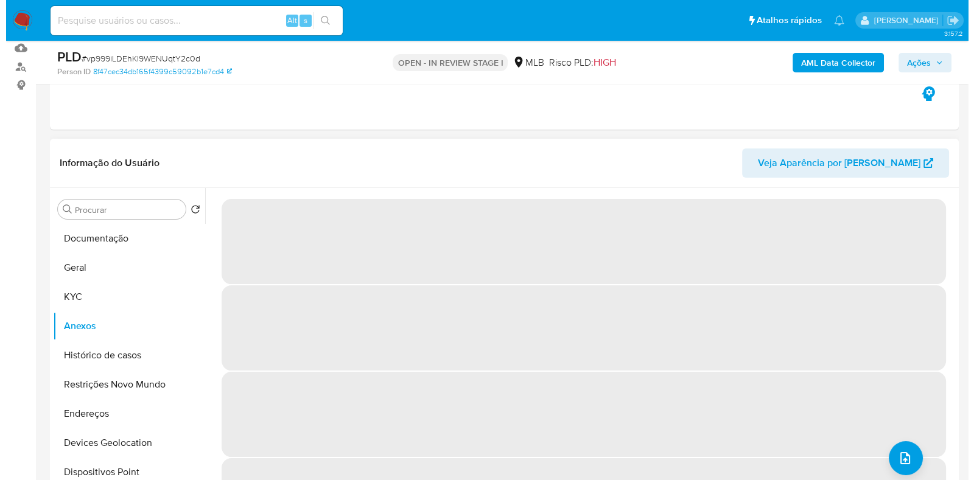
scroll to position [152, 0]
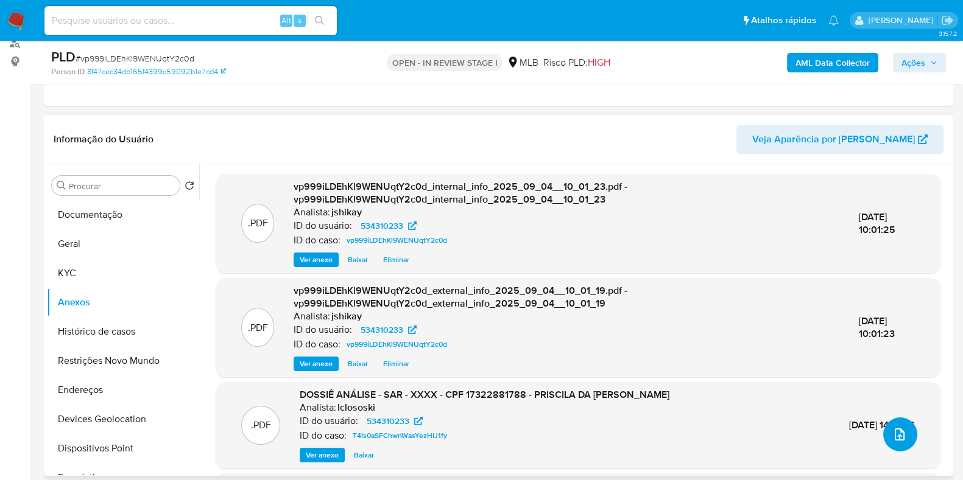
click at [904, 437] on button "upload-file" at bounding box center [900, 435] width 34 height 34
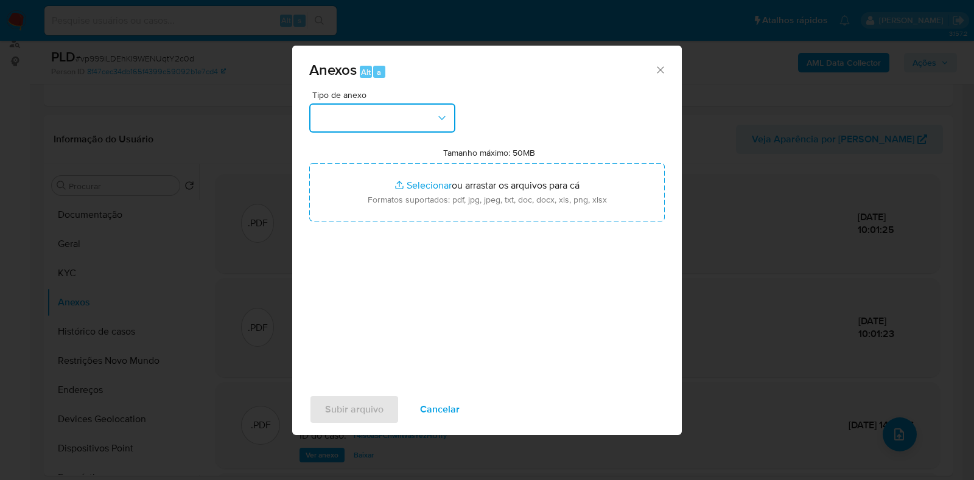
click at [392, 106] on button "button" at bounding box center [382, 118] width 146 height 29
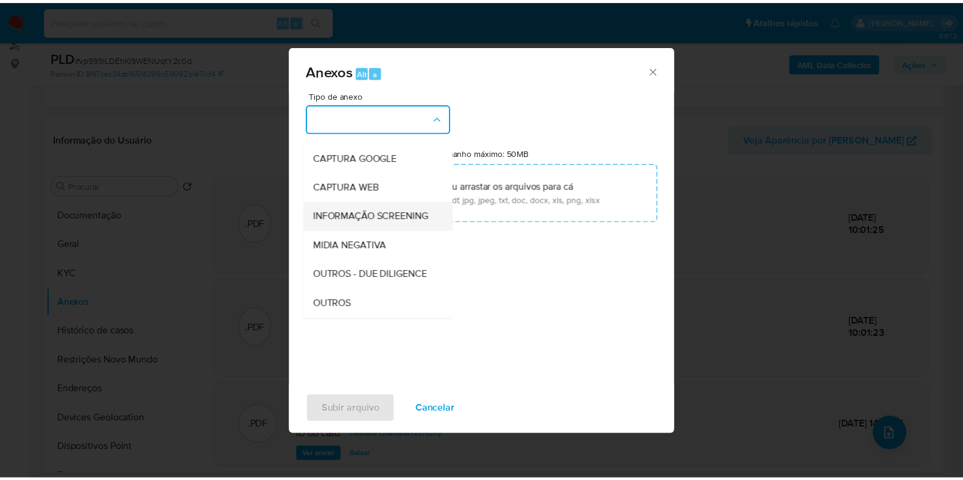
scroll to position [76, 0]
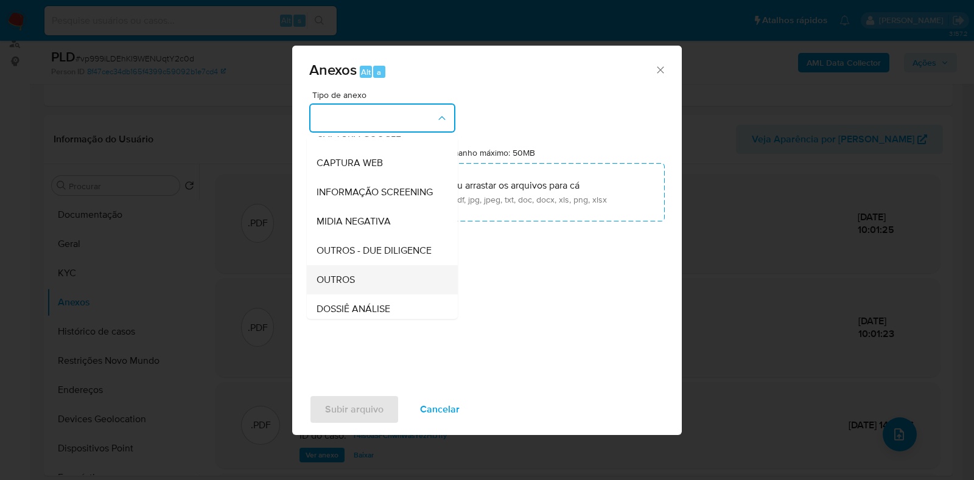
click at [343, 286] on span "OUTROS" at bounding box center [336, 280] width 38 height 12
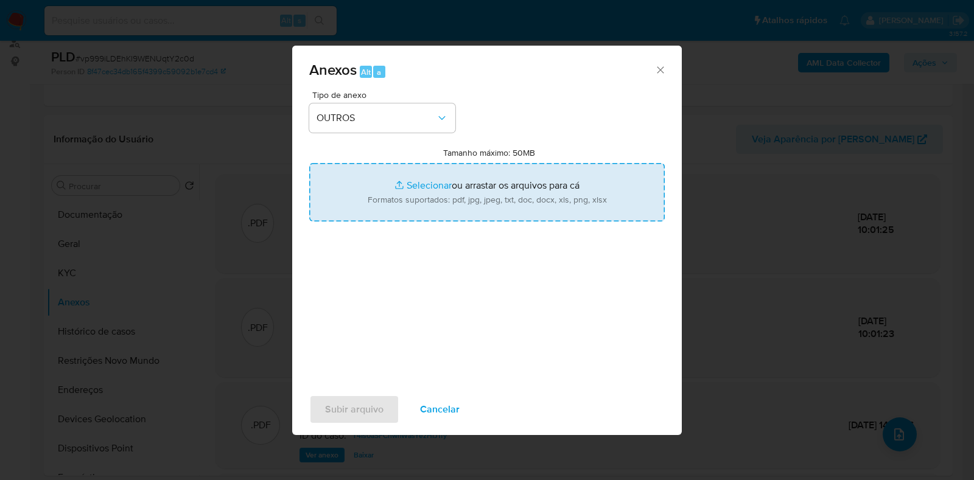
click at [388, 198] on input "Tamanho máximo: 50MB Selecionar arquivos" at bounding box center [487, 192] width 356 height 58
type input "C:\fakepath\2° SAR - XXXX- CPF 17322881788 - PRISCILA DA CONCEICAO PEREIRA DA S…"
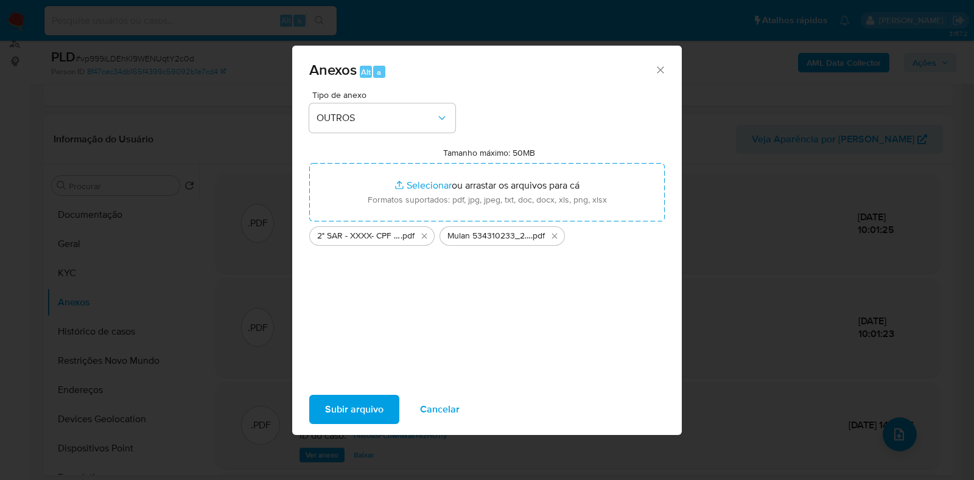
click at [356, 409] on span "Subir arquivo" at bounding box center [354, 409] width 58 height 27
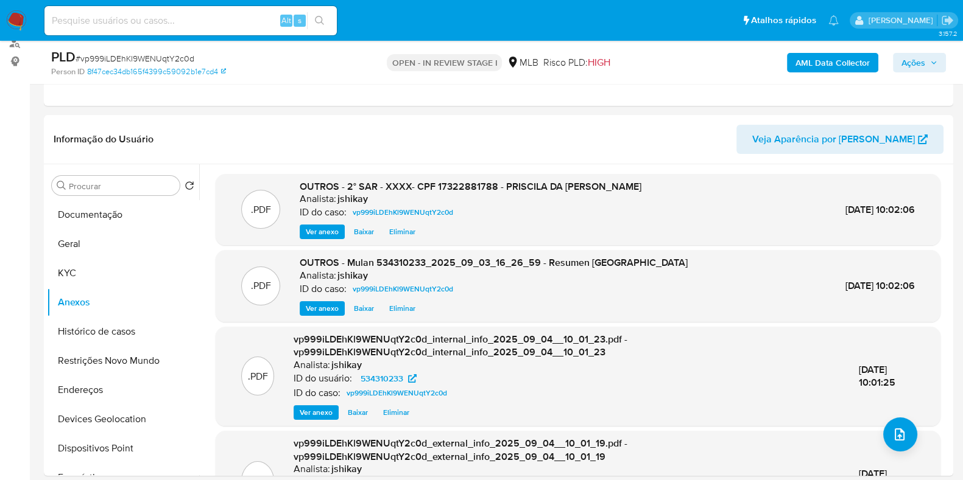
click at [922, 68] on span "Ações" at bounding box center [913, 62] width 24 height 19
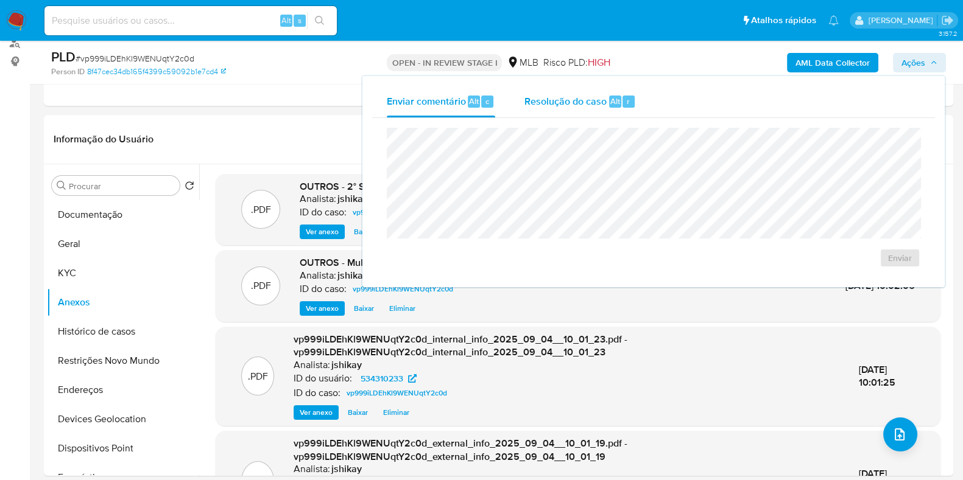
click at [590, 101] on span "Resolução do caso" at bounding box center [565, 101] width 82 height 14
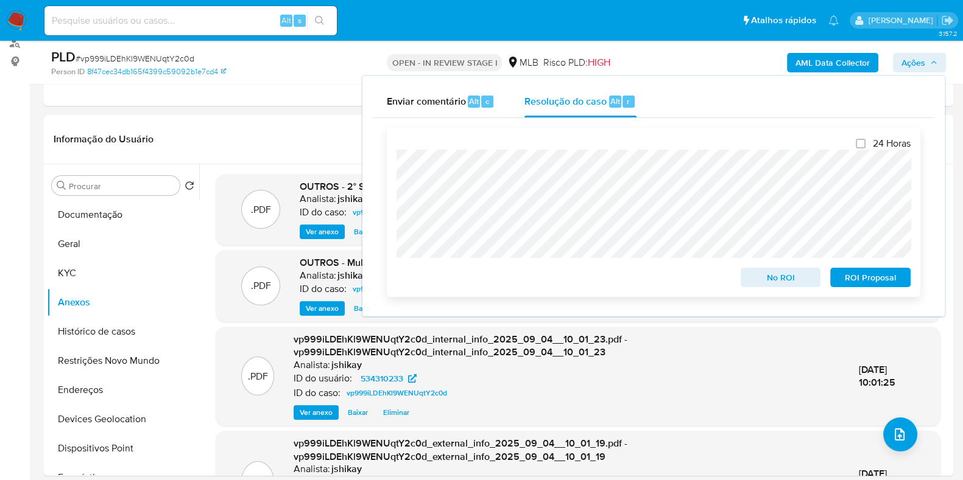
click at [844, 284] on span "ROI Proposal" at bounding box center [869, 277] width 63 height 17
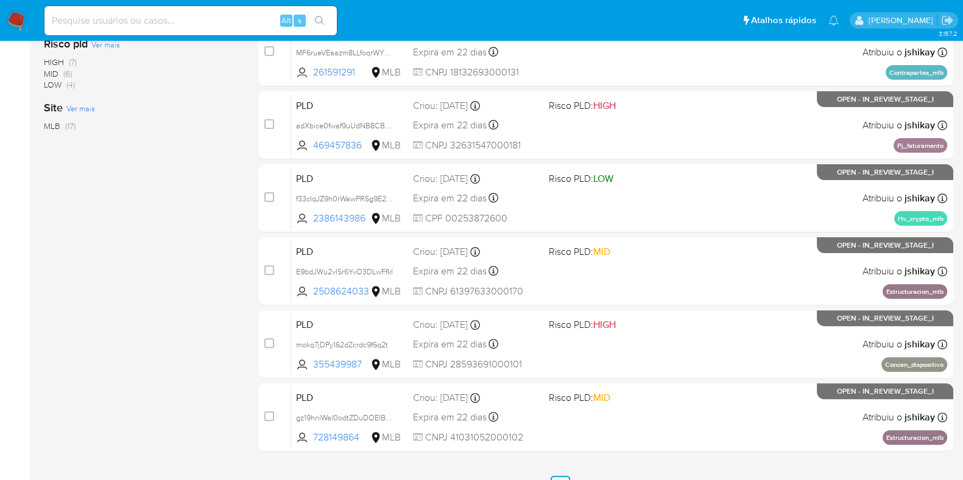
scroll to position [480, 0]
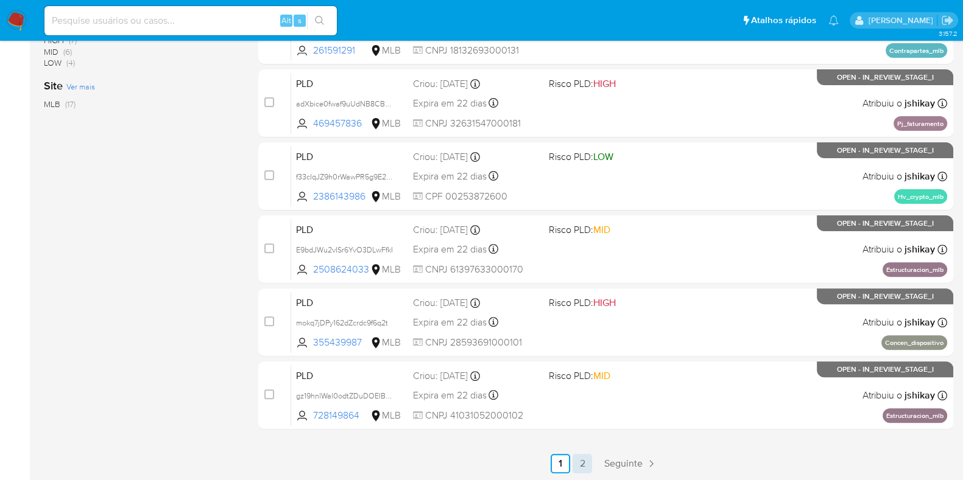
click at [585, 458] on link "2" at bounding box center [581, 463] width 19 height 19
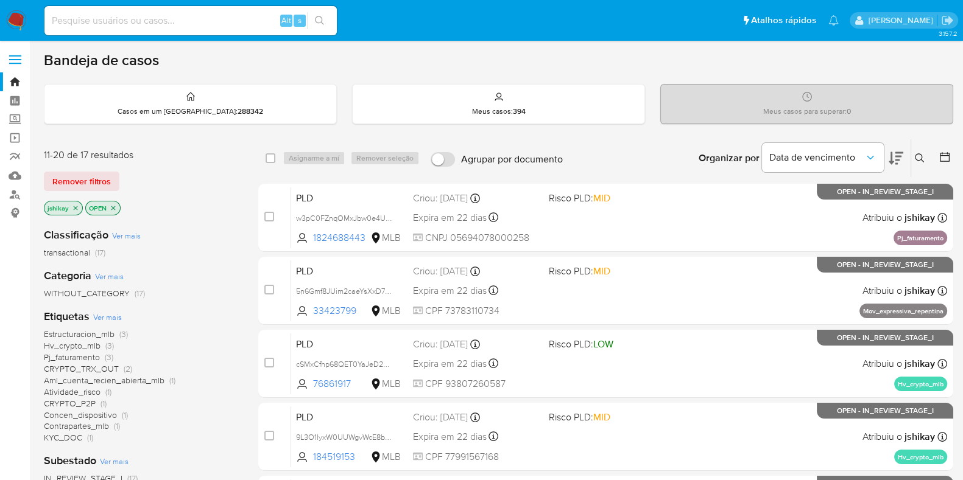
click at [138, 11] on div "Alt s" at bounding box center [190, 20] width 292 height 29
click at [138, 23] on input at bounding box center [190, 21] width 292 height 16
paste input "1987320843"
type input "1987320843"
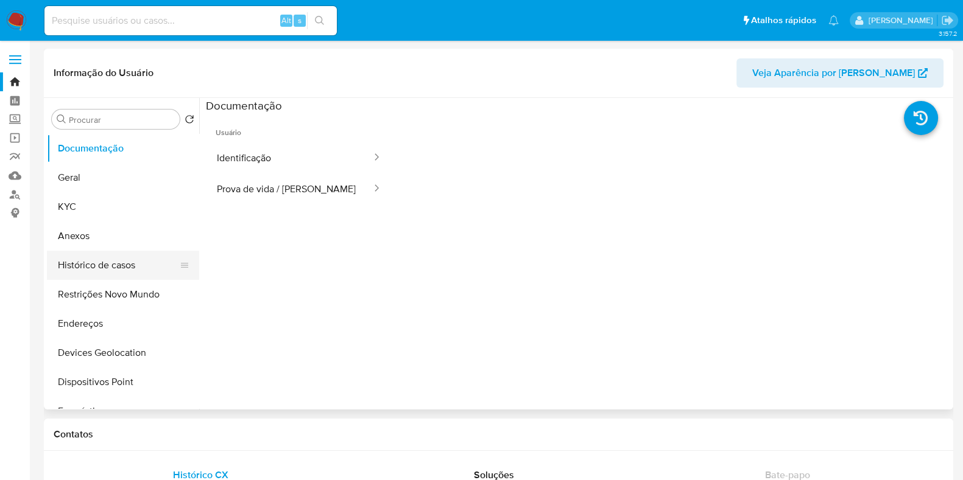
click at [97, 261] on button "Histórico de casos" at bounding box center [118, 265] width 142 height 29
select select "10"
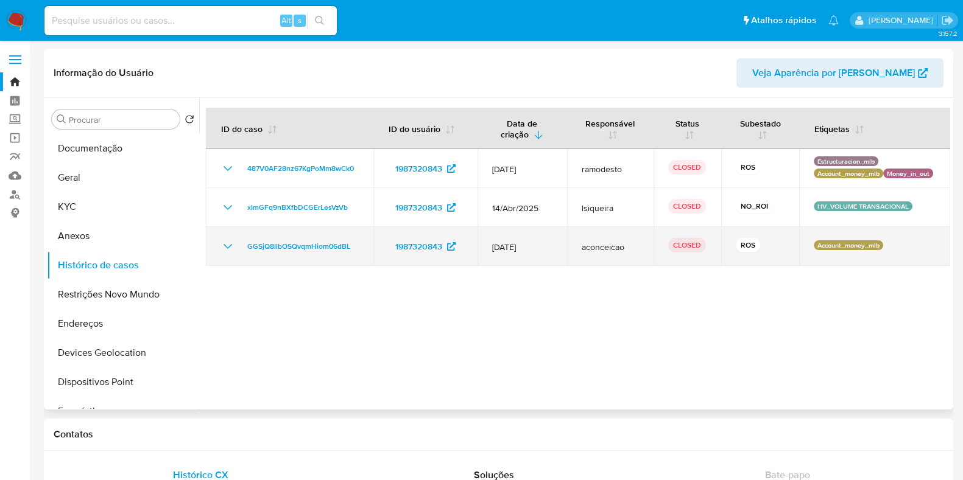
click at [233, 245] on icon "Mostrar/Ocultar" at bounding box center [227, 246] width 15 height 15
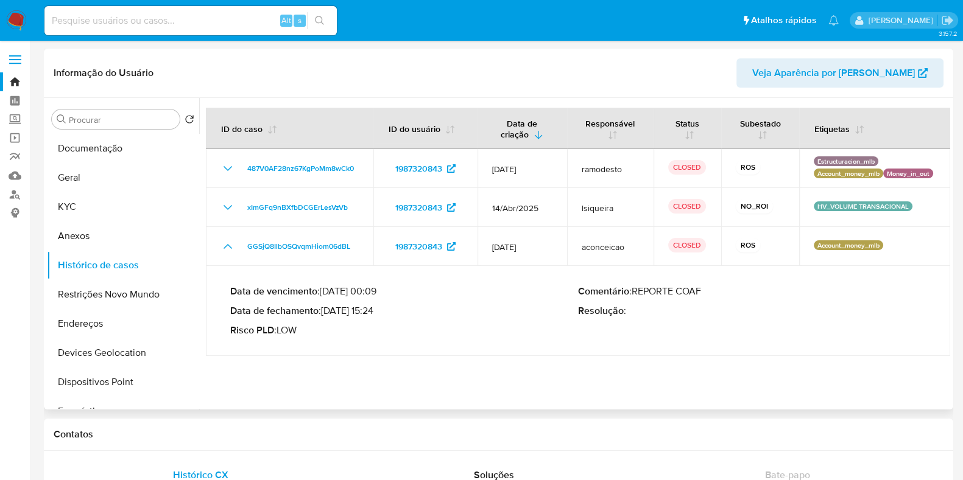
drag, startPoint x: 325, startPoint y: 311, endPoint x: 371, endPoint y: 311, distance: 46.9
click at [371, 311] on p "Data de fechamento : [DATE] 15:24" at bounding box center [404, 311] width 348 height 12
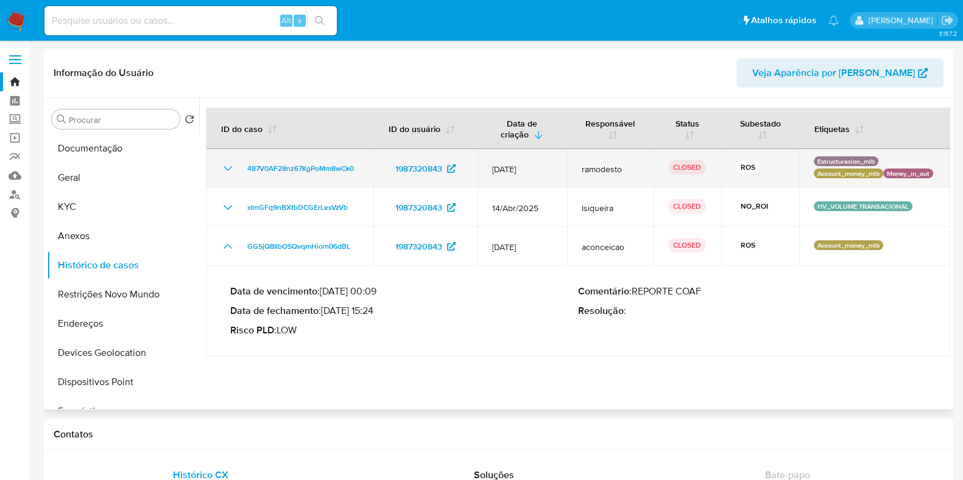
click at [231, 167] on icon "Mostrar/Ocultar" at bounding box center [227, 168] width 9 height 5
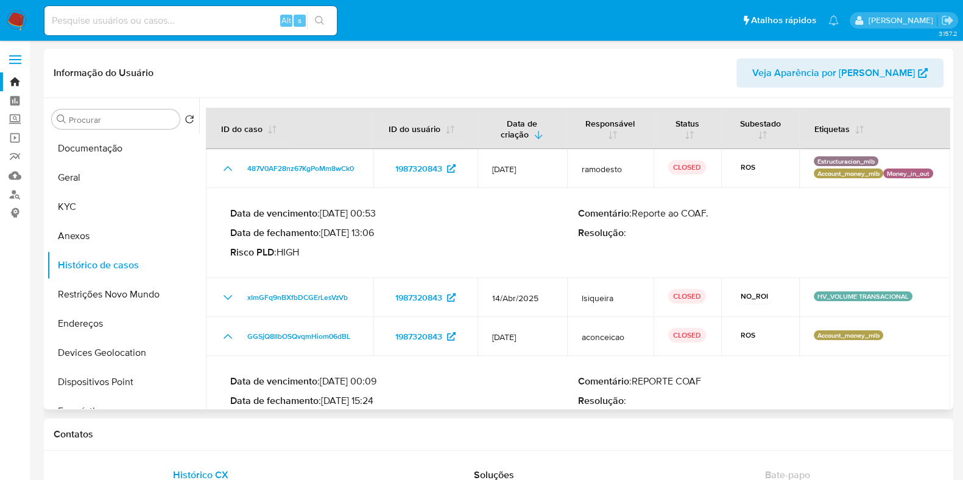
drag, startPoint x: 328, startPoint y: 232, endPoint x: 376, endPoint y: 230, distance: 48.1
click at [376, 230] on p "Data de fechamento : 07/08/2025 13:06" at bounding box center [404, 233] width 348 height 12
click at [21, 23] on img at bounding box center [16, 20] width 21 height 21
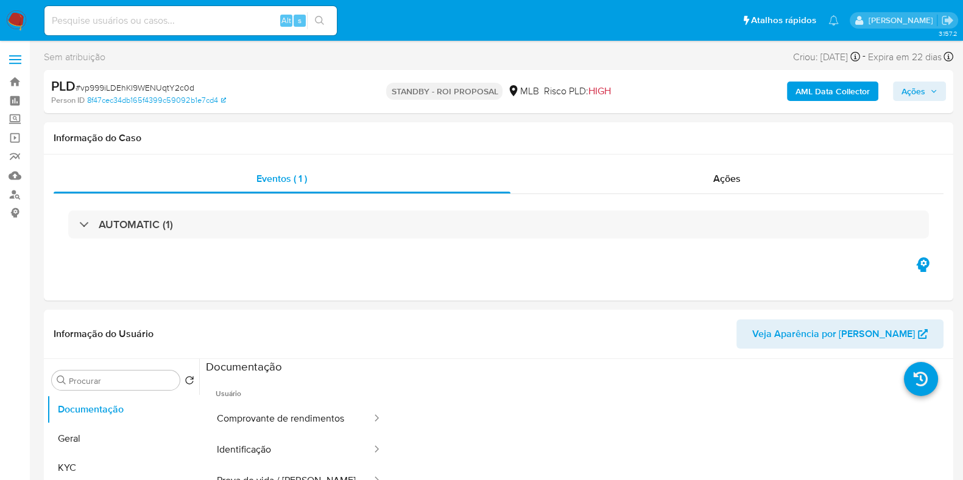
select select "10"
